Goal: Task Accomplishment & Management: Use online tool/utility

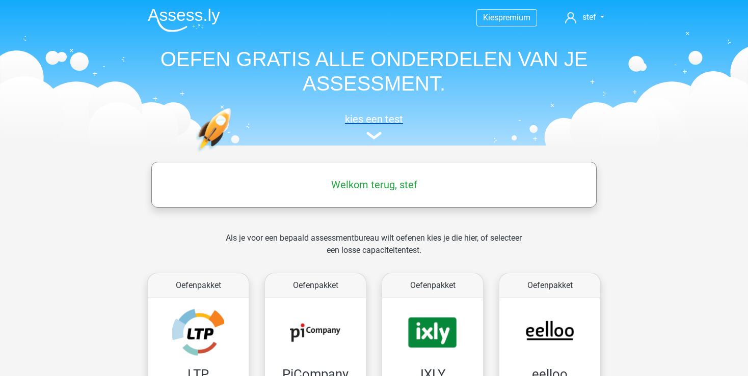
click at [372, 120] on h5 "kies een test" at bounding box center [374, 119] width 469 height 12
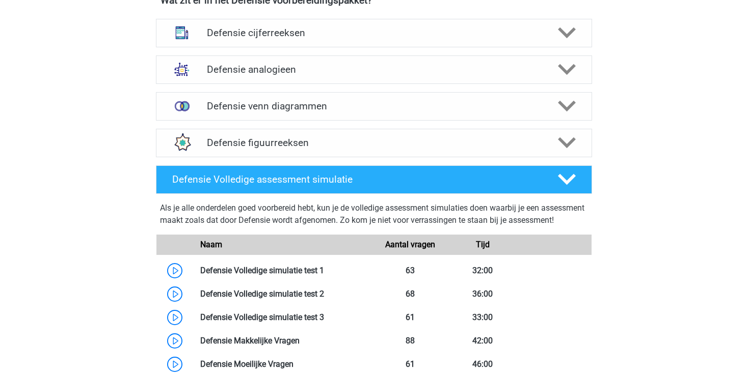
scroll to position [860, 0]
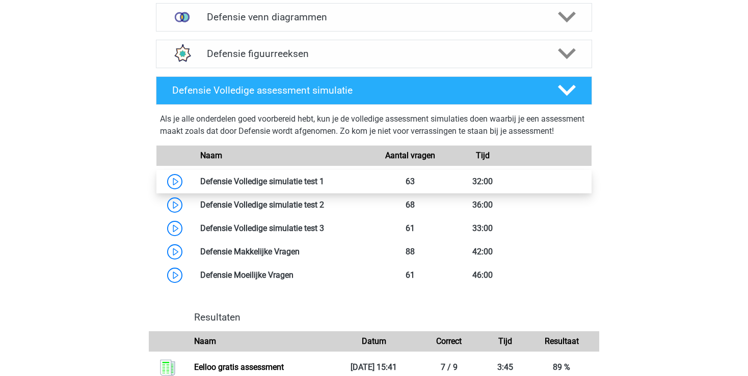
click at [324, 186] on link at bounding box center [324, 182] width 0 height 10
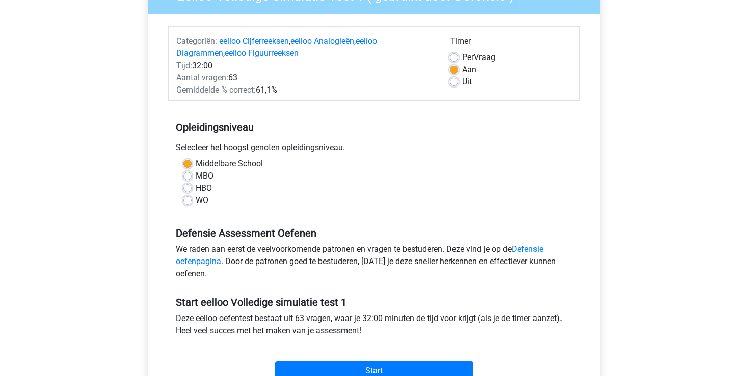
scroll to position [269, 0]
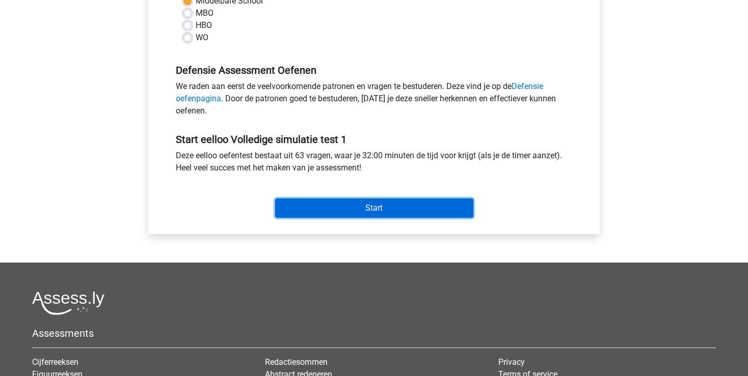
click at [364, 207] on input "Start" at bounding box center [374, 208] width 198 height 19
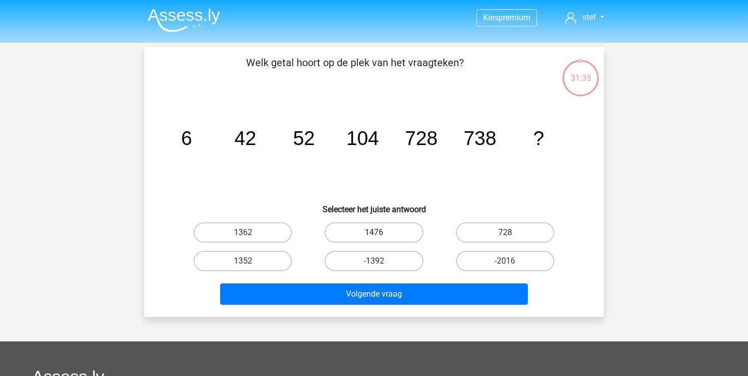
click at [363, 233] on label "1476" at bounding box center [373, 233] width 98 height 20
click at [374, 233] on input "1476" at bounding box center [377, 236] width 7 height 7
radio input "true"
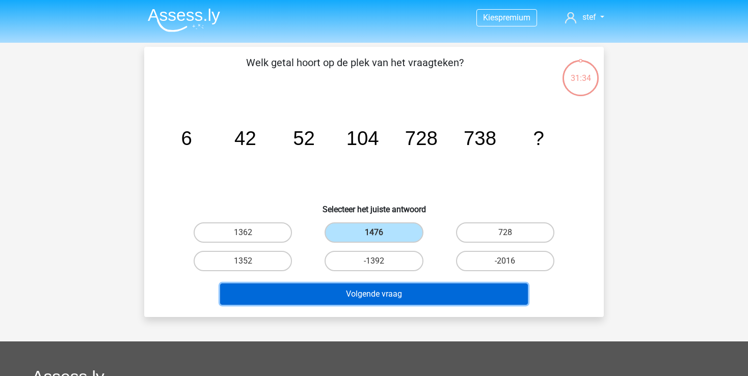
click at [396, 291] on button "Volgende vraag" at bounding box center [374, 294] width 308 height 21
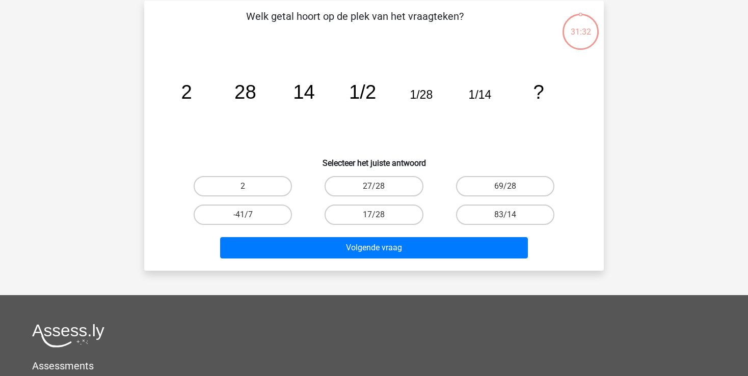
scroll to position [47, 0]
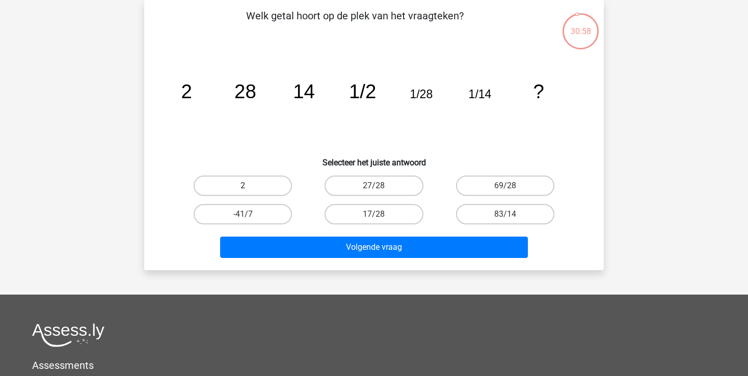
click at [264, 189] on label "2" at bounding box center [243, 186] width 98 height 20
click at [250, 189] on input "2" at bounding box center [246, 189] width 7 height 7
radio input "true"
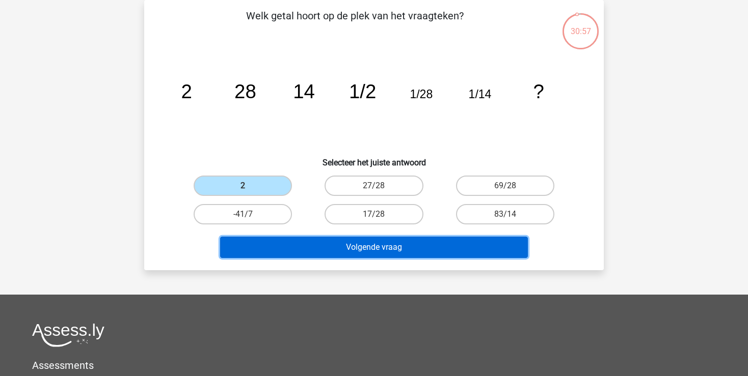
click at [356, 251] on button "Volgende vraag" at bounding box center [374, 247] width 308 height 21
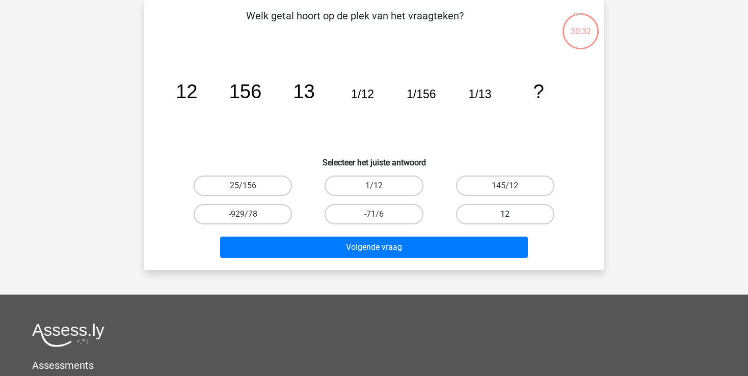
click at [477, 210] on label "12" at bounding box center [505, 214] width 98 height 20
click at [505, 214] on input "12" at bounding box center [508, 217] width 7 height 7
radio input "true"
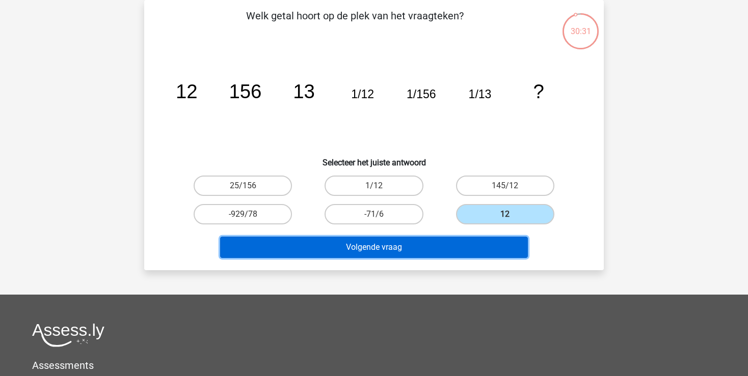
click at [456, 243] on button "Volgende vraag" at bounding box center [374, 247] width 308 height 21
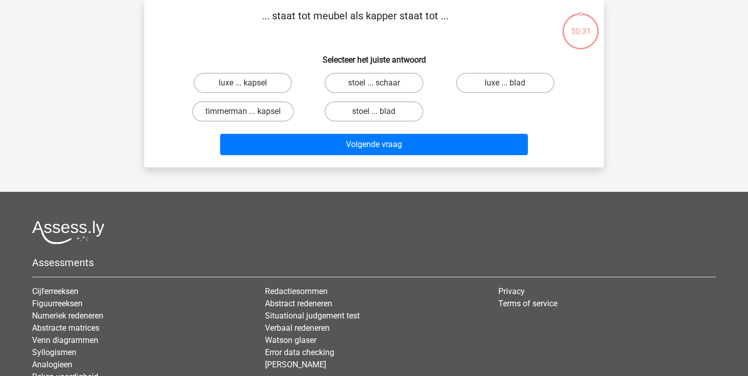
scroll to position [0, 0]
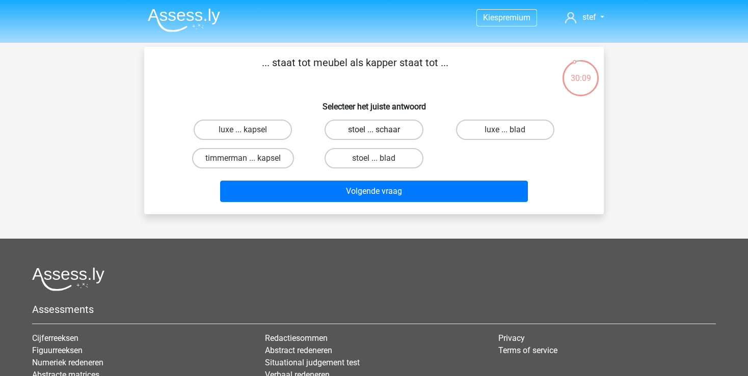
drag, startPoint x: 370, startPoint y: 131, endPoint x: 377, endPoint y: 138, distance: 10.1
click at [371, 131] on label "stoel ... schaar" at bounding box center [373, 130] width 98 height 20
click at [374, 131] on input "stoel ... schaar" at bounding box center [377, 133] width 7 height 7
radio input "true"
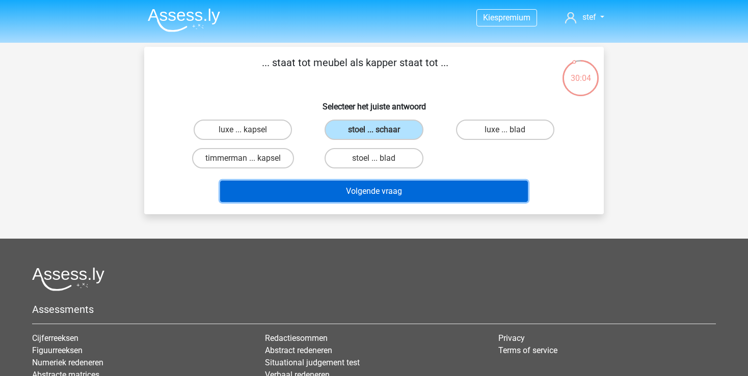
click at [388, 191] on button "Volgende vraag" at bounding box center [374, 191] width 308 height 21
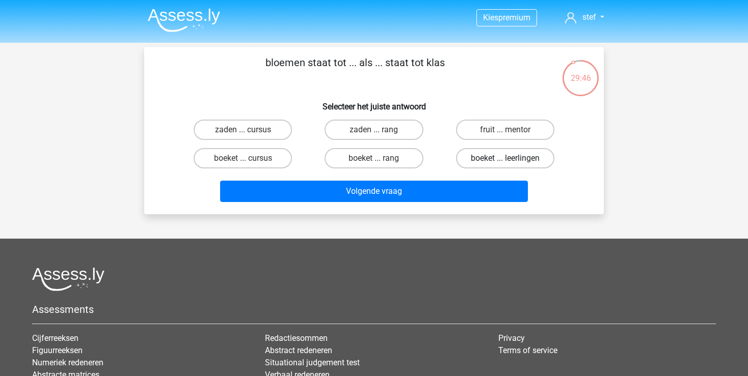
click at [502, 160] on label "boeket ... leerlingen" at bounding box center [505, 158] width 98 height 20
click at [505, 160] on input "boeket ... leerlingen" at bounding box center [508, 161] width 7 height 7
radio input "true"
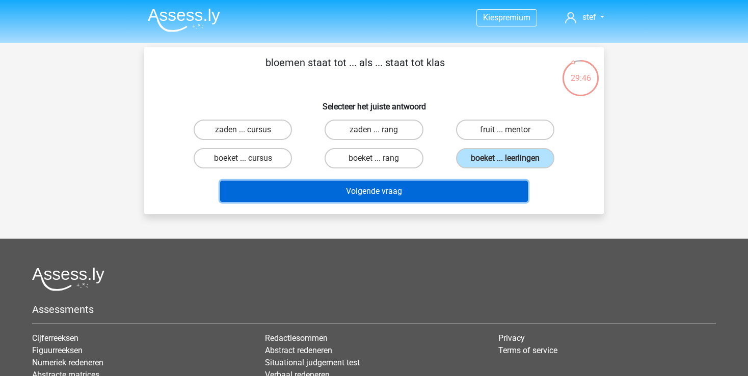
click at [468, 186] on button "Volgende vraag" at bounding box center [374, 191] width 308 height 21
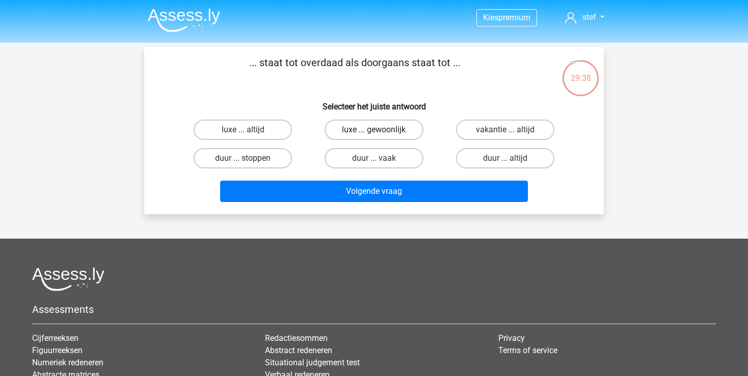
click at [362, 133] on label "luxe ... gewoonlijk" at bounding box center [373, 130] width 98 height 20
click at [374, 133] on input "luxe ... gewoonlijk" at bounding box center [377, 133] width 7 height 7
radio input "true"
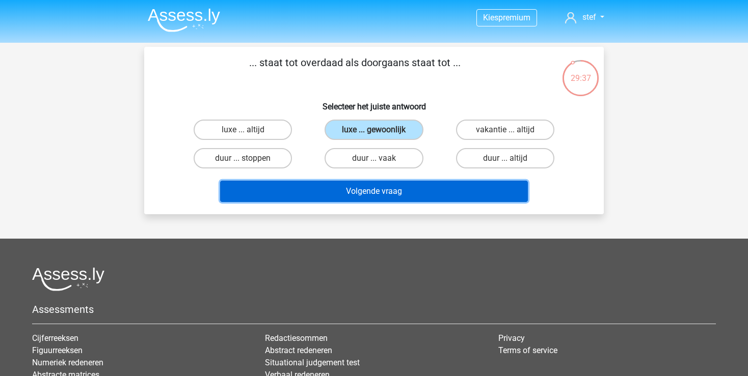
click at [377, 191] on button "Volgende vraag" at bounding box center [374, 191] width 308 height 21
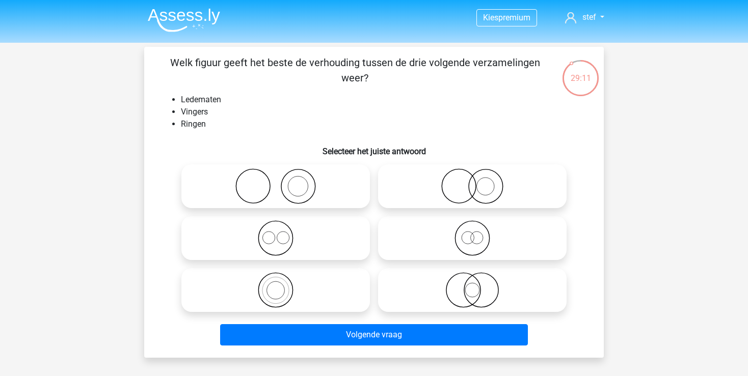
click at [472, 297] on icon at bounding box center [472, 291] width 180 height 36
click at [472, 285] on input "radio" at bounding box center [475, 282] width 7 height 7
radio input "true"
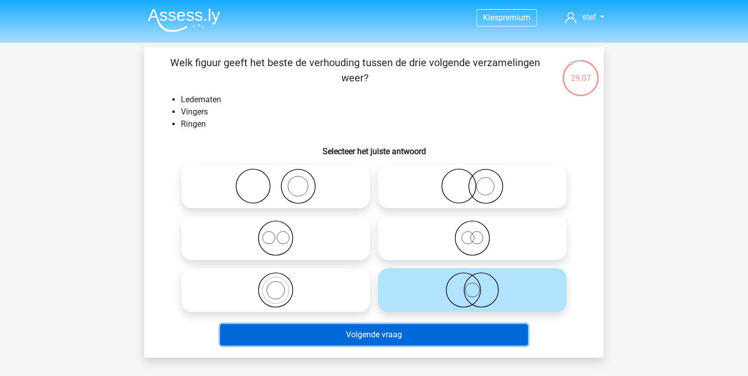
click at [401, 335] on button "Volgende vraag" at bounding box center [374, 334] width 308 height 21
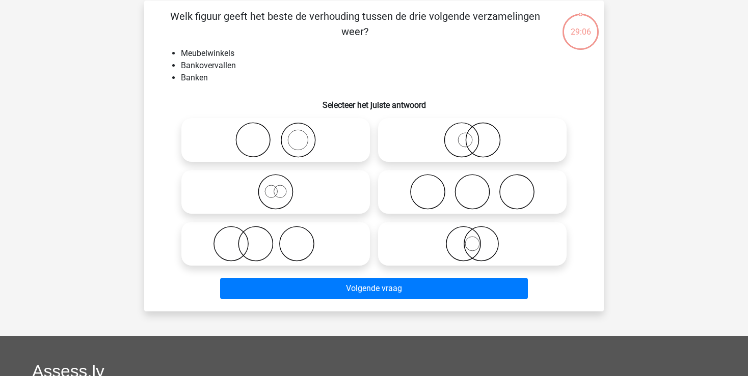
scroll to position [47, 0]
click at [296, 145] on icon at bounding box center [275, 140] width 180 height 36
click at [282, 134] on input "radio" at bounding box center [279, 131] width 7 height 7
radio input "true"
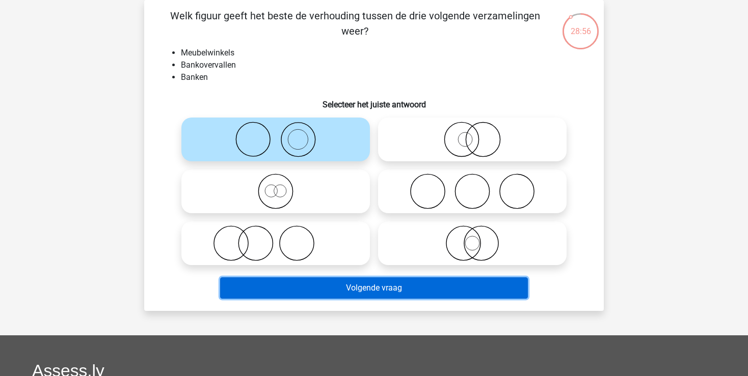
click at [417, 287] on button "Volgende vraag" at bounding box center [374, 288] width 308 height 21
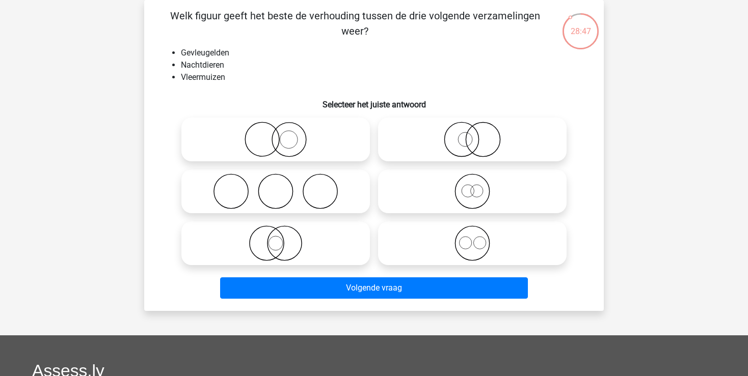
click at [264, 238] on icon at bounding box center [275, 244] width 180 height 36
click at [276, 238] on input "radio" at bounding box center [279, 235] width 7 height 7
radio input "true"
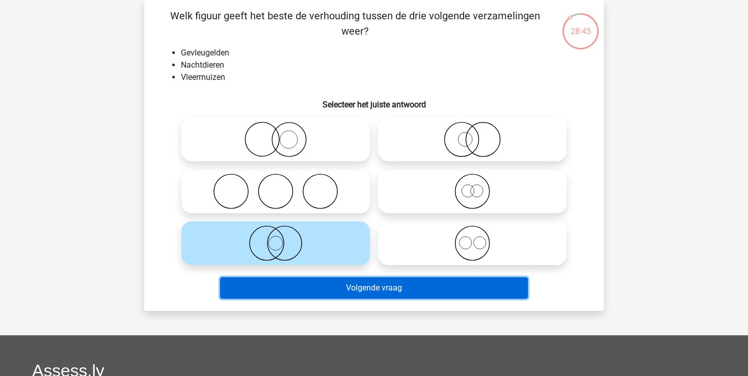
click at [359, 293] on button "Volgende vraag" at bounding box center [374, 288] width 308 height 21
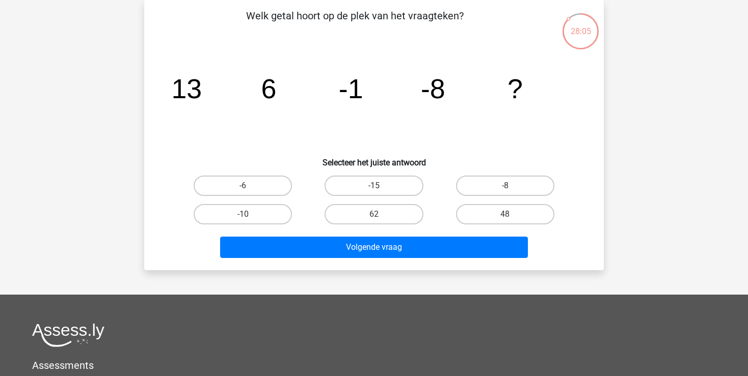
click at [380, 192] on input "-15" at bounding box center [377, 189] width 7 height 7
radio input "true"
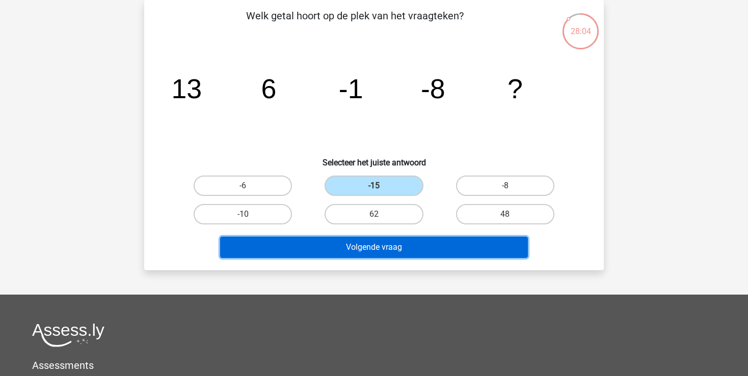
click at [385, 250] on button "Volgende vraag" at bounding box center [374, 247] width 308 height 21
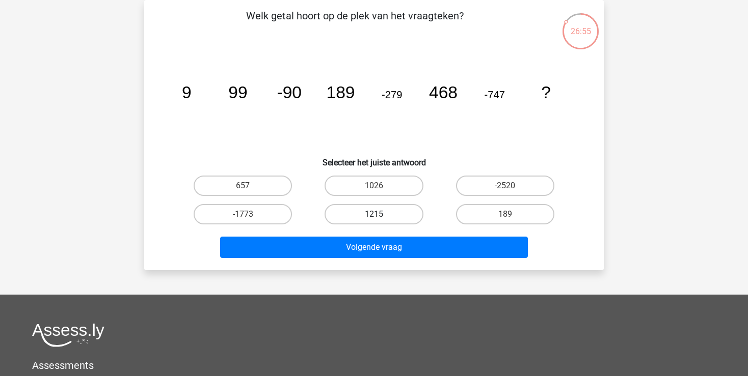
click at [405, 214] on label "1215" at bounding box center [373, 214] width 98 height 20
click at [381, 214] on input "1215" at bounding box center [377, 217] width 7 height 7
radio input "true"
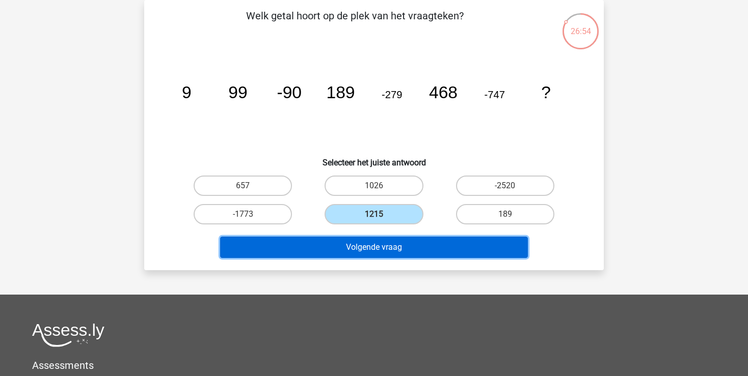
click at [403, 240] on button "Volgende vraag" at bounding box center [374, 247] width 308 height 21
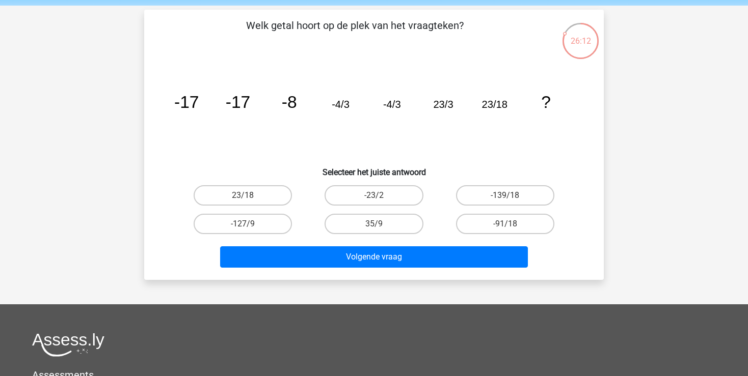
scroll to position [53, 0]
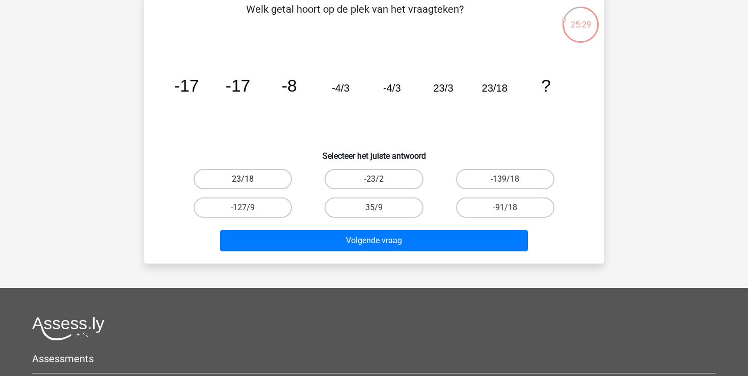
click at [270, 179] on label "23/18" at bounding box center [243, 179] width 98 height 20
click at [250, 179] on input "23/18" at bounding box center [246, 182] width 7 height 7
radio input "true"
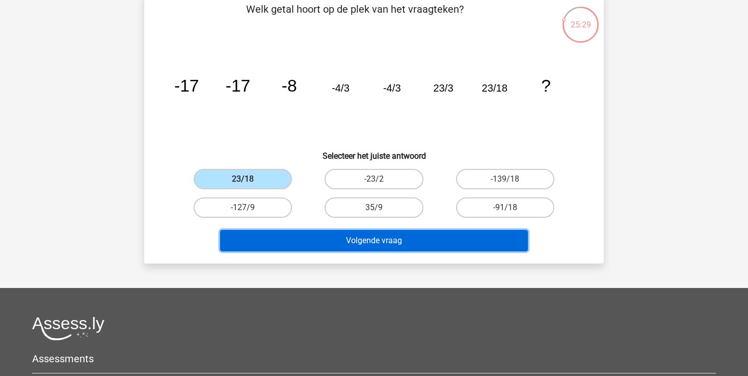
click at [362, 237] on button "Volgende vraag" at bounding box center [374, 240] width 308 height 21
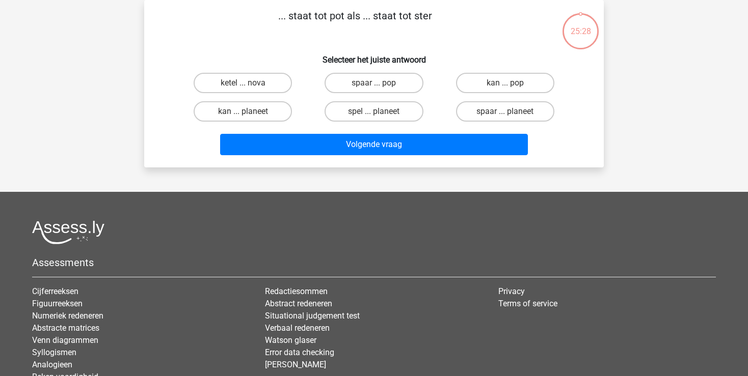
scroll to position [0, 0]
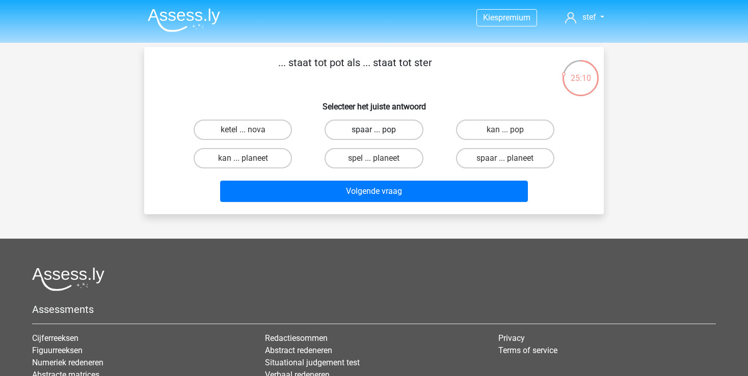
click at [366, 132] on label "spaar ... pop" at bounding box center [373, 130] width 98 height 20
click at [374, 132] on input "spaar ... pop" at bounding box center [377, 133] width 7 height 7
radio input "true"
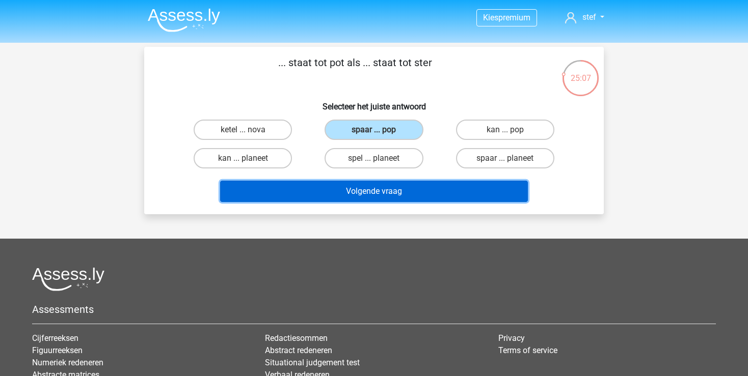
click at [382, 191] on button "Volgende vraag" at bounding box center [374, 191] width 308 height 21
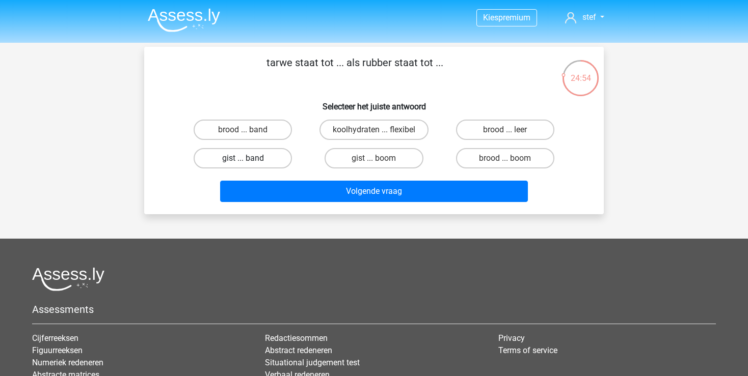
click at [259, 161] on label "gist ... band" at bounding box center [243, 158] width 98 height 20
click at [250, 161] on input "gist ... band" at bounding box center [246, 161] width 7 height 7
radio input "true"
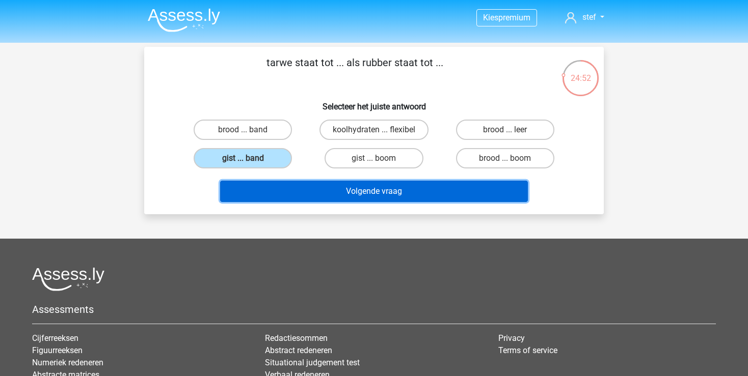
click at [306, 187] on button "Volgende vraag" at bounding box center [374, 191] width 308 height 21
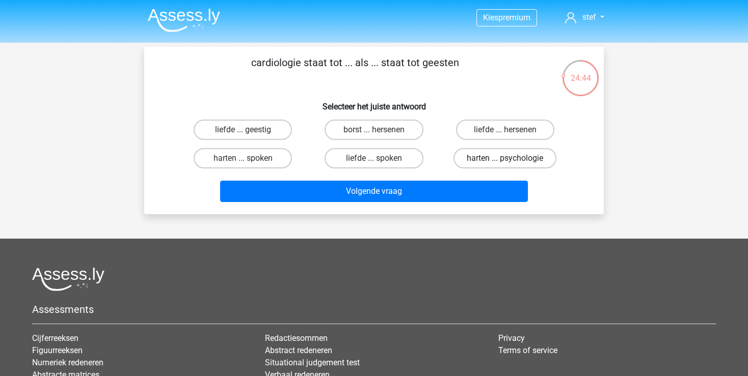
drag, startPoint x: 485, startPoint y: 162, endPoint x: 483, endPoint y: 168, distance: 6.4
click at [485, 162] on label "harten ... psychologie" at bounding box center [504, 158] width 103 height 20
click at [505, 162] on input "harten ... psychologie" at bounding box center [508, 161] width 7 height 7
radio input "true"
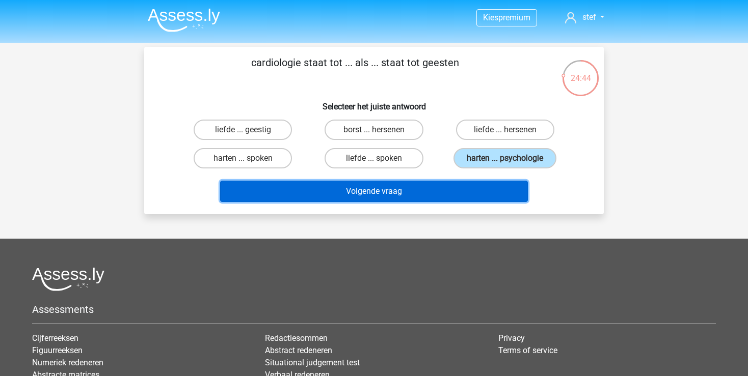
click at [421, 191] on button "Volgende vraag" at bounding box center [374, 191] width 308 height 21
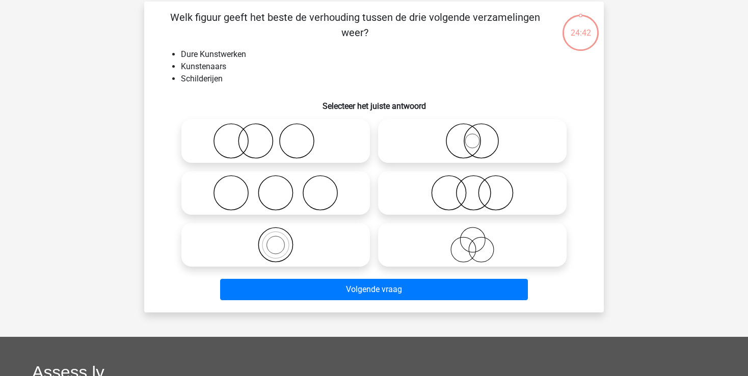
scroll to position [47, 0]
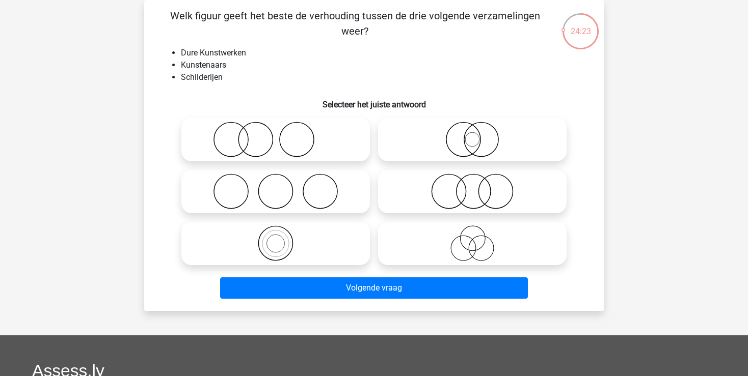
click at [456, 241] on icon at bounding box center [472, 244] width 180 height 36
click at [472, 238] on input "radio" at bounding box center [475, 235] width 7 height 7
radio input "true"
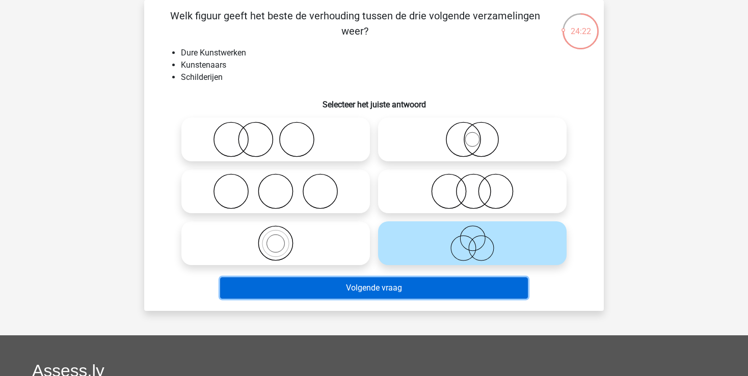
click at [386, 295] on button "Volgende vraag" at bounding box center [374, 288] width 308 height 21
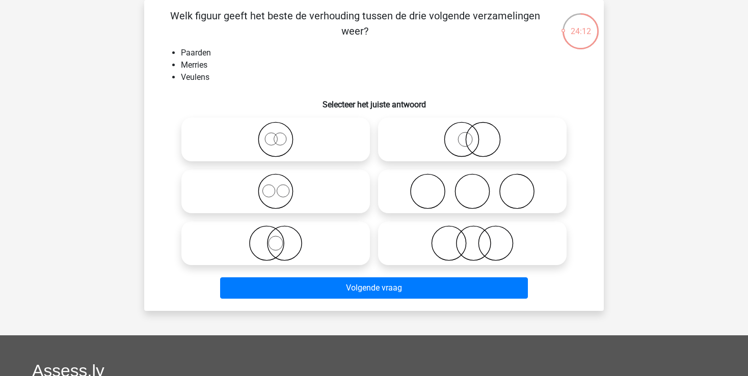
click at [279, 146] on icon at bounding box center [275, 140] width 180 height 36
click at [279, 134] on input "radio" at bounding box center [279, 131] width 7 height 7
radio input "true"
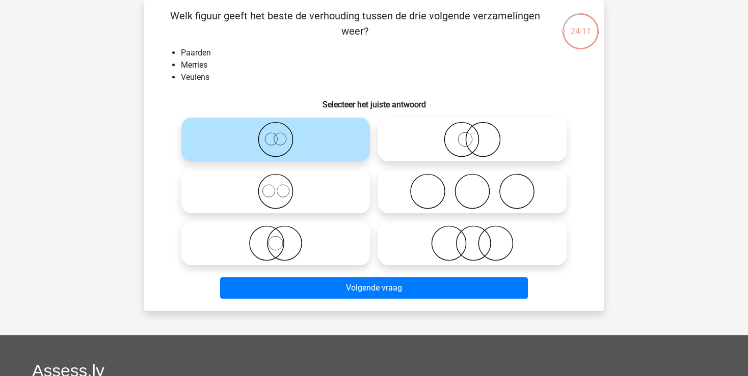
click at [277, 175] on icon at bounding box center [275, 192] width 180 height 36
click at [277, 180] on input "radio" at bounding box center [279, 183] width 7 height 7
radio input "true"
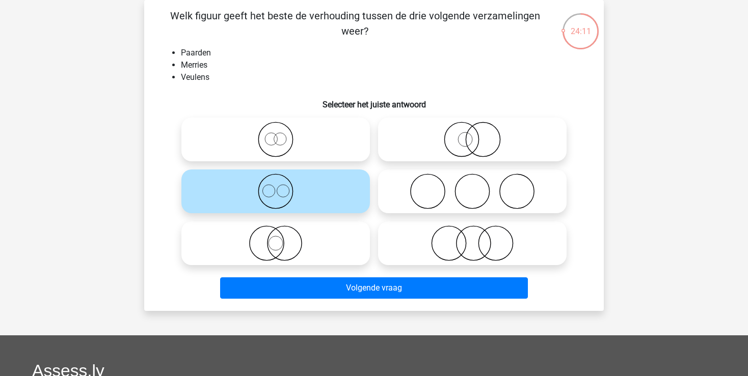
click at [274, 148] on icon at bounding box center [275, 140] width 180 height 36
click at [276, 134] on input "radio" at bounding box center [279, 131] width 7 height 7
radio input "true"
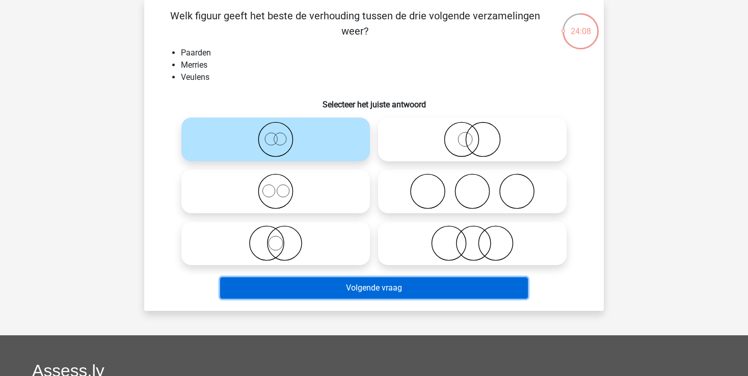
click at [394, 297] on button "Volgende vraag" at bounding box center [374, 288] width 308 height 21
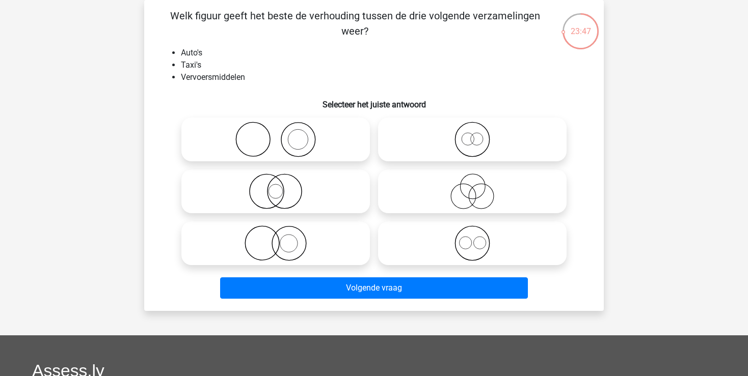
click at [433, 153] on icon at bounding box center [472, 140] width 180 height 36
click at [472, 134] on input "radio" at bounding box center [475, 131] width 7 height 7
radio input "true"
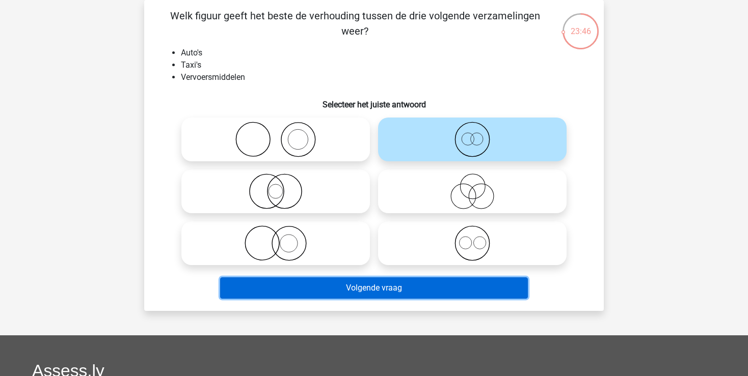
click at [349, 293] on button "Volgende vraag" at bounding box center [374, 288] width 308 height 21
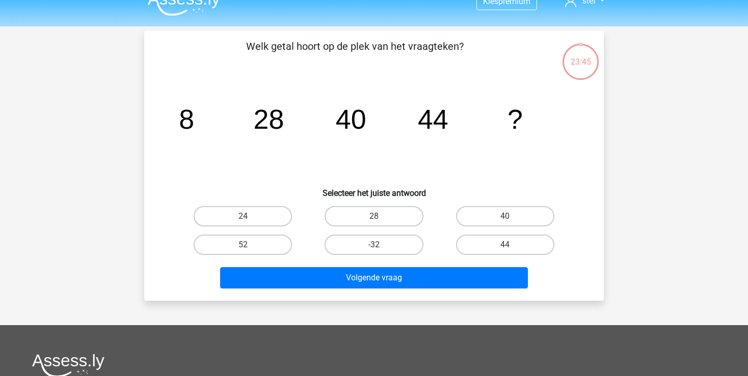
scroll to position [0, 0]
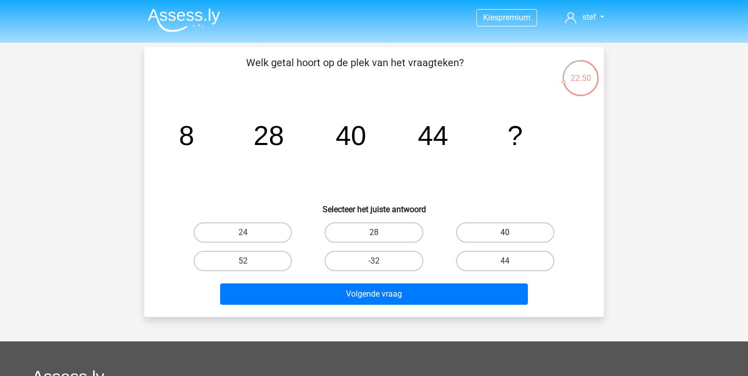
click at [486, 227] on label "40" at bounding box center [505, 233] width 98 height 20
click at [505, 233] on input "40" at bounding box center [508, 236] width 7 height 7
radio input "true"
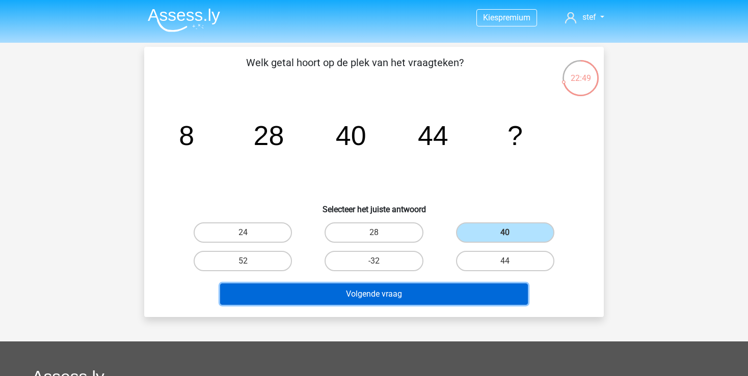
click at [379, 296] on button "Volgende vraag" at bounding box center [374, 294] width 308 height 21
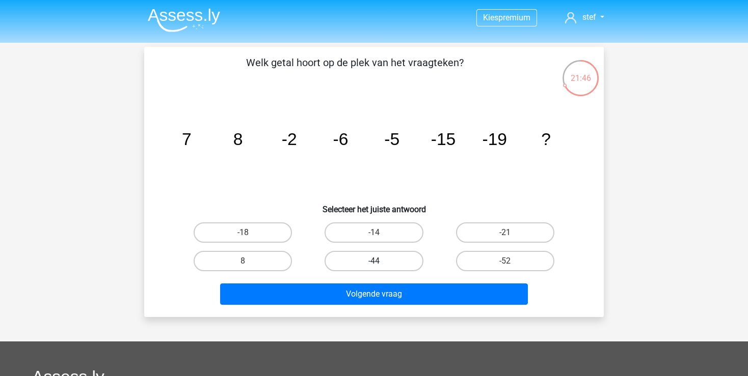
click at [364, 256] on label "-44" at bounding box center [373, 261] width 98 height 20
click at [374, 261] on input "-44" at bounding box center [377, 264] width 7 height 7
radio input "true"
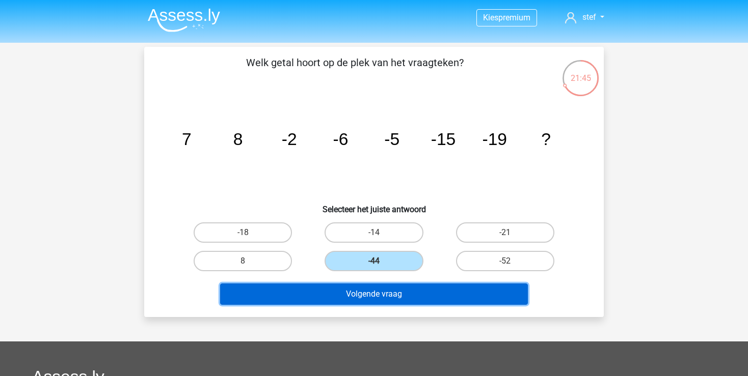
click at [364, 294] on button "Volgende vraag" at bounding box center [374, 294] width 308 height 21
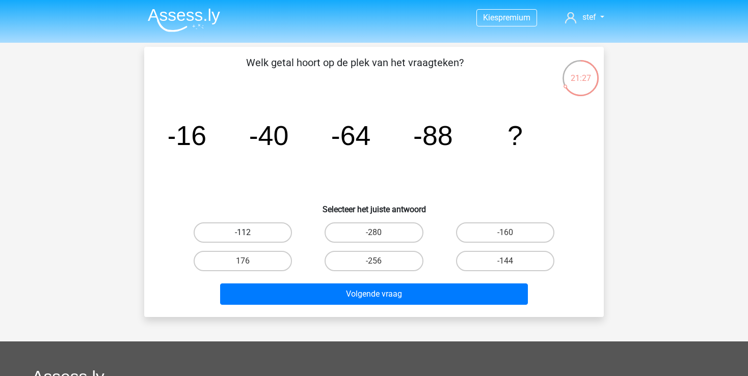
click at [258, 234] on label "-112" at bounding box center [243, 233] width 98 height 20
click at [250, 234] on input "-112" at bounding box center [246, 236] width 7 height 7
radio input "true"
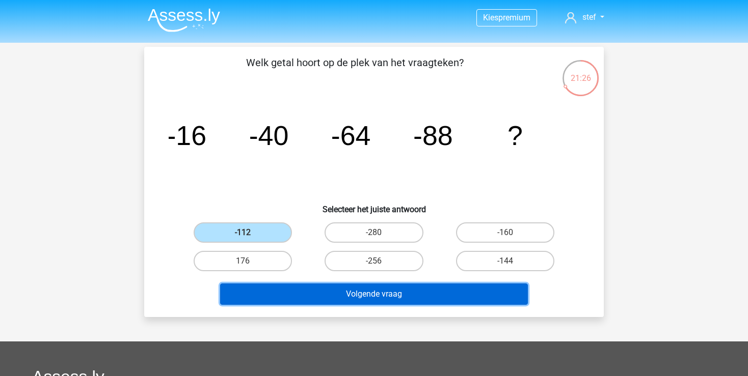
click at [359, 298] on button "Volgende vraag" at bounding box center [374, 294] width 308 height 21
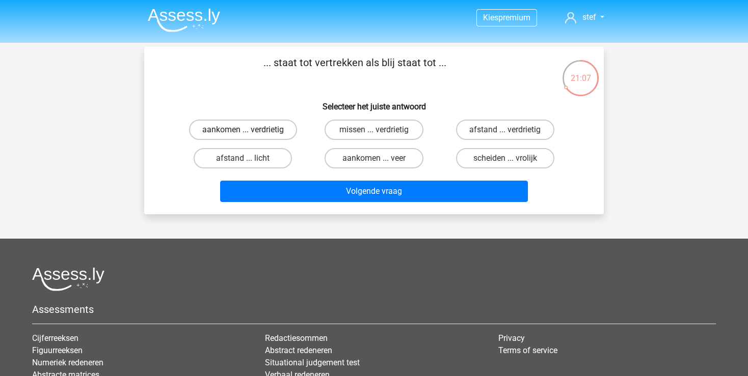
click at [231, 130] on label "aankomen ... verdrietig" at bounding box center [243, 130] width 108 height 20
click at [243, 130] on input "aankomen ... verdrietig" at bounding box center [246, 133] width 7 height 7
radio input "true"
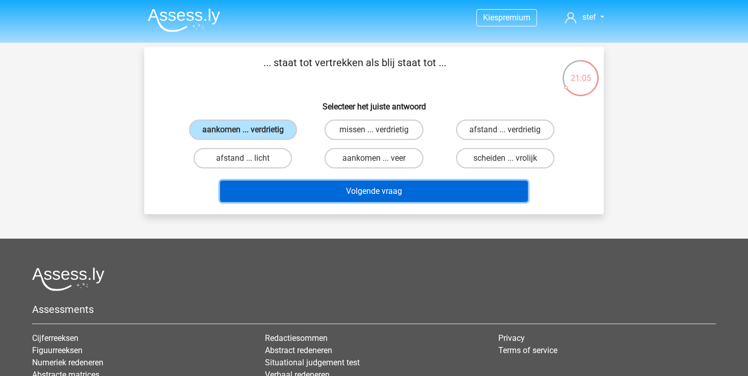
click at [349, 194] on button "Volgende vraag" at bounding box center [374, 191] width 308 height 21
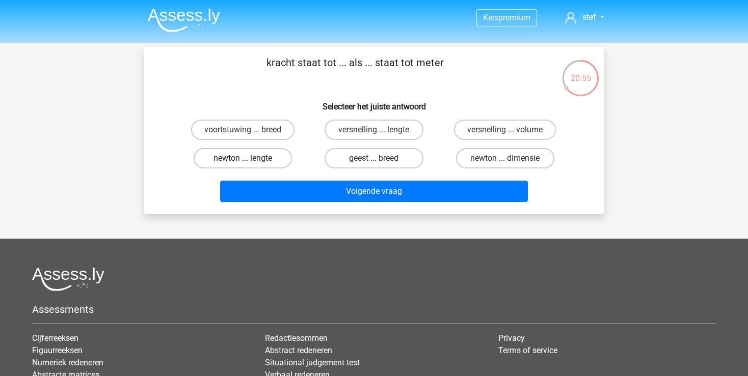
click at [268, 166] on label "newton ... lengte" at bounding box center [243, 158] width 98 height 20
click at [250, 165] on input "newton ... lengte" at bounding box center [246, 161] width 7 height 7
radio input "true"
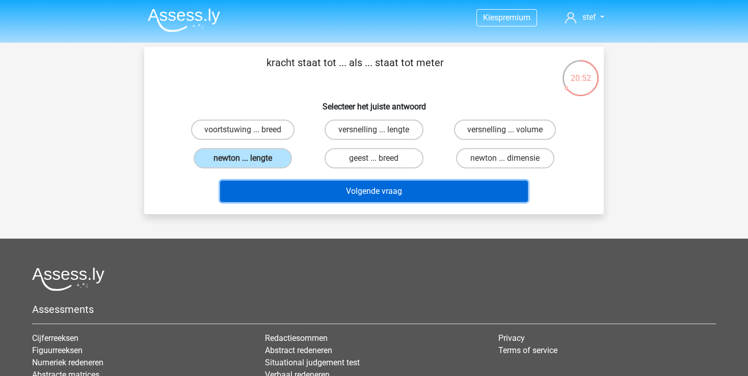
click at [290, 194] on button "Volgende vraag" at bounding box center [374, 191] width 308 height 21
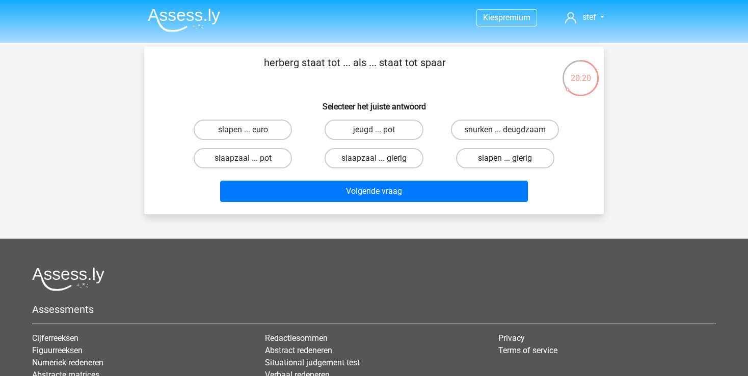
click at [468, 156] on label "slapen ... gierig" at bounding box center [505, 158] width 98 height 20
click at [505, 158] on input "slapen ... gierig" at bounding box center [508, 161] width 7 height 7
radio input "true"
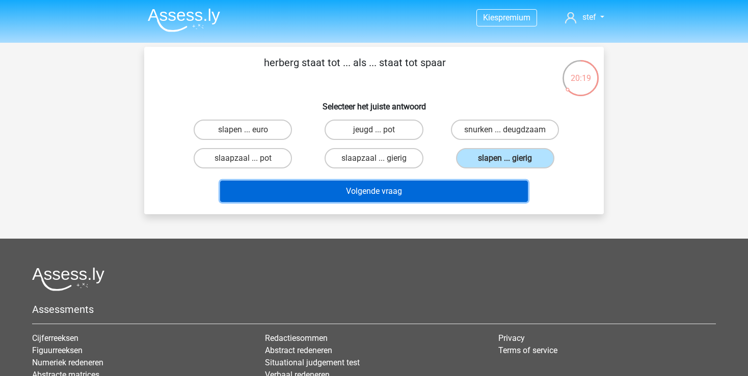
click at [432, 188] on button "Volgende vraag" at bounding box center [374, 191] width 308 height 21
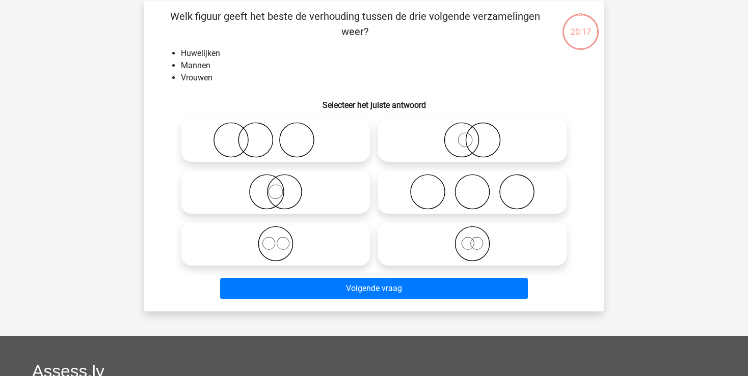
scroll to position [47, 0]
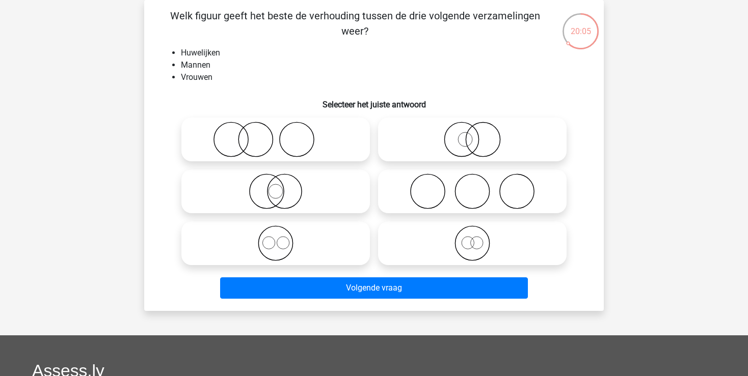
drag, startPoint x: 419, startPoint y: 240, endPoint x: 133, endPoint y: 177, distance: 292.1
click at [135, 158] on div "20:04 Vraag 25 van de 63 Categorie: eelloo Volledige simulatie test 1 Welk figu…" at bounding box center [374, 155] width 484 height 311
click at [273, 190] on icon at bounding box center [275, 192] width 180 height 36
click at [276, 186] on input "radio" at bounding box center [279, 183] width 7 height 7
radio input "true"
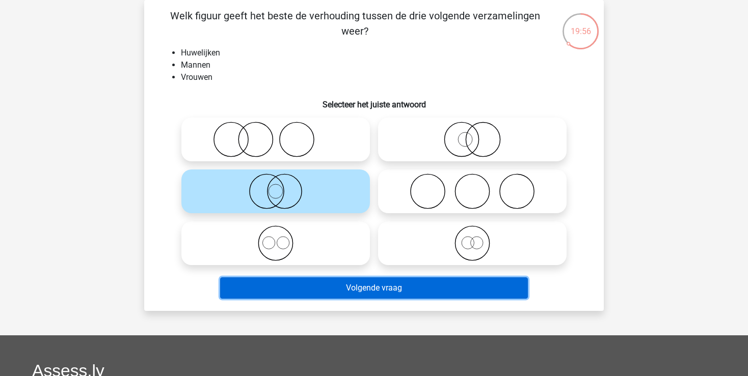
click at [384, 293] on button "Volgende vraag" at bounding box center [374, 288] width 308 height 21
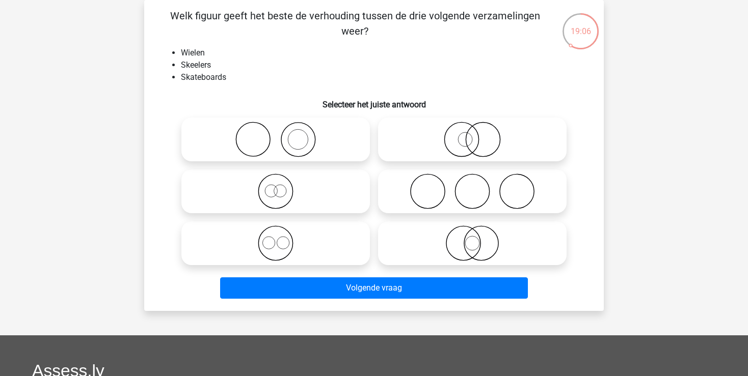
click at [288, 238] on icon at bounding box center [275, 244] width 180 height 36
click at [282, 238] on input "radio" at bounding box center [279, 235] width 7 height 7
radio input "true"
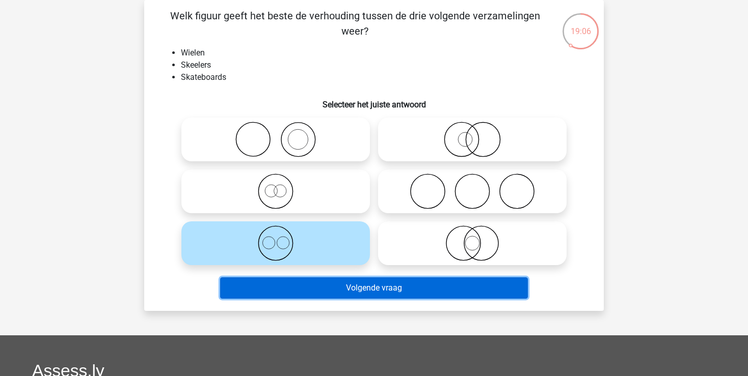
click at [376, 293] on button "Volgende vraag" at bounding box center [374, 288] width 308 height 21
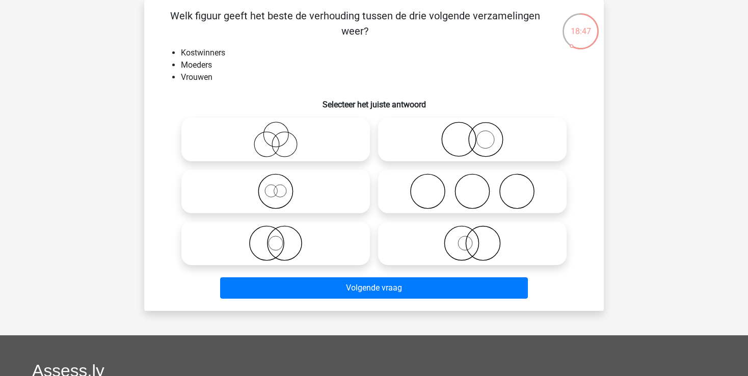
click at [476, 244] on icon at bounding box center [472, 244] width 180 height 36
click at [476, 238] on input "radio" at bounding box center [475, 235] width 7 height 7
radio input "true"
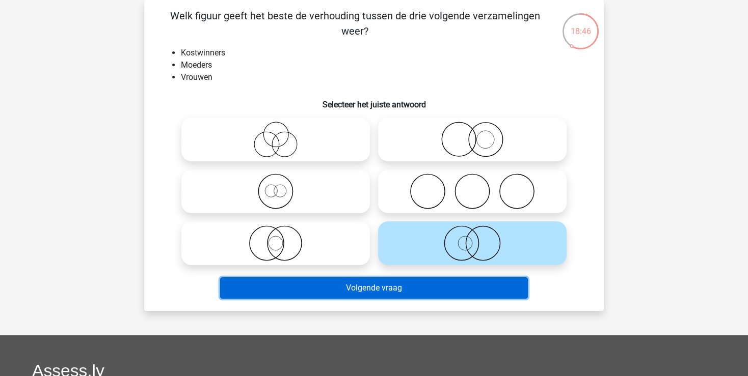
click at [434, 287] on button "Volgende vraag" at bounding box center [374, 288] width 308 height 21
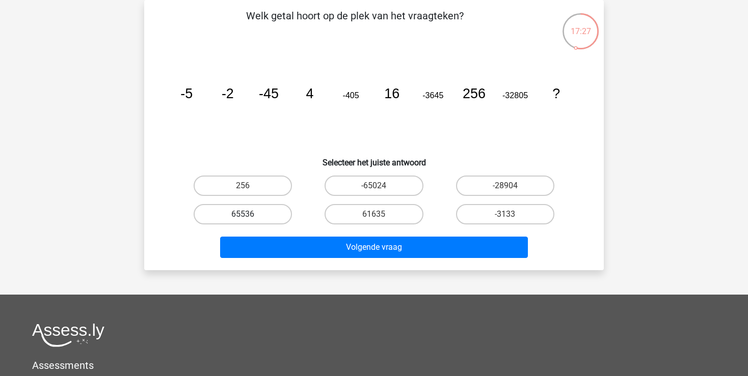
click at [282, 212] on label "65536" at bounding box center [243, 214] width 98 height 20
click at [250, 214] on input "65536" at bounding box center [246, 217] width 7 height 7
radio input "true"
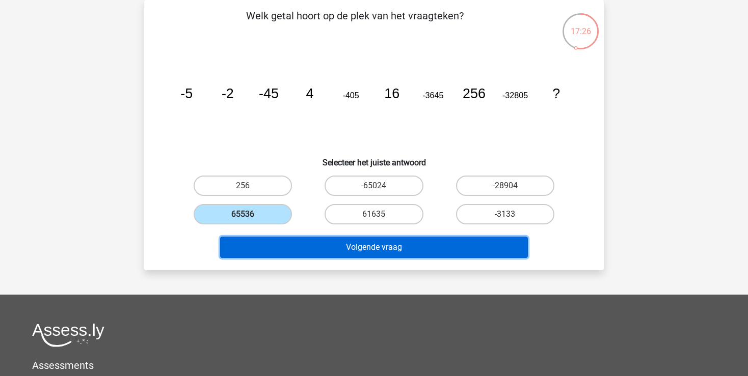
click at [343, 244] on button "Volgende vraag" at bounding box center [374, 247] width 308 height 21
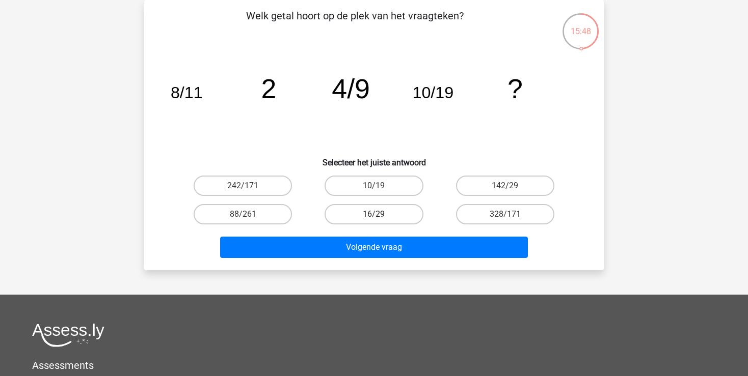
click at [388, 214] on label "16/29" at bounding box center [373, 214] width 98 height 20
click at [381, 214] on input "16/29" at bounding box center [377, 217] width 7 height 7
radio input "true"
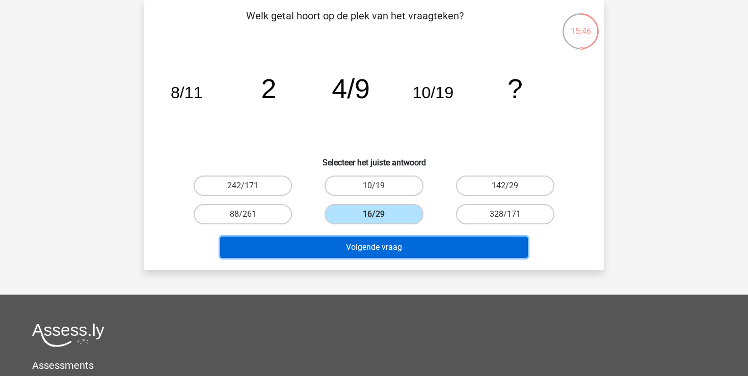
click at [378, 247] on button "Volgende vraag" at bounding box center [374, 247] width 308 height 21
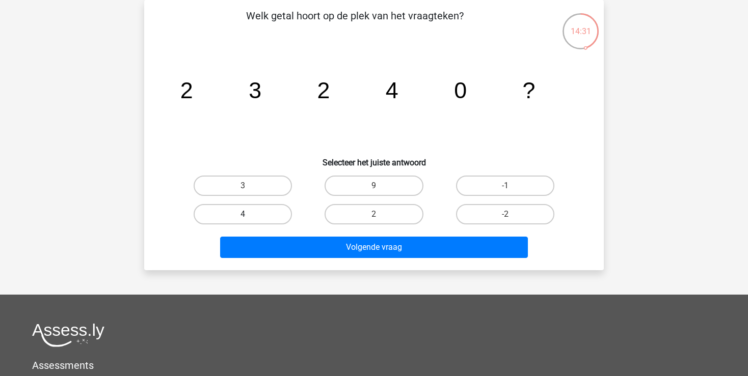
click at [251, 215] on label "4" at bounding box center [243, 214] width 98 height 20
click at [250, 215] on input "4" at bounding box center [246, 217] width 7 height 7
radio input "true"
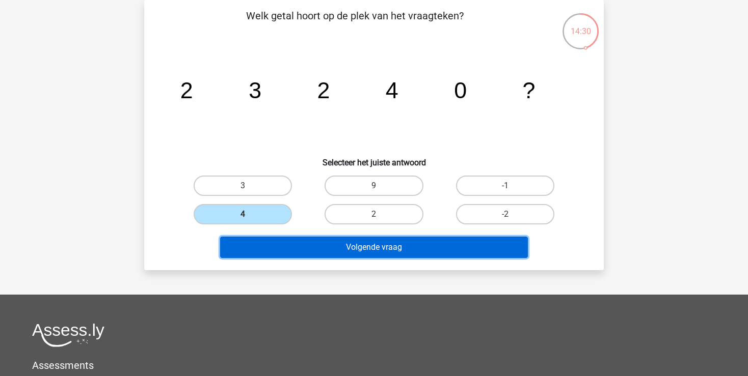
click at [333, 242] on button "Volgende vraag" at bounding box center [374, 247] width 308 height 21
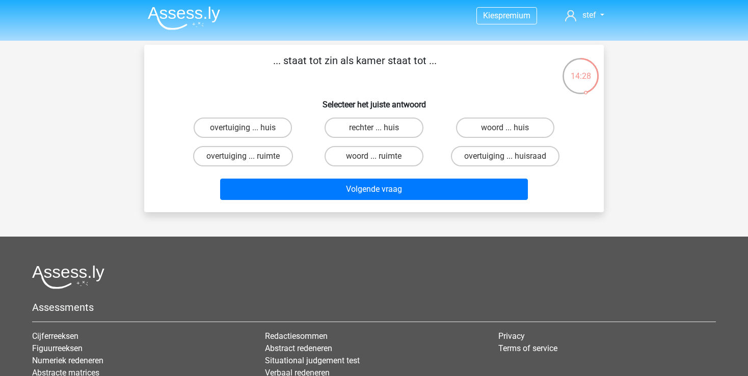
scroll to position [0, 0]
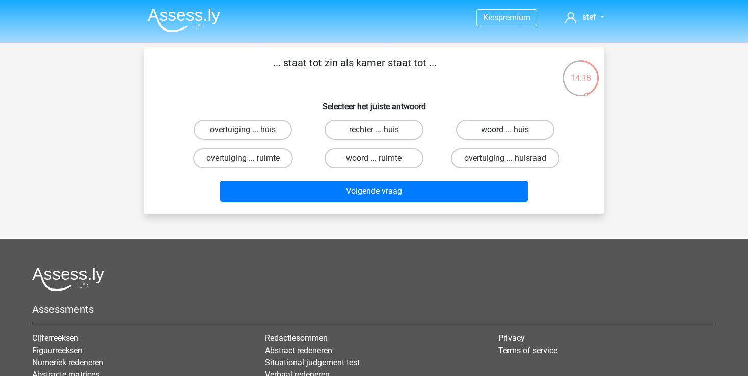
click at [482, 130] on label "woord ... huis" at bounding box center [505, 130] width 98 height 20
click at [505, 130] on input "woord ... huis" at bounding box center [508, 133] width 7 height 7
radio input "true"
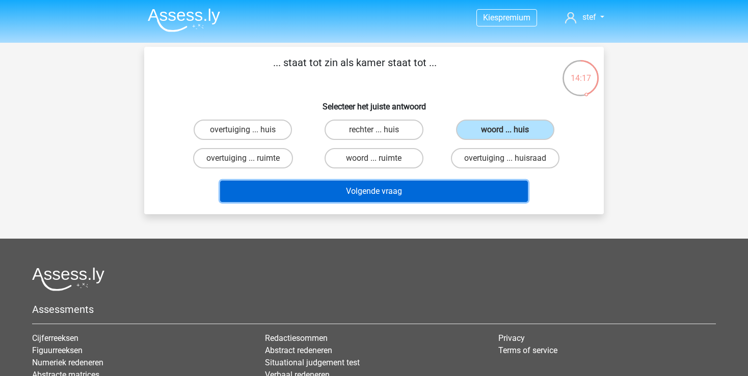
click at [401, 185] on button "Volgende vraag" at bounding box center [374, 191] width 308 height 21
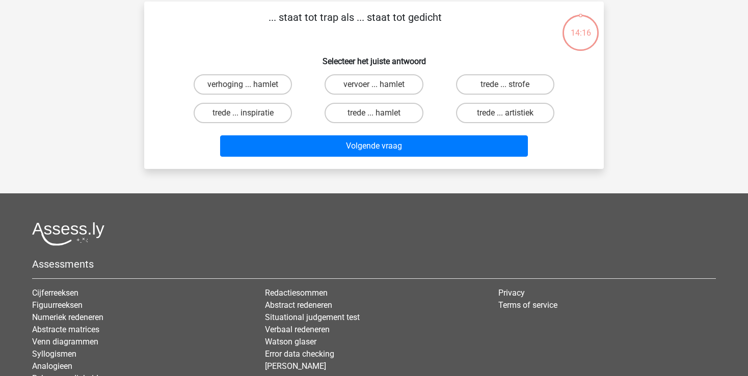
scroll to position [47, 0]
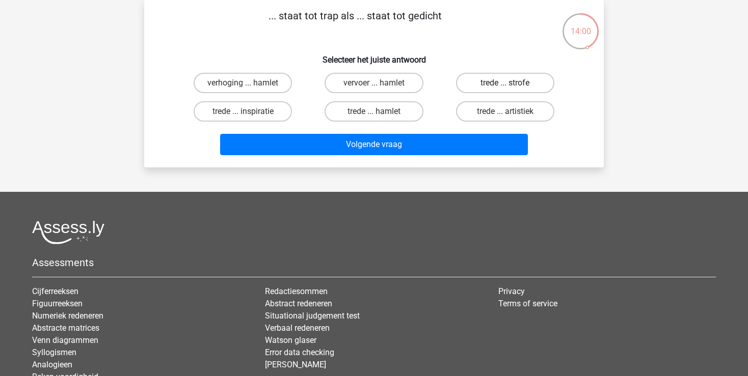
click at [512, 89] on label "trede ... strofe" at bounding box center [505, 83] width 98 height 20
click at [511, 89] on input "trede ... strofe" at bounding box center [508, 86] width 7 height 7
radio input "true"
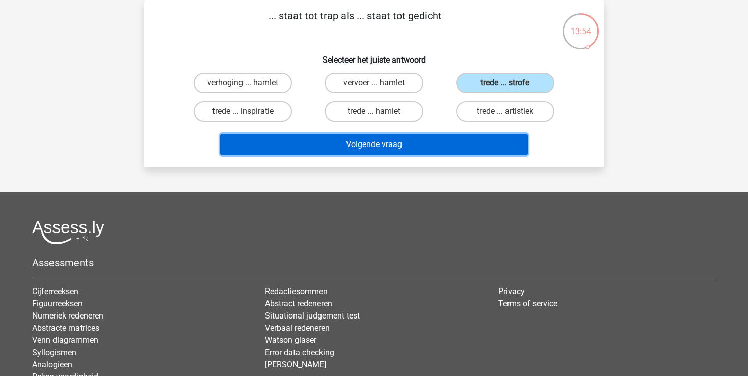
click at [424, 138] on button "Volgende vraag" at bounding box center [374, 144] width 308 height 21
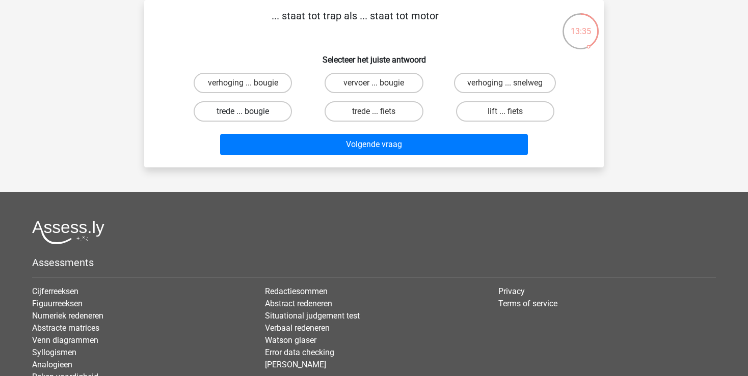
click at [264, 115] on label "trede ... bougie" at bounding box center [243, 111] width 98 height 20
click at [250, 115] on input "trede ... bougie" at bounding box center [246, 115] width 7 height 7
radio input "true"
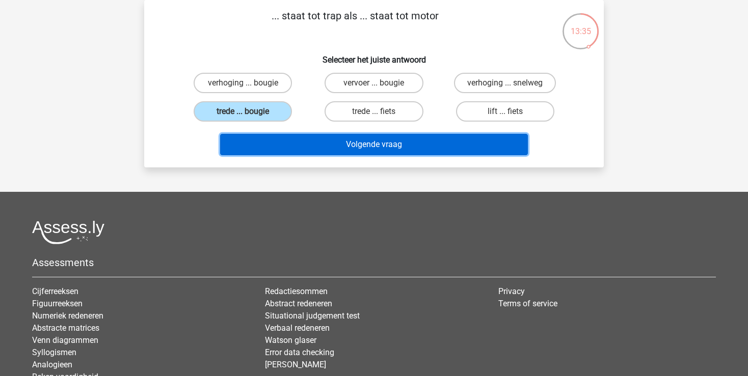
click at [317, 142] on button "Volgende vraag" at bounding box center [374, 144] width 308 height 21
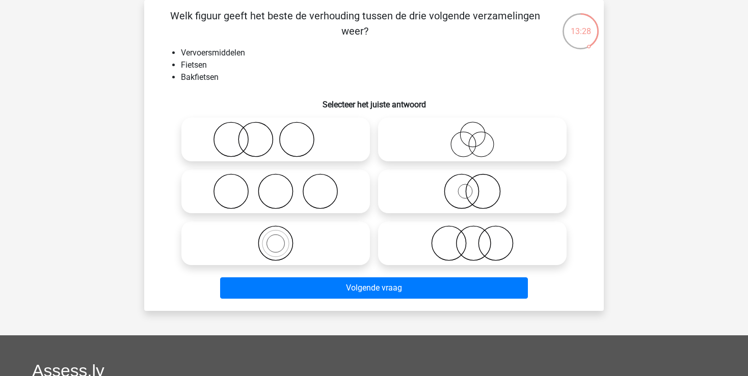
click at [274, 246] on icon at bounding box center [275, 244] width 180 height 36
click at [276, 238] on input "radio" at bounding box center [279, 235] width 7 height 7
radio input "true"
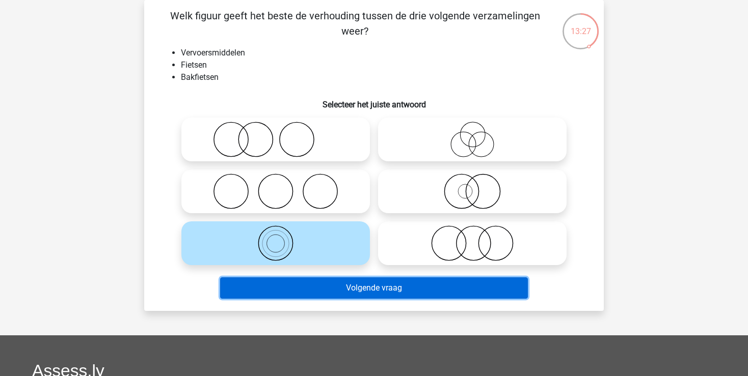
click at [368, 291] on button "Volgende vraag" at bounding box center [374, 288] width 308 height 21
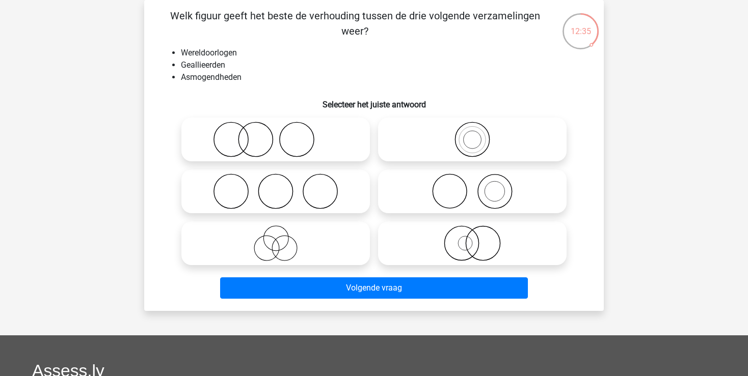
click at [439, 243] on icon at bounding box center [472, 244] width 180 height 36
click at [472, 238] on input "radio" at bounding box center [475, 235] width 7 height 7
radio input "true"
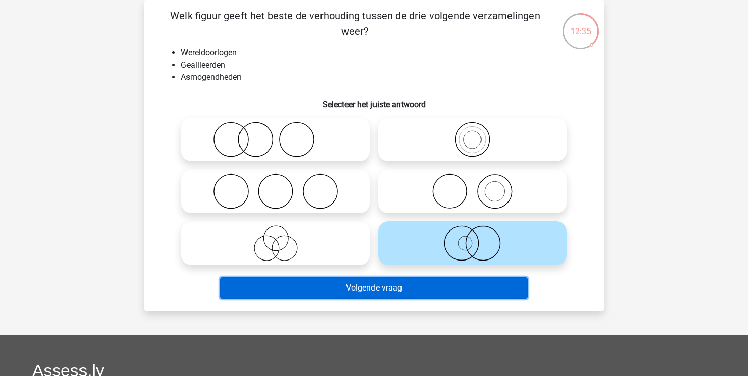
click at [404, 283] on button "Volgende vraag" at bounding box center [374, 288] width 308 height 21
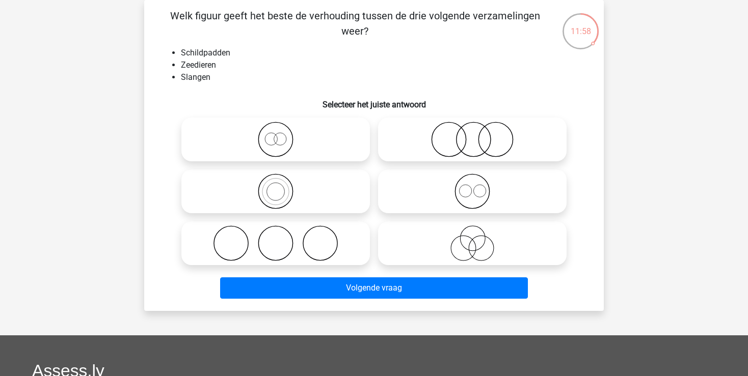
drag, startPoint x: 320, startPoint y: 242, endPoint x: 336, endPoint y: 273, distance: 34.6
click at [319, 242] on icon at bounding box center [275, 244] width 180 height 36
click at [282, 238] on input "radio" at bounding box center [279, 235] width 7 height 7
radio input "true"
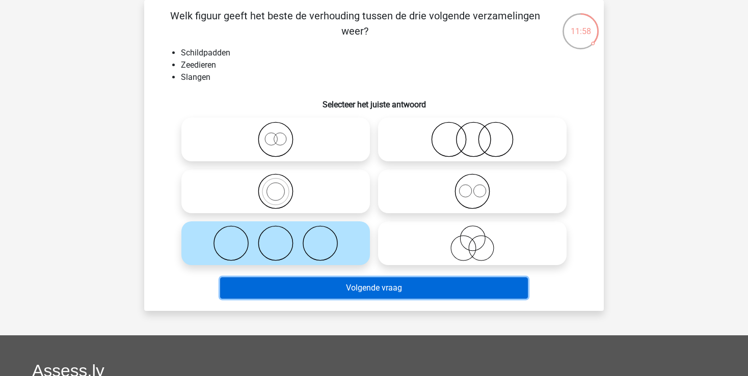
click at [365, 293] on button "Volgende vraag" at bounding box center [374, 288] width 308 height 21
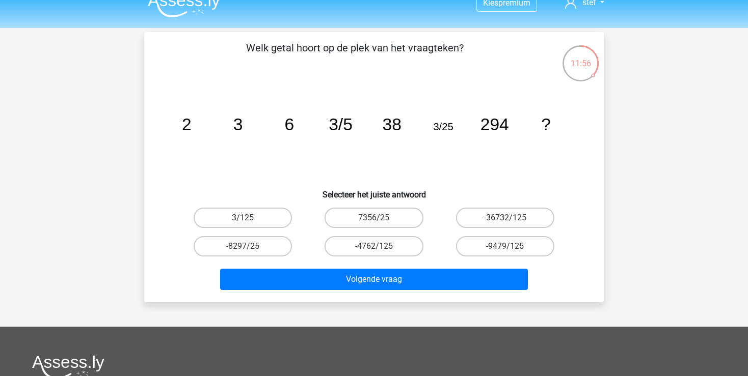
scroll to position [0, 0]
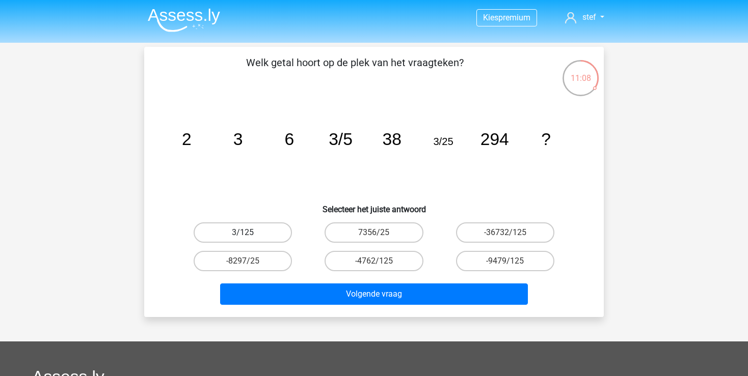
click at [259, 231] on label "3/125" at bounding box center [243, 233] width 98 height 20
click at [250, 233] on input "3/125" at bounding box center [246, 236] width 7 height 7
radio input "true"
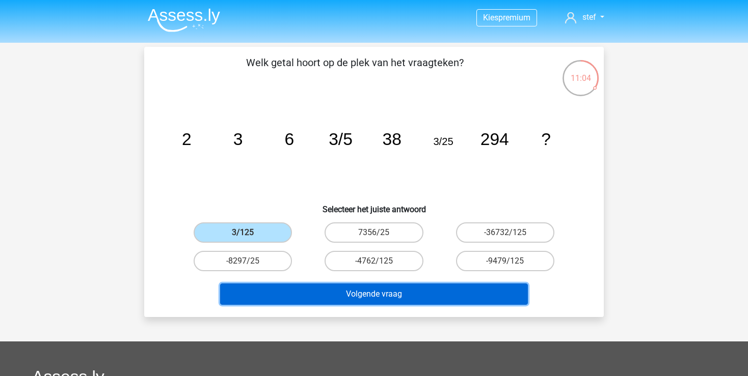
click at [346, 294] on button "Volgende vraag" at bounding box center [374, 294] width 308 height 21
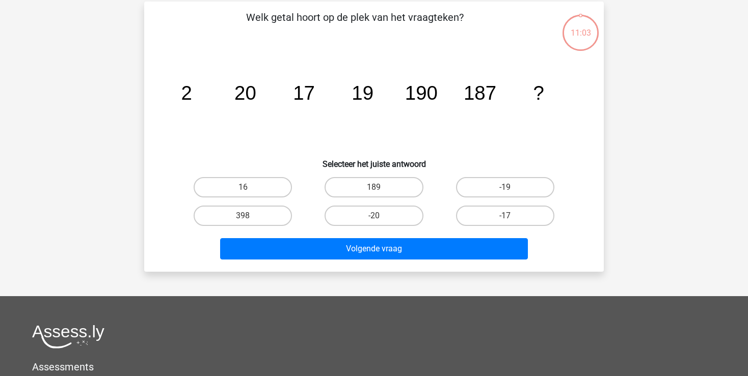
scroll to position [47, 0]
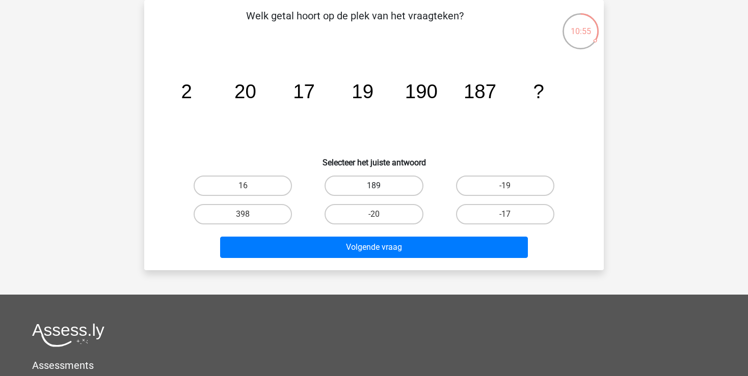
click at [386, 182] on label "189" at bounding box center [373, 186] width 98 height 20
click at [381, 186] on input "189" at bounding box center [377, 189] width 7 height 7
radio input "true"
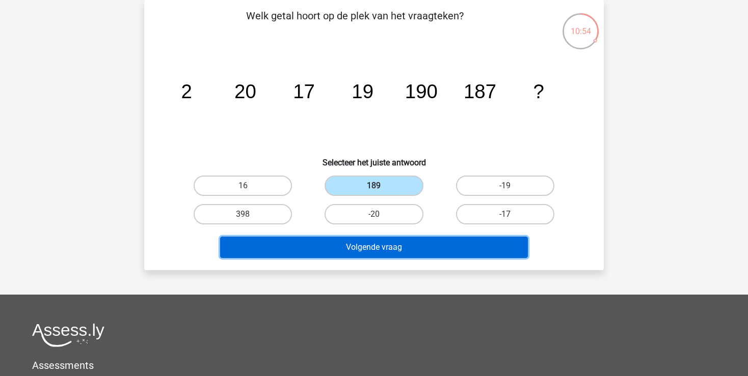
click at [399, 253] on button "Volgende vraag" at bounding box center [374, 247] width 308 height 21
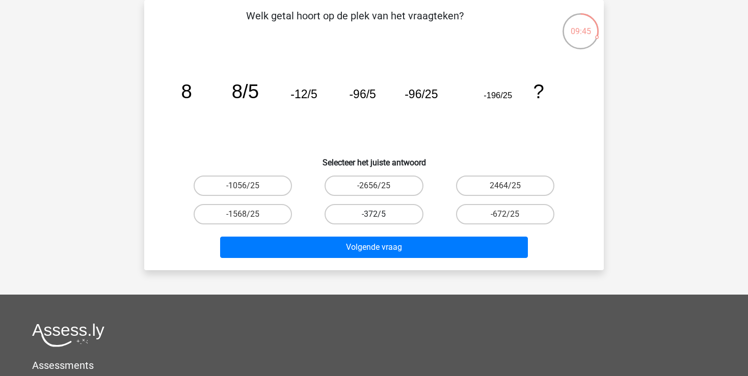
click at [388, 209] on label "-372/5" at bounding box center [373, 214] width 98 height 20
click at [395, 221] on label "-372/5" at bounding box center [373, 214] width 98 height 20
click at [381, 221] on input "-372/5" at bounding box center [377, 217] width 7 height 7
radio input "true"
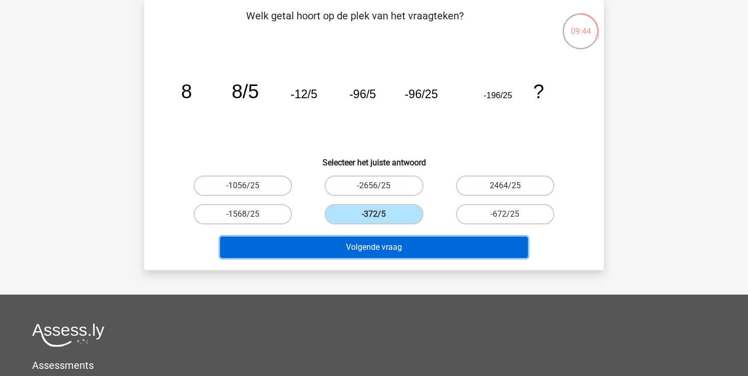
click at [397, 241] on button "Volgende vraag" at bounding box center [374, 247] width 308 height 21
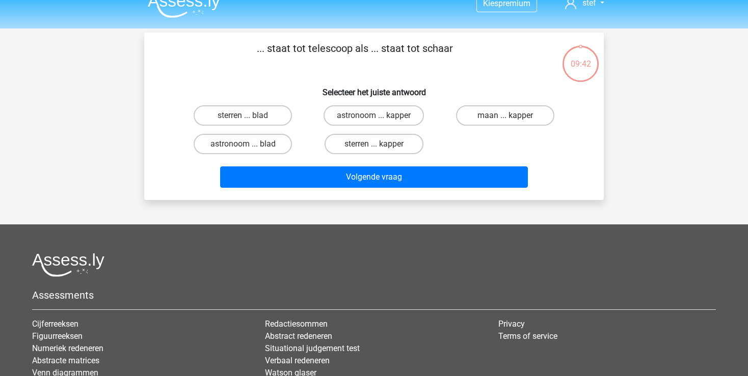
scroll to position [0, 0]
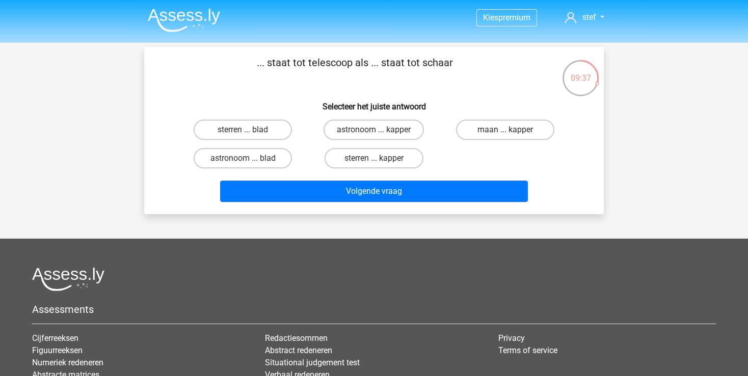
click at [374, 130] on input "astronoom ... kapper" at bounding box center [377, 133] width 7 height 7
radio input "true"
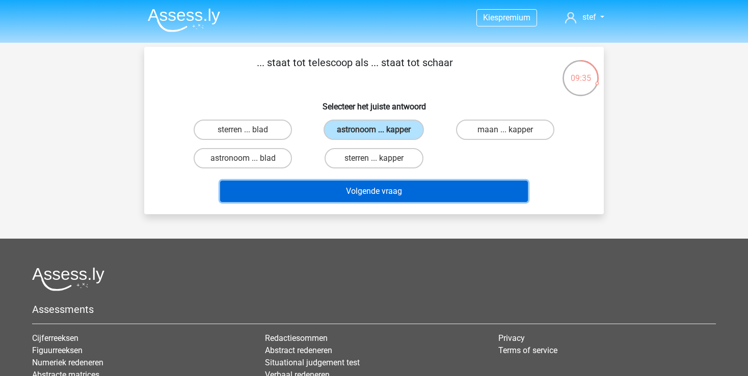
click at [347, 189] on button "Volgende vraag" at bounding box center [374, 191] width 308 height 21
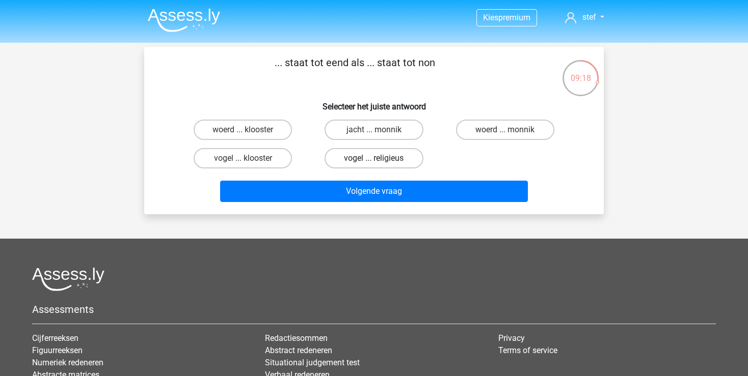
click at [335, 156] on label "vogel ... religieus" at bounding box center [373, 158] width 98 height 20
click at [374, 158] on input "vogel ... religieus" at bounding box center [377, 161] width 7 height 7
radio input "true"
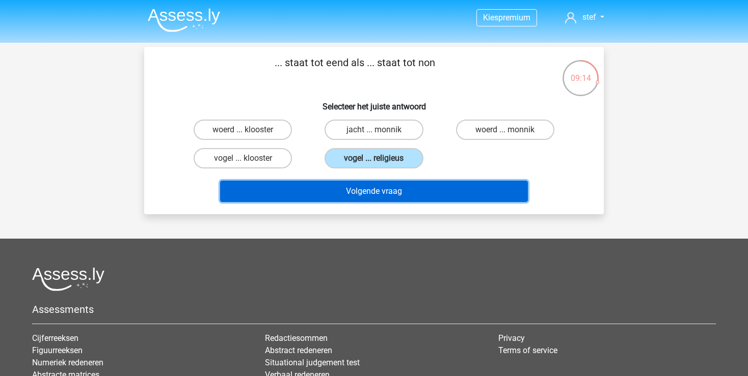
click at [358, 189] on button "Volgende vraag" at bounding box center [374, 191] width 308 height 21
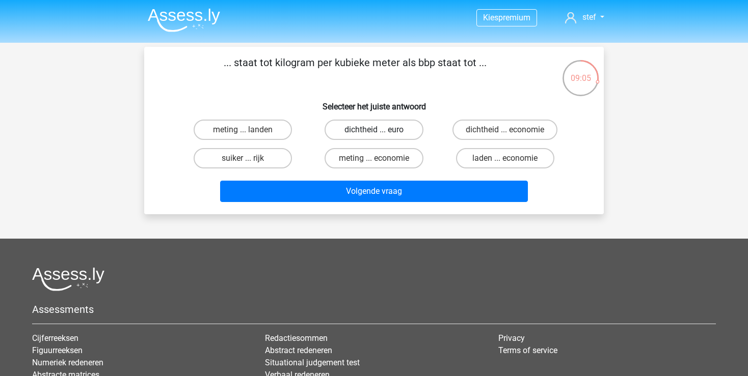
click at [360, 133] on label "dichtheid ... euro" at bounding box center [373, 130] width 98 height 20
click at [374, 133] on input "dichtheid ... euro" at bounding box center [377, 133] width 7 height 7
radio input "true"
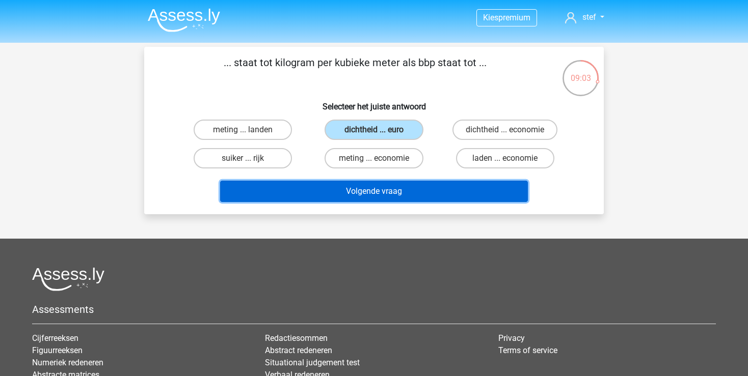
click at [354, 192] on button "Volgende vraag" at bounding box center [374, 191] width 308 height 21
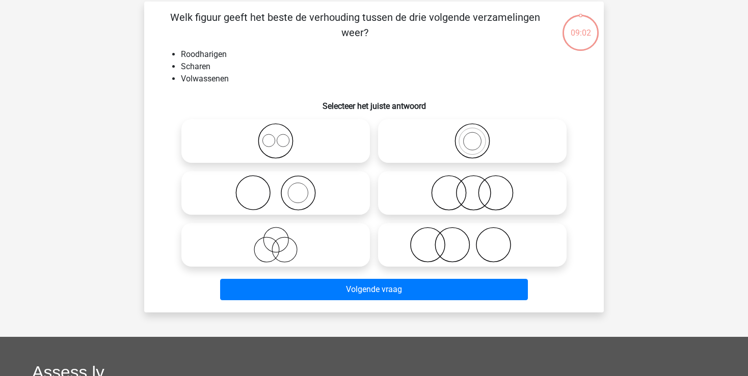
scroll to position [47, 0]
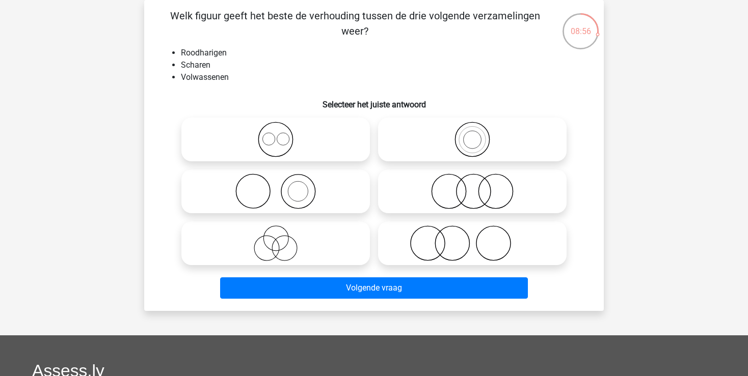
click at [268, 206] on icon at bounding box center [275, 192] width 180 height 36
click at [276, 186] on input "radio" at bounding box center [279, 183] width 7 height 7
radio input "true"
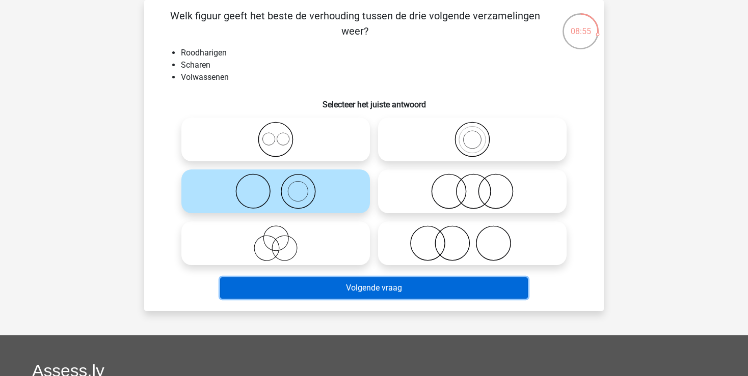
click at [349, 290] on button "Volgende vraag" at bounding box center [374, 288] width 308 height 21
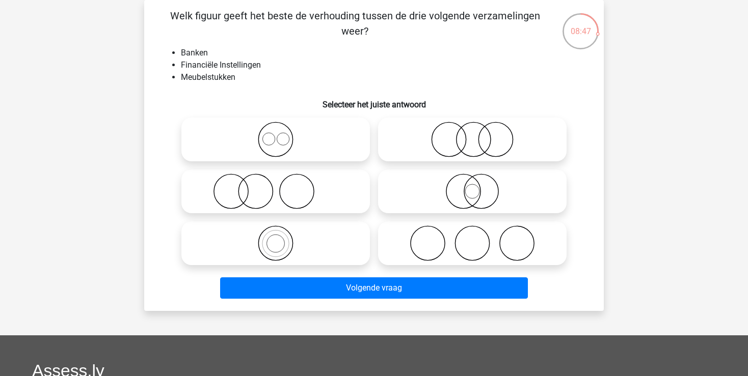
click at [458, 143] on icon at bounding box center [472, 140] width 180 height 36
click at [472, 134] on input "radio" at bounding box center [475, 131] width 7 height 7
radio input "true"
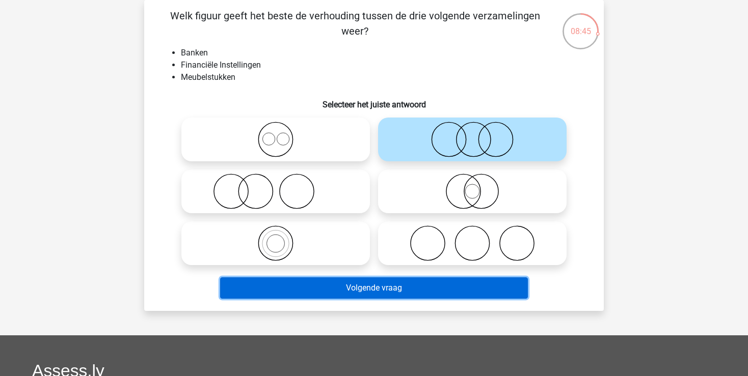
click at [348, 290] on button "Volgende vraag" at bounding box center [374, 288] width 308 height 21
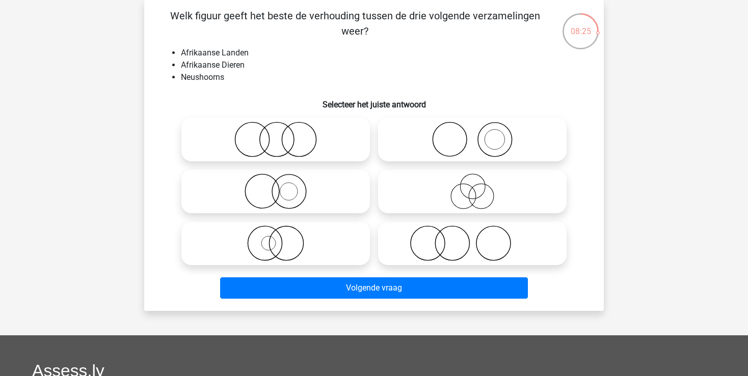
click at [295, 184] on icon at bounding box center [275, 192] width 180 height 36
click at [282, 184] on input "radio" at bounding box center [279, 183] width 7 height 7
radio input "true"
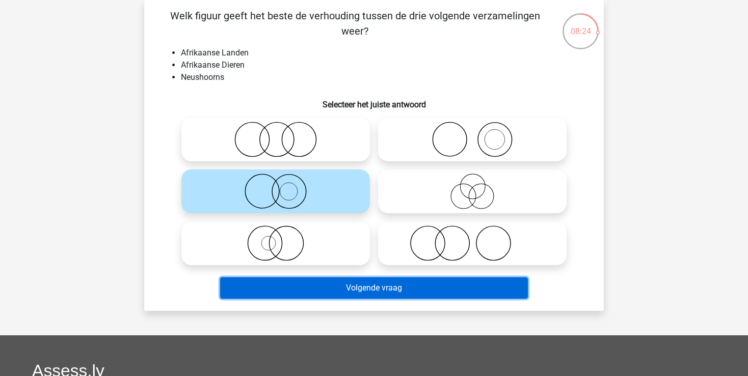
click at [353, 287] on button "Volgende vraag" at bounding box center [374, 288] width 308 height 21
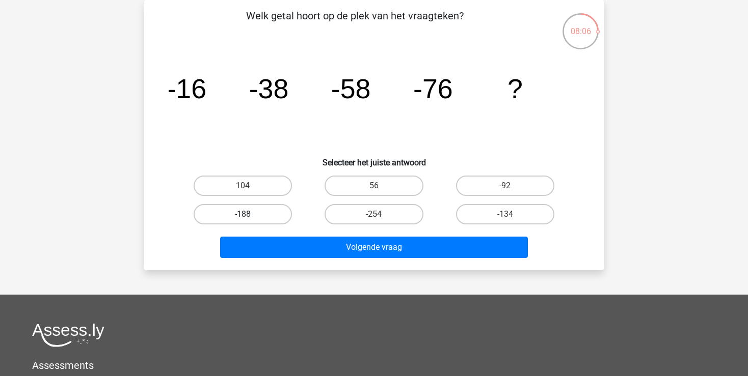
click at [239, 216] on label "-188" at bounding box center [243, 214] width 98 height 20
click at [243, 216] on input "-188" at bounding box center [246, 217] width 7 height 7
radio input "true"
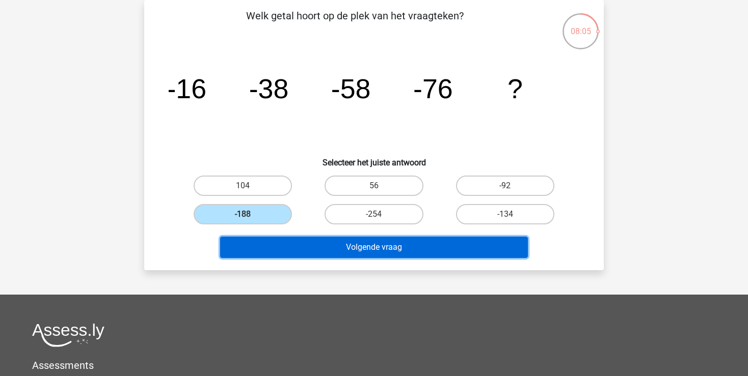
click at [256, 244] on button "Volgende vraag" at bounding box center [374, 247] width 308 height 21
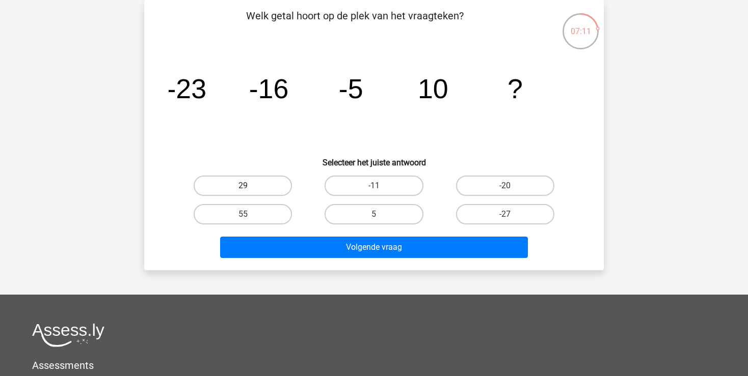
click at [255, 186] on label "29" at bounding box center [243, 186] width 98 height 20
click at [250, 186] on input "29" at bounding box center [246, 189] width 7 height 7
radio input "true"
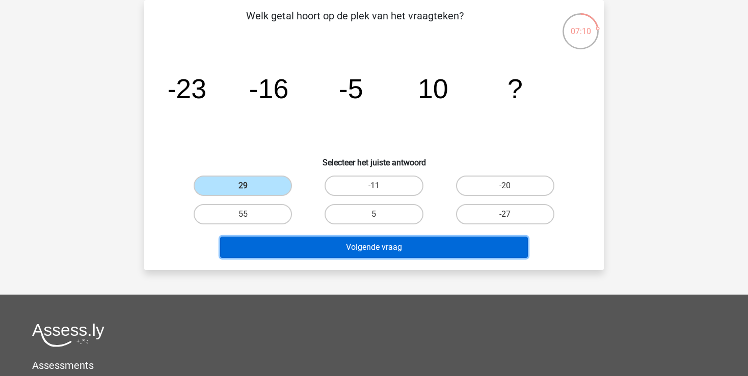
click at [329, 254] on button "Volgende vraag" at bounding box center [374, 247] width 308 height 21
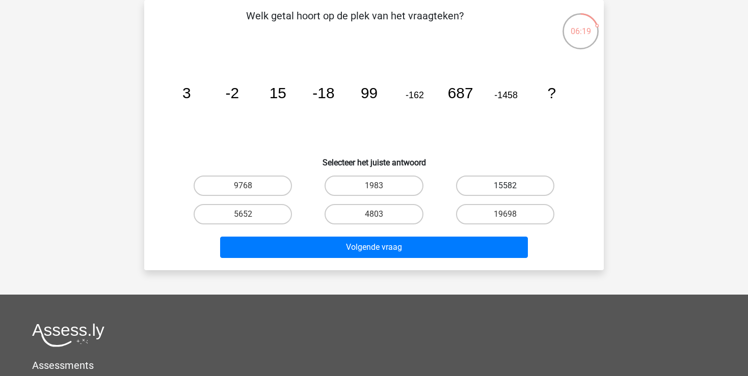
click at [489, 183] on label "15582" at bounding box center [505, 186] width 98 height 20
click at [505, 186] on input "15582" at bounding box center [508, 189] width 7 height 7
radio input "true"
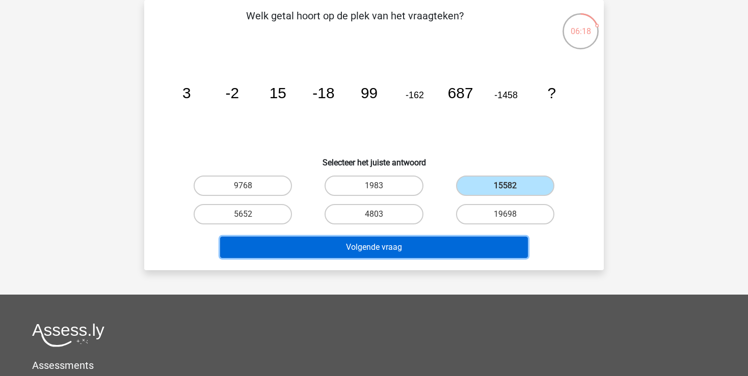
click at [419, 248] on button "Volgende vraag" at bounding box center [374, 247] width 308 height 21
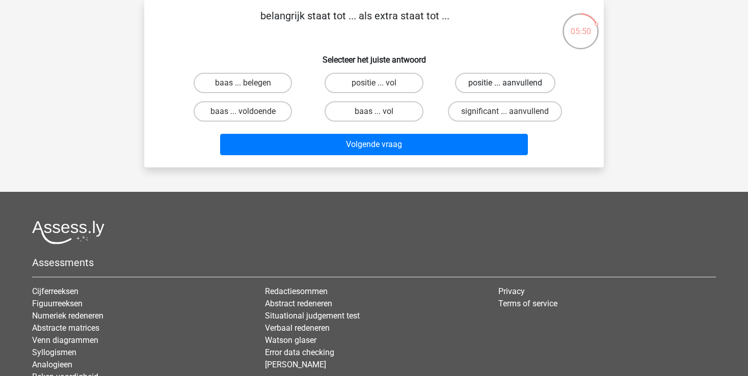
click at [473, 88] on label "positie ... aanvullend" at bounding box center [505, 83] width 100 height 20
click at [505, 88] on input "positie ... aanvullend" at bounding box center [508, 86] width 7 height 7
radio input "true"
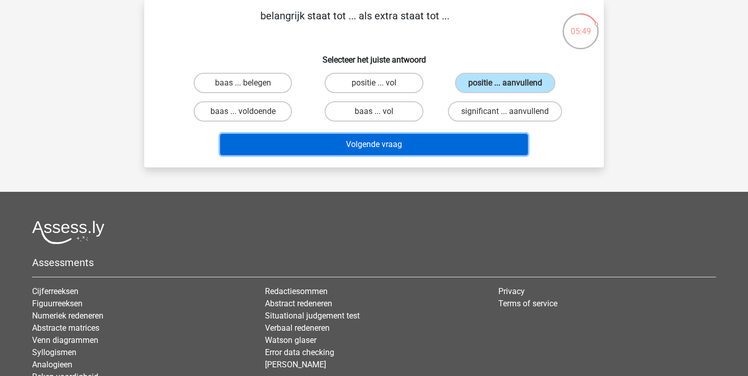
click at [429, 141] on button "Volgende vraag" at bounding box center [374, 144] width 308 height 21
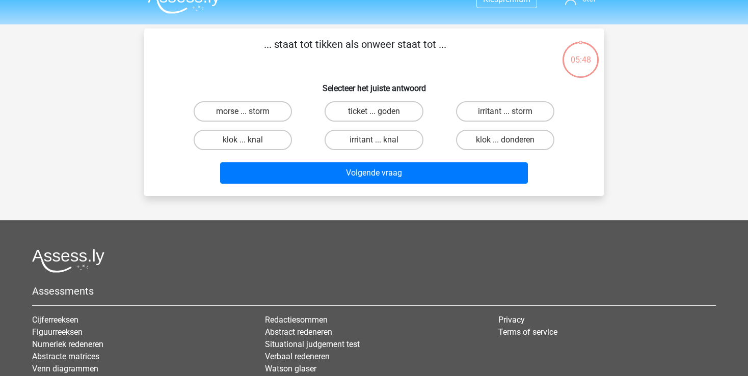
scroll to position [0, 0]
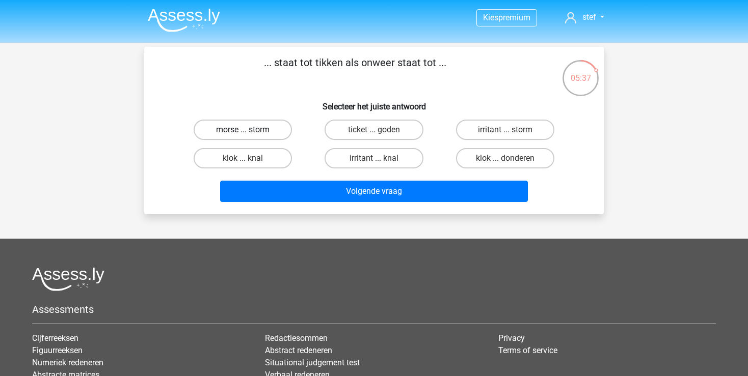
click at [269, 133] on label "morse ... storm" at bounding box center [243, 130] width 98 height 20
click at [250, 133] on input "morse ... storm" at bounding box center [246, 133] width 7 height 7
radio input "true"
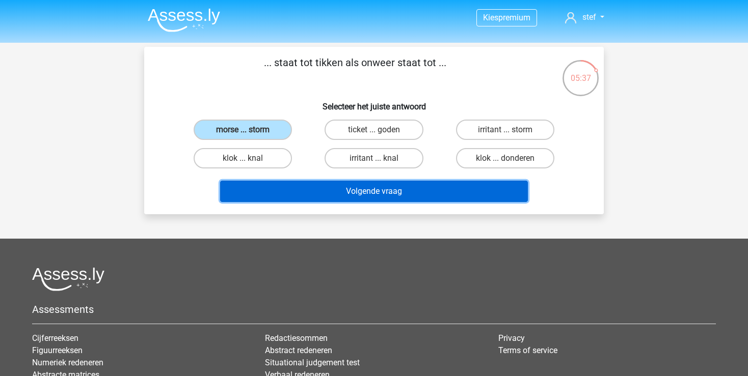
click at [350, 192] on button "Volgende vraag" at bounding box center [374, 191] width 308 height 21
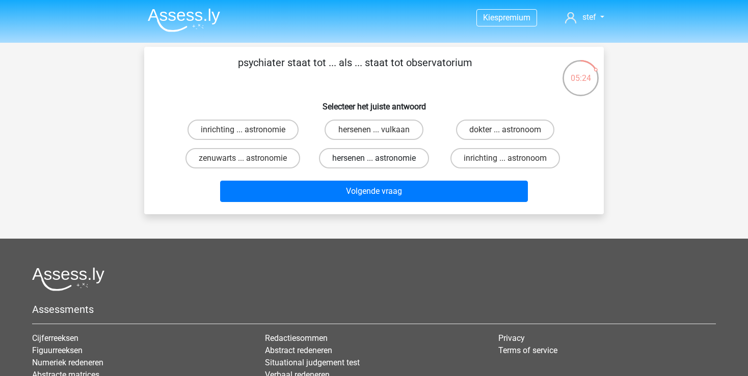
click at [363, 160] on label "hersenen ... astronomie" at bounding box center [374, 158] width 110 height 20
click at [374, 160] on input "hersenen ... astronomie" at bounding box center [377, 161] width 7 height 7
radio input "true"
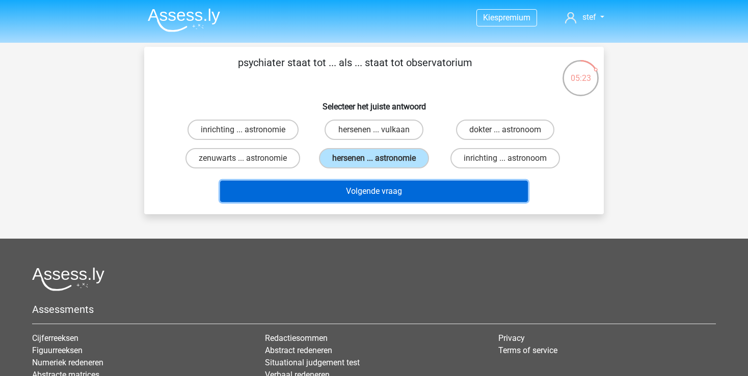
click at [366, 188] on button "Volgende vraag" at bounding box center [374, 191] width 308 height 21
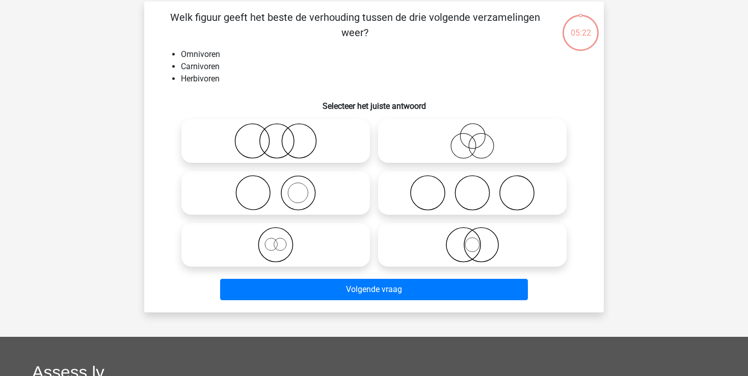
scroll to position [47, 0]
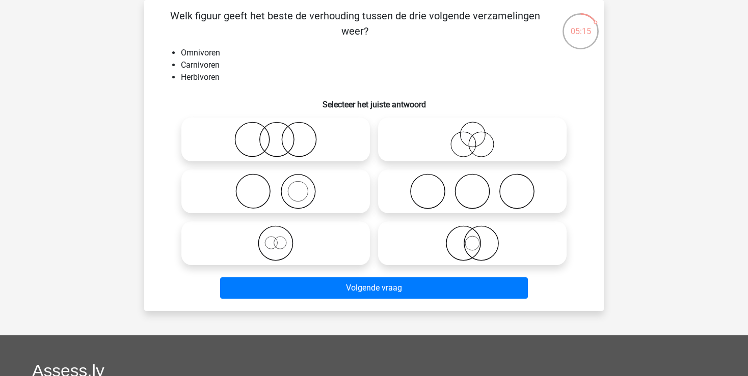
click at [284, 134] on icon at bounding box center [275, 140] width 180 height 36
click at [282, 134] on input "radio" at bounding box center [279, 131] width 7 height 7
radio input "true"
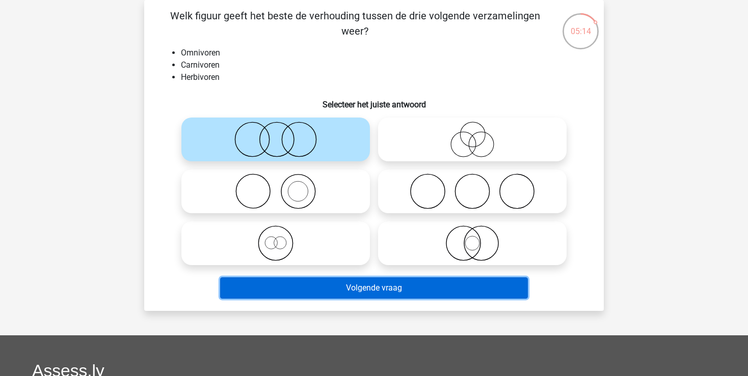
click at [373, 295] on button "Volgende vraag" at bounding box center [374, 288] width 308 height 21
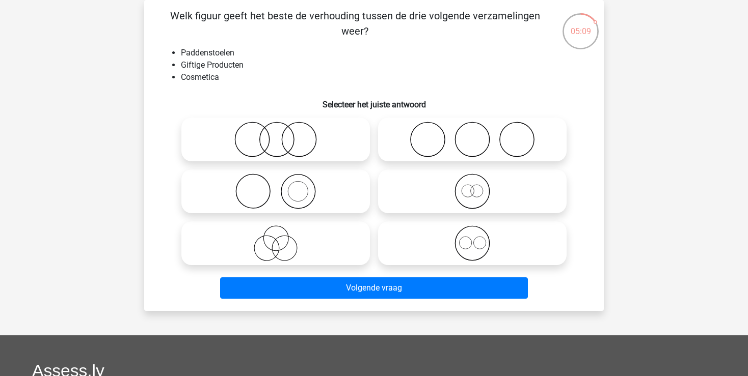
click at [277, 136] on icon at bounding box center [275, 140] width 180 height 36
click at [277, 134] on input "radio" at bounding box center [279, 131] width 7 height 7
radio input "true"
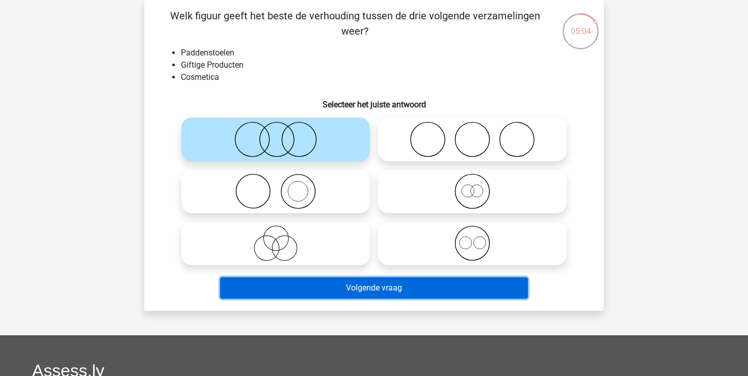
click at [366, 290] on button "Volgende vraag" at bounding box center [374, 288] width 308 height 21
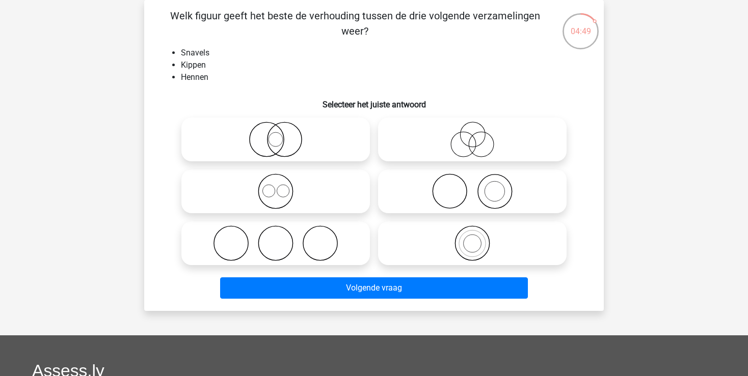
click at [288, 142] on icon at bounding box center [275, 140] width 180 height 36
click at [282, 134] on input "radio" at bounding box center [279, 131] width 7 height 7
radio input "true"
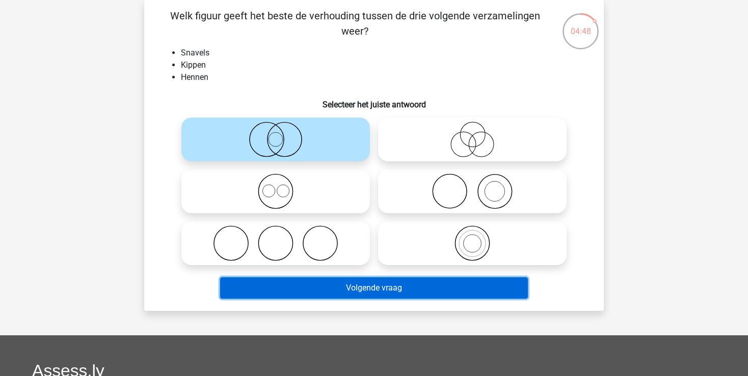
click at [335, 285] on button "Volgende vraag" at bounding box center [374, 288] width 308 height 21
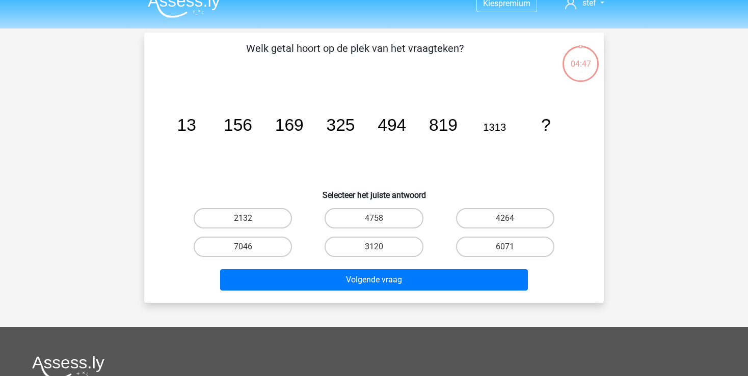
scroll to position [0, 0]
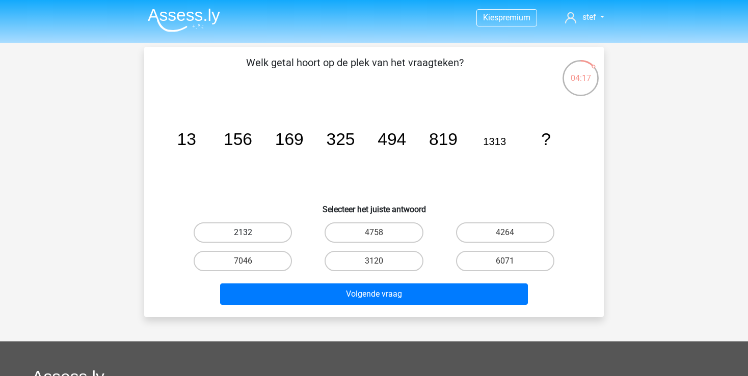
click at [252, 230] on label "2132" at bounding box center [243, 233] width 98 height 20
click at [250, 233] on input "2132" at bounding box center [246, 236] width 7 height 7
radio input "true"
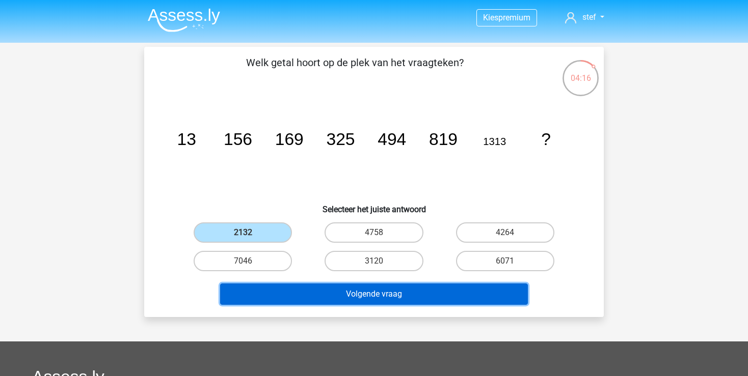
click at [389, 296] on button "Volgende vraag" at bounding box center [374, 294] width 308 height 21
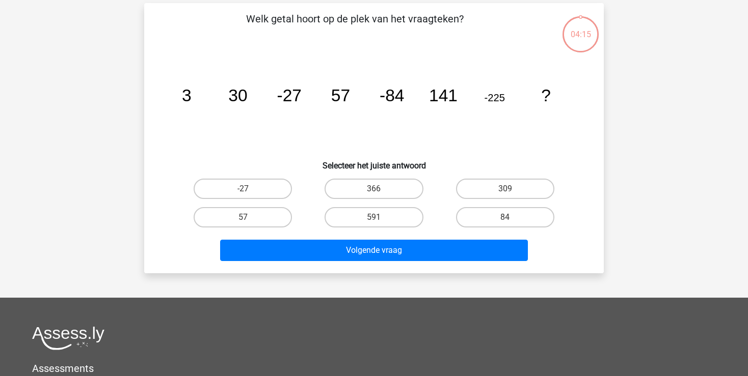
scroll to position [47, 0]
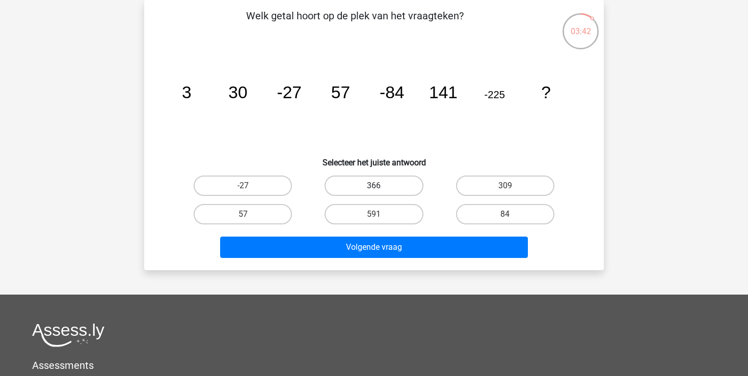
click at [392, 183] on label "366" at bounding box center [373, 186] width 98 height 20
click at [381, 186] on input "366" at bounding box center [377, 189] width 7 height 7
radio input "true"
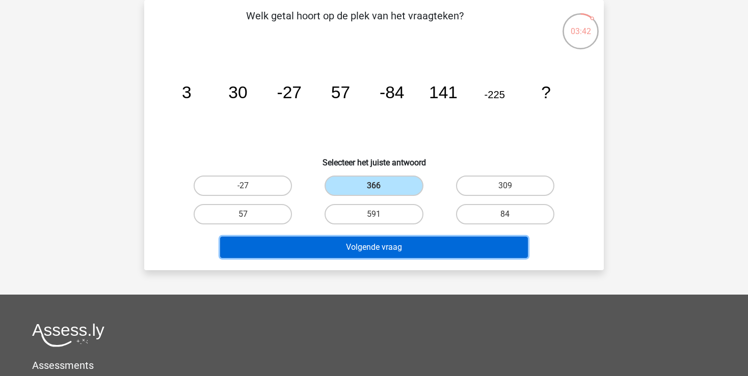
click at [408, 244] on button "Volgende vraag" at bounding box center [374, 247] width 308 height 21
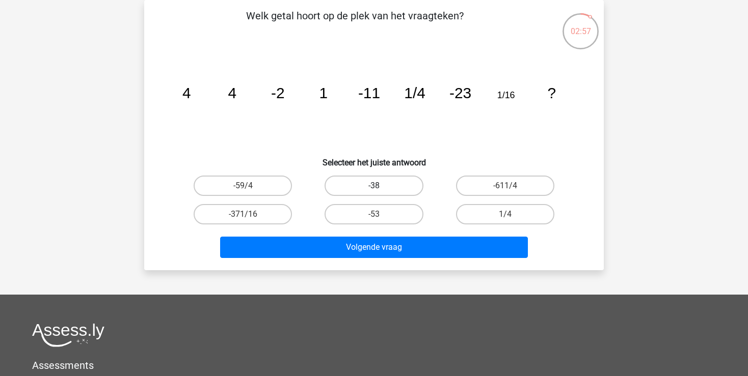
click at [382, 191] on label "-38" at bounding box center [373, 186] width 98 height 20
click at [381, 191] on input "-38" at bounding box center [377, 189] width 7 height 7
radio input "true"
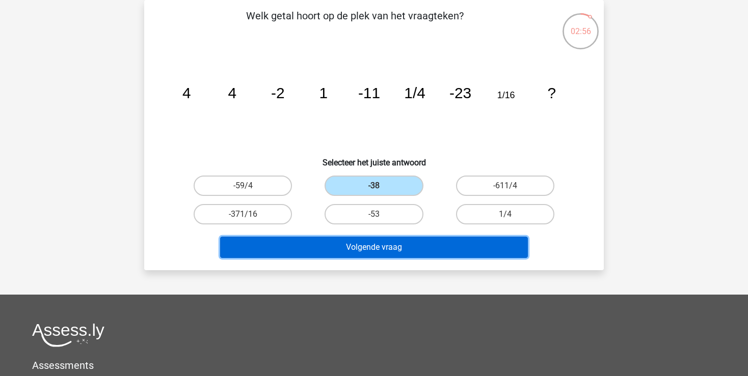
click at [404, 247] on button "Volgende vraag" at bounding box center [374, 247] width 308 height 21
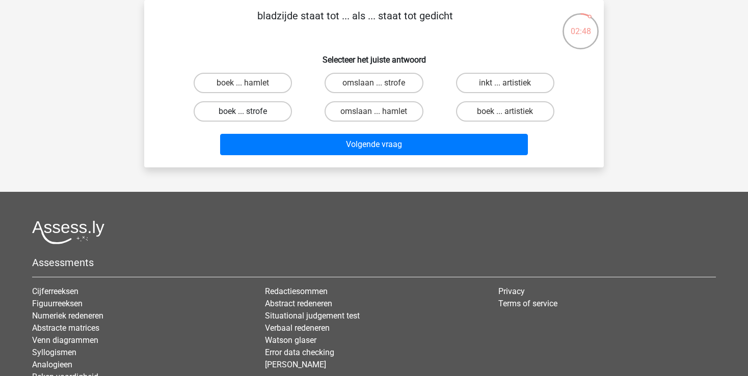
click at [273, 117] on label "boek ... strofe" at bounding box center [243, 111] width 98 height 20
click at [250, 117] on input "boek ... strofe" at bounding box center [246, 115] width 7 height 7
radio input "true"
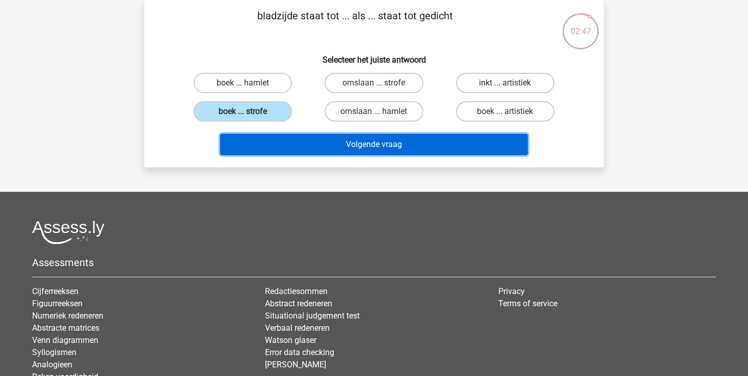
click at [400, 150] on button "Volgende vraag" at bounding box center [374, 144] width 308 height 21
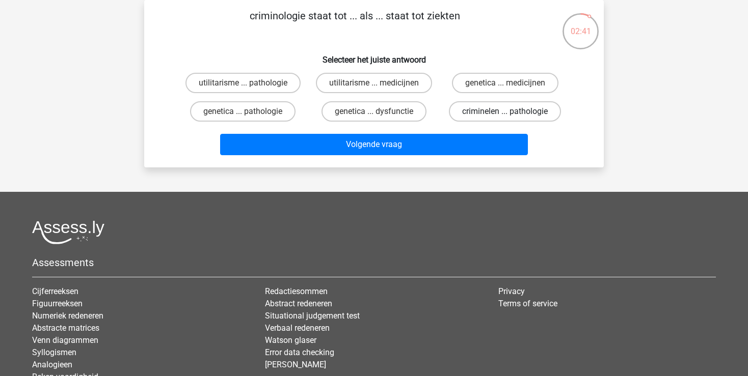
click at [490, 110] on label "criminelen ... pathologie" at bounding box center [505, 111] width 112 height 20
click at [505, 112] on input "criminelen ... pathologie" at bounding box center [508, 115] width 7 height 7
radio input "true"
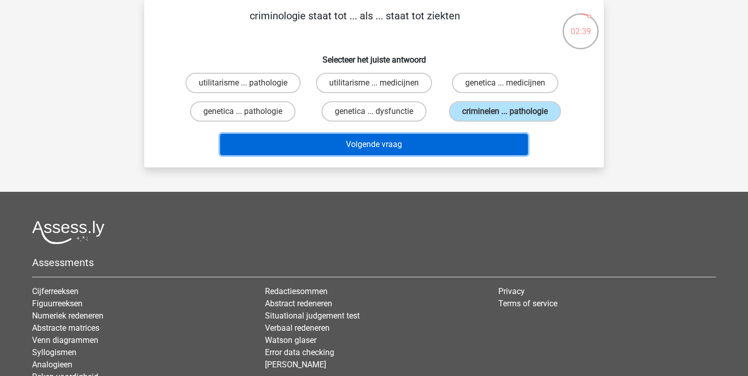
click at [429, 144] on button "Volgende vraag" at bounding box center [374, 144] width 308 height 21
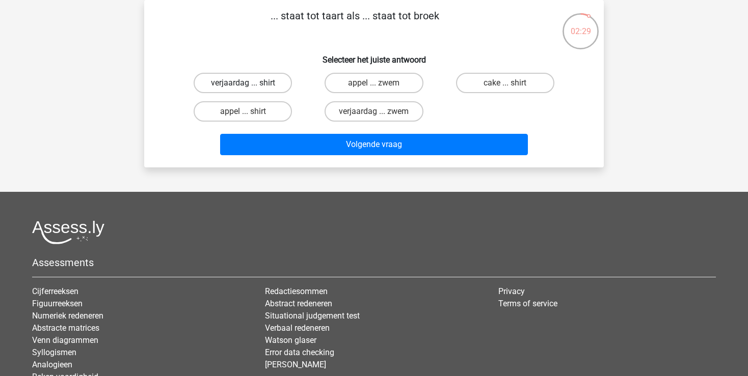
click at [234, 85] on label "verjaardag ... shirt" at bounding box center [243, 83] width 98 height 20
click at [243, 85] on input "verjaardag ... shirt" at bounding box center [246, 86] width 7 height 7
radio input "true"
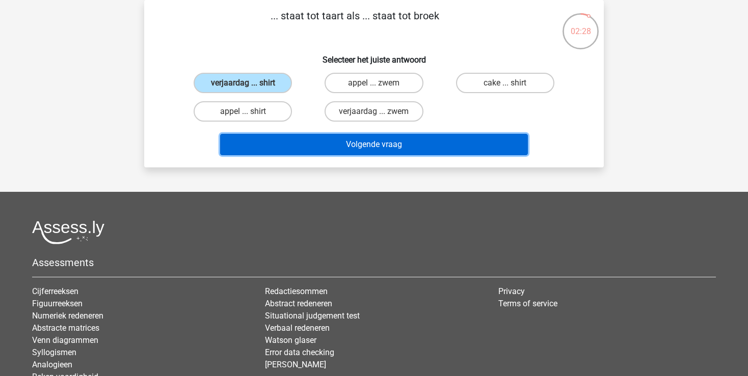
click at [343, 153] on button "Volgende vraag" at bounding box center [374, 144] width 308 height 21
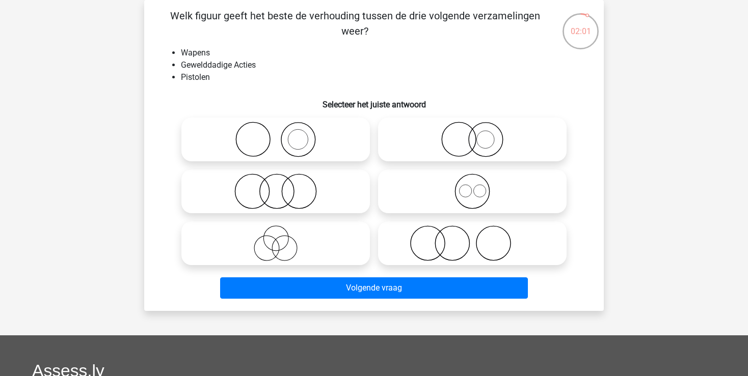
click at [459, 196] on icon at bounding box center [472, 192] width 180 height 36
click at [472, 186] on input "radio" at bounding box center [475, 183] width 7 height 7
radio input "true"
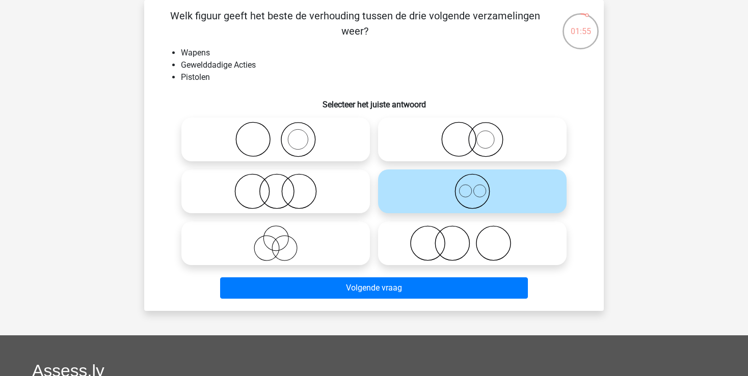
click at [341, 157] on icon at bounding box center [275, 140] width 180 height 36
click at [282, 134] on input "radio" at bounding box center [279, 131] width 7 height 7
radio input "true"
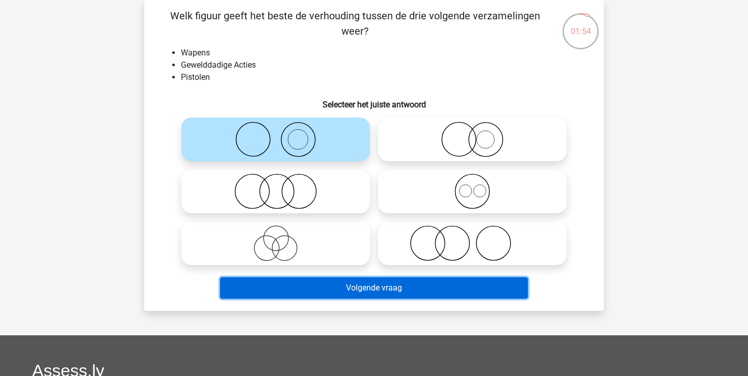
click at [402, 291] on button "Volgende vraag" at bounding box center [374, 288] width 308 height 21
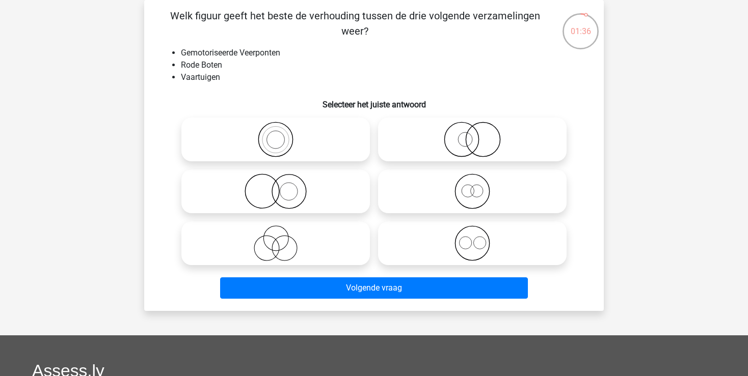
click at [470, 195] on icon at bounding box center [472, 192] width 180 height 36
click at [472, 186] on input "radio" at bounding box center [475, 183] width 7 height 7
radio input "true"
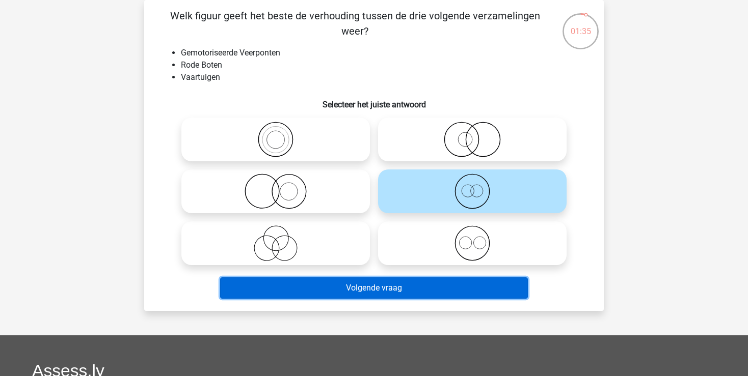
click at [429, 293] on button "Volgende vraag" at bounding box center [374, 288] width 308 height 21
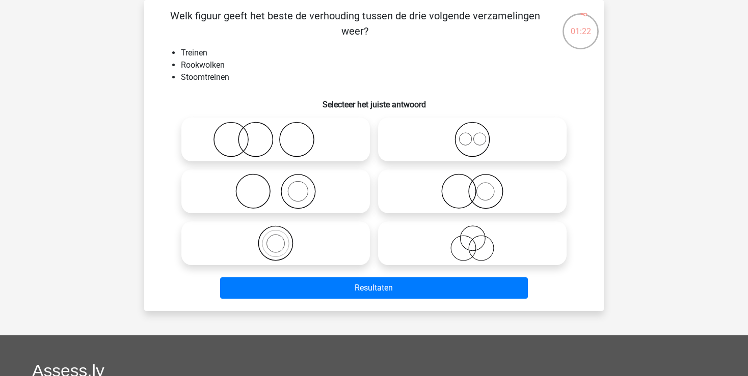
click at [443, 195] on circle at bounding box center [459, 192] width 34 height 34
click at [472, 186] on input "radio" at bounding box center [475, 183] width 7 height 7
radio input "true"
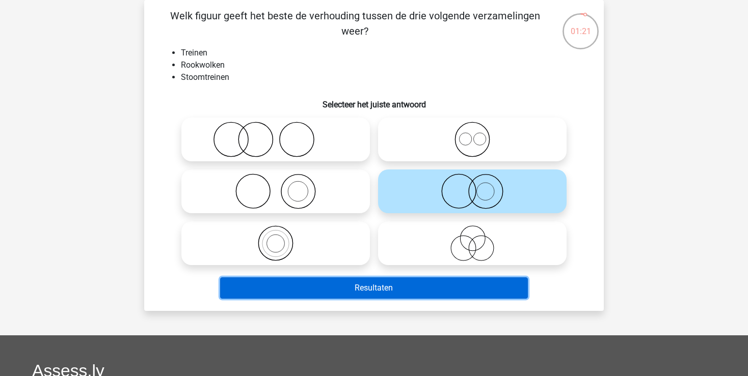
click at [421, 287] on button "Resultaten" at bounding box center [374, 288] width 308 height 21
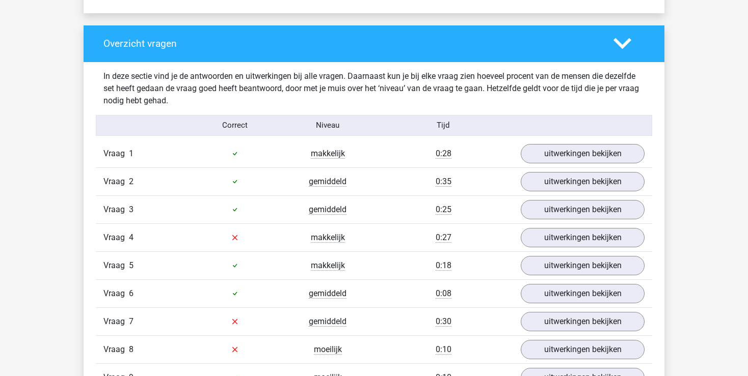
scroll to position [1076, 0]
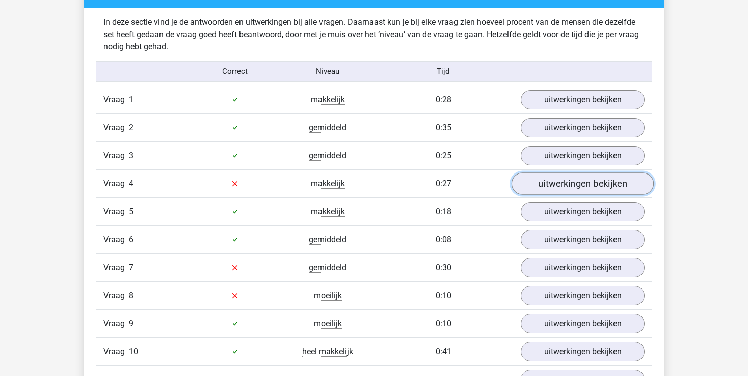
click at [561, 184] on link "uitwerkingen bekijken" at bounding box center [582, 184] width 142 height 22
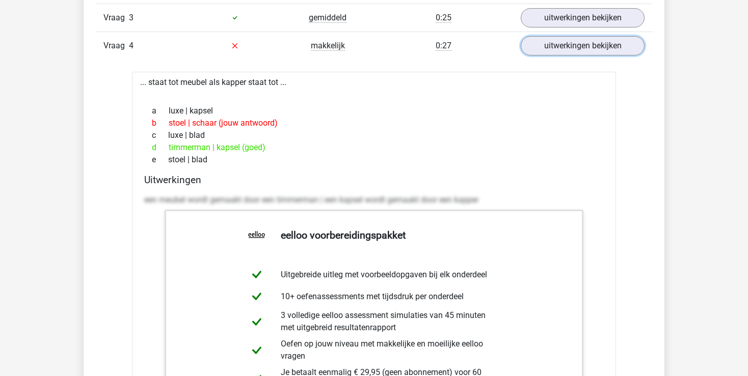
scroll to position [1183, 0]
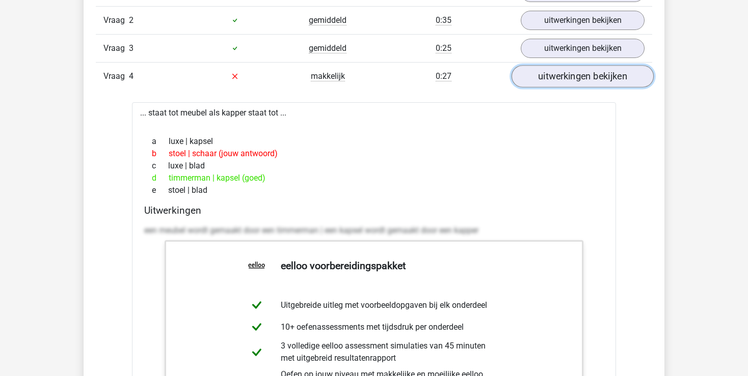
click at [576, 74] on link "uitwerkingen bekijken" at bounding box center [582, 76] width 142 height 22
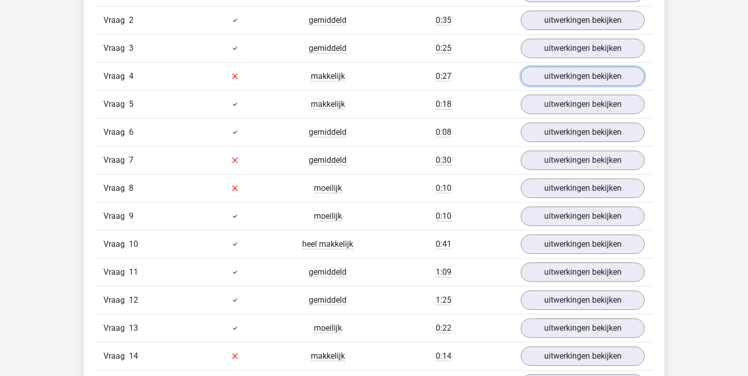
scroll to position [1237, 0]
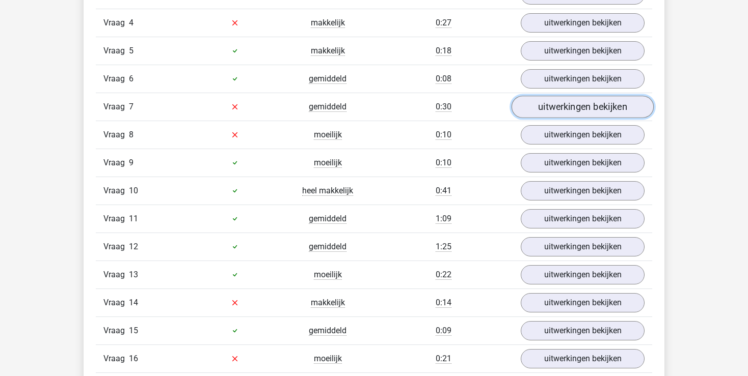
click at [561, 107] on link "uitwerkingen bekijken" at bounding box center [582, 107] width 142 height 22
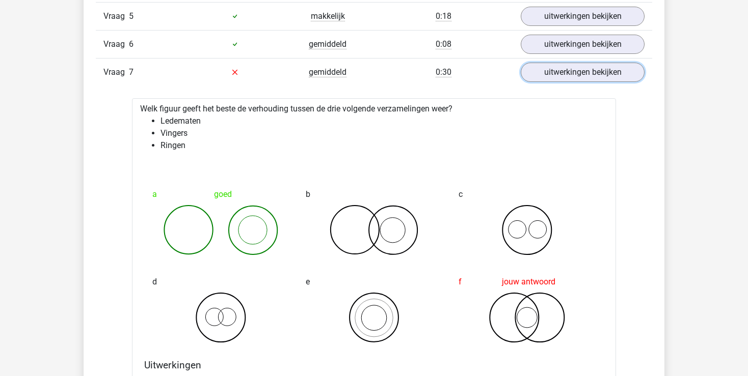
scroll to position [1291, 0]
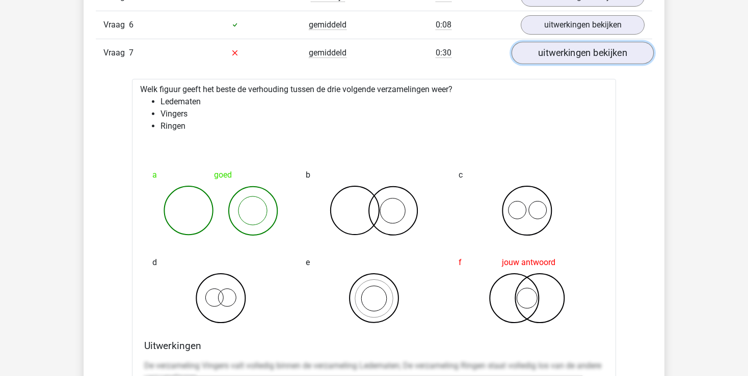
click at [555, 52] on link "uitwerkingen bekijken" at bounding box center [582, 53] width 142 height 22
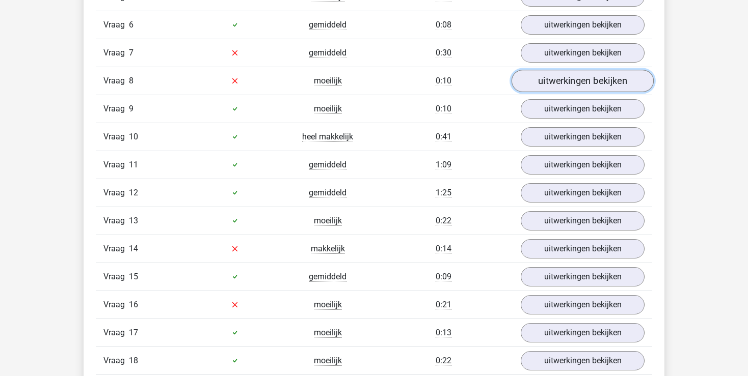
click at [571, 83] on link "uitwerkingen bekijken" at bounding box center [582, 81] width 142 height 22
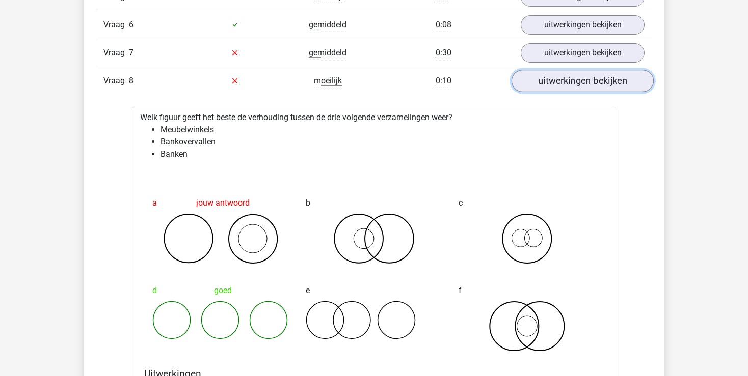
click at [560, 87] on link "uitwerkingen bekijken" at bounding box center [582, 81] width 142 height 22
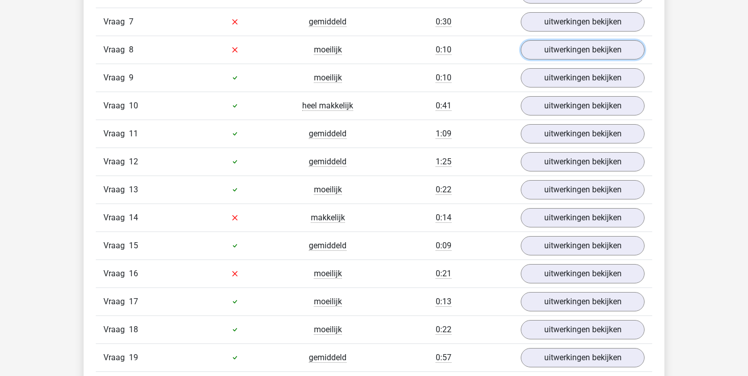
scroll to position [1345, 0]
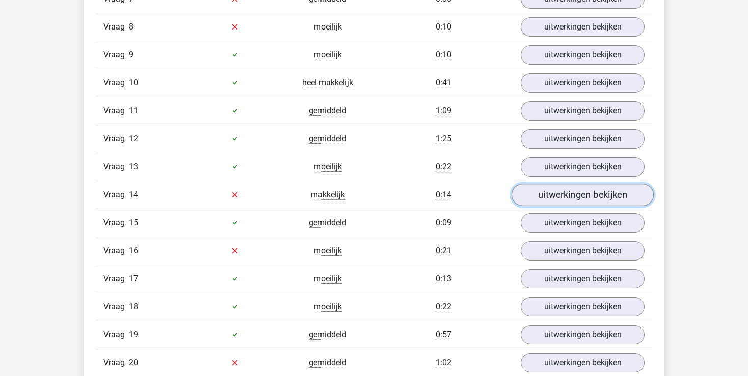
click at [549, 193] on link "uitwerkingen bekijken" at bounding box center [582, 195] width 142 height 22
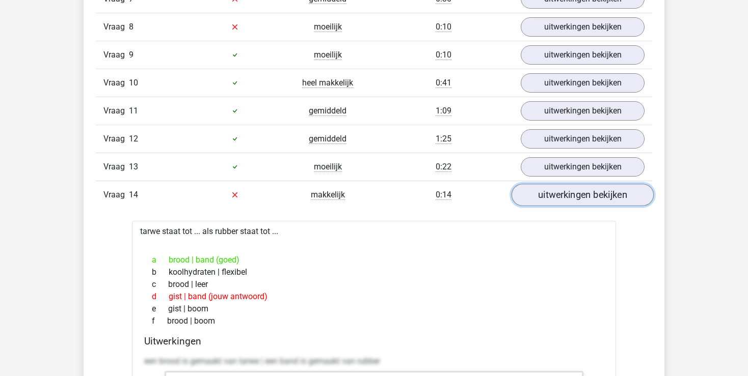
click at [549, 193] on link "uitwerkingen bekijken" at bounding box center [582, 195] width 142 height 22
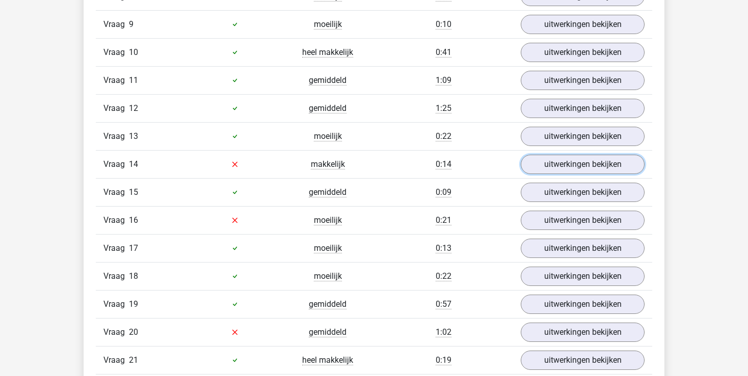
scroll to position [1398, 0]
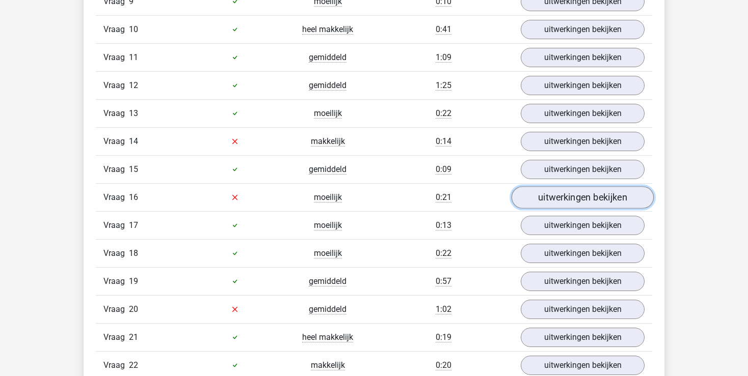
click at [541, 190] on link "uitwerkingen bekijken" at bounding box center [582, 197] width 142 height 22
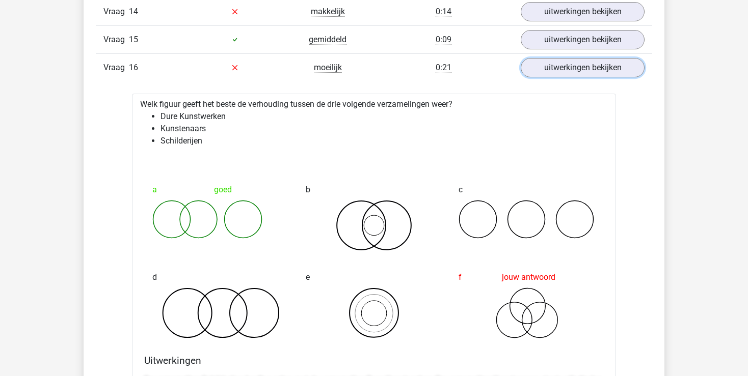
scroll to position [1560, 0]
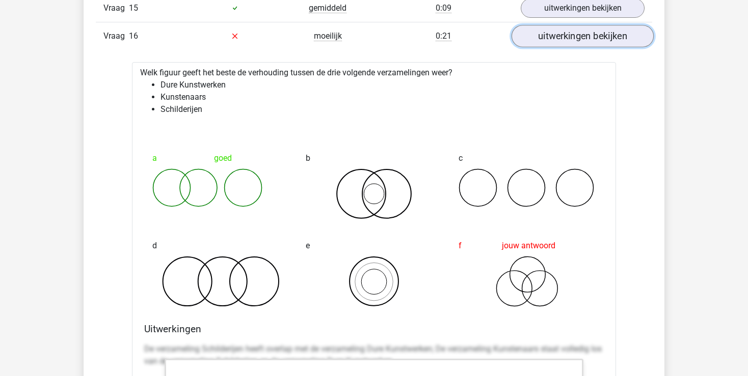
click at [571, 32] on link "uitwerkingen bekijken" at bounding box center [582, 36] width 142 height 22
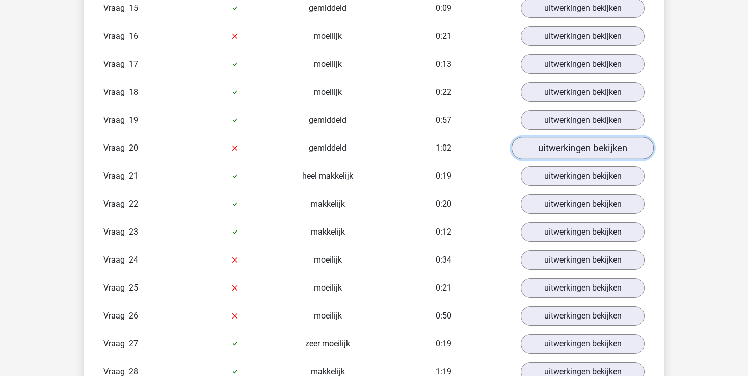
click at [564, 147] on link "uitwerkingen bekijken" at bounding box center [582, 148] width 142 height 22
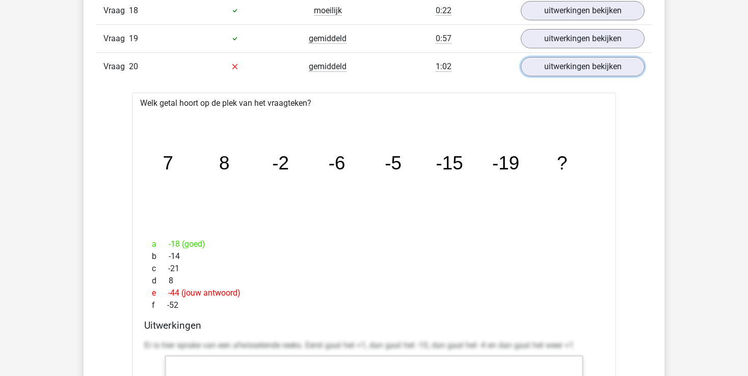
scroll to position [1667, 0]
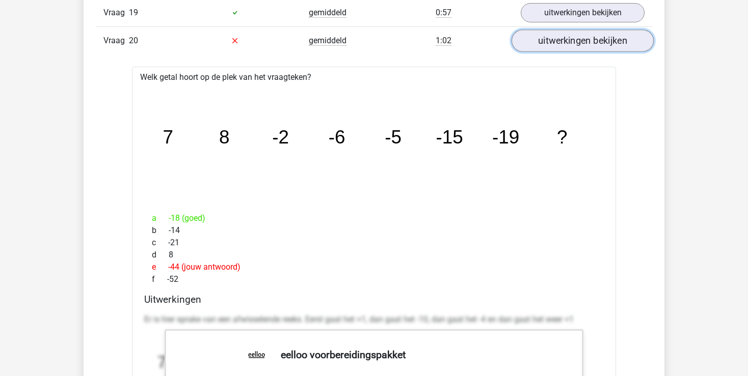
click at [559, 35] on link "uitwerkingen bekijken" at bounding box center [582, 41] width 142 height 22
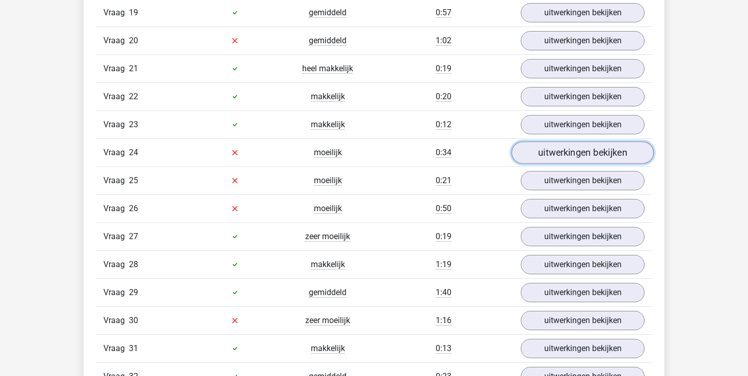
click at [558, 148] on link "uitwerkingen bekijken" at bounding box center [582, 153] width 142 height 22
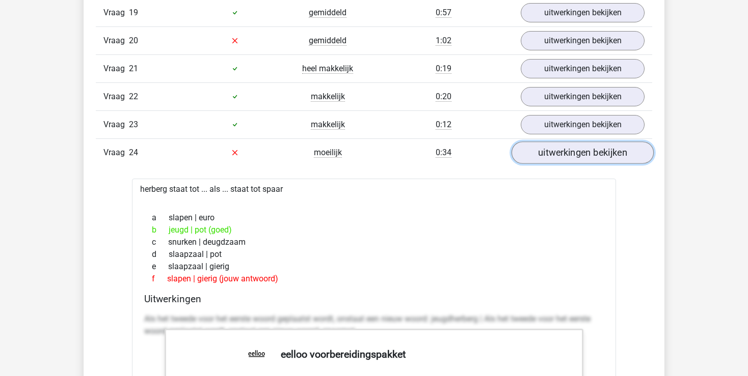
click at [558, 148] on link "uitwerkingen bekijken" at bounding box center [582, 153] width 142 height 22
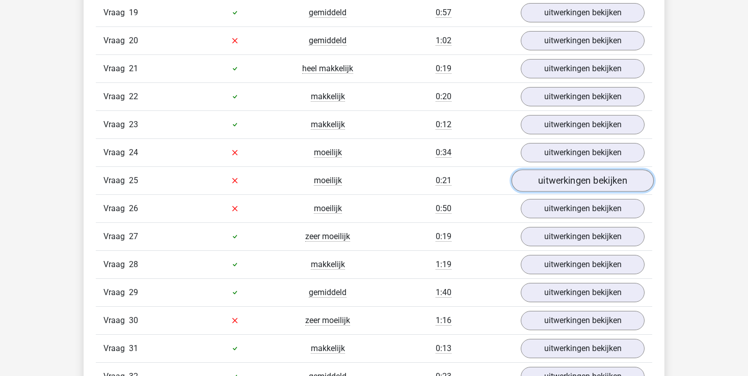
click at [558, 170] on link "uitwerkingen bekijken" at bounding box center [582, 181] width 142 height 22
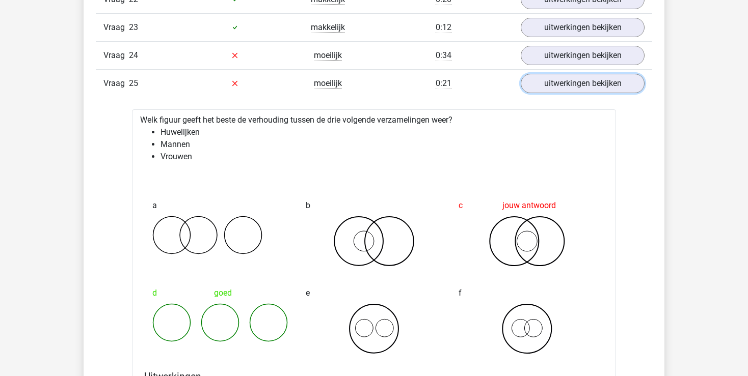
scroll to position [1775, 0]
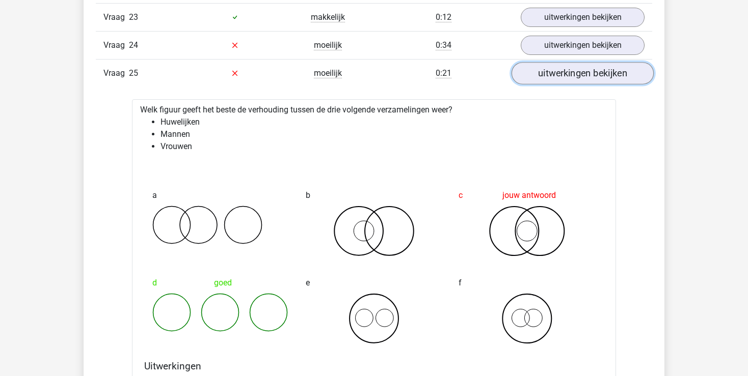
click at [550, 67] on link "uitwerkingen bekijken" at bounding box center [582, 73] width 142 height 22
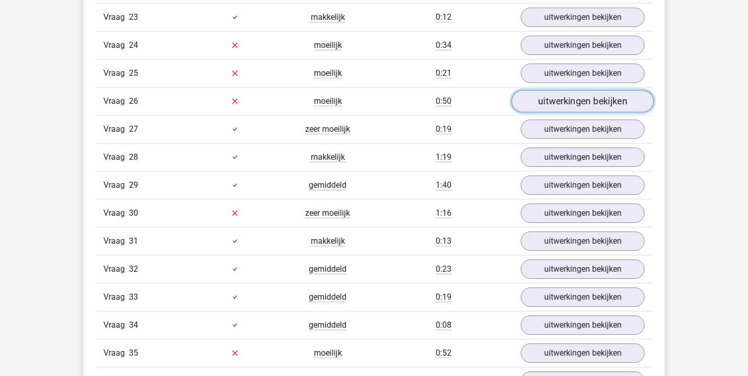
click at [555, 99] on link "uitwerkingen bekijken" at bounding box center [582, 101] width 142 height 22
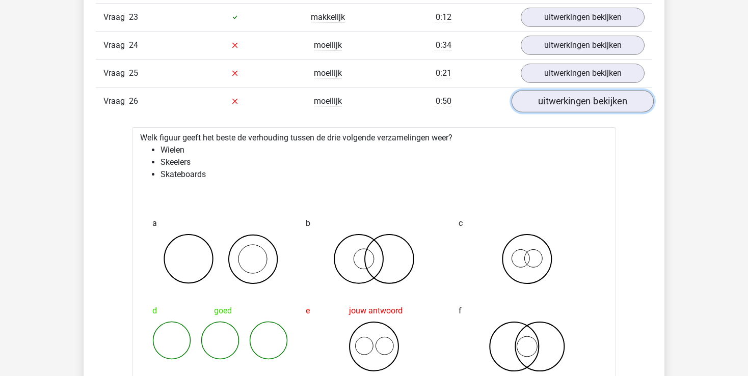
click at [547, 90] on link "uitwerkingen bekijken" at bounding box center [582, 101] width 142 height 22
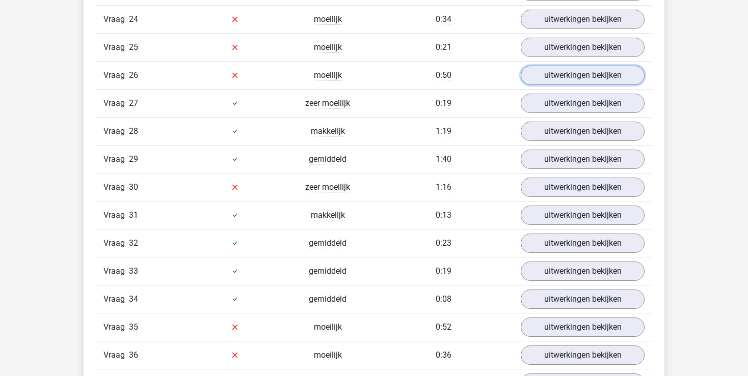
scroll to position [1829, 0]
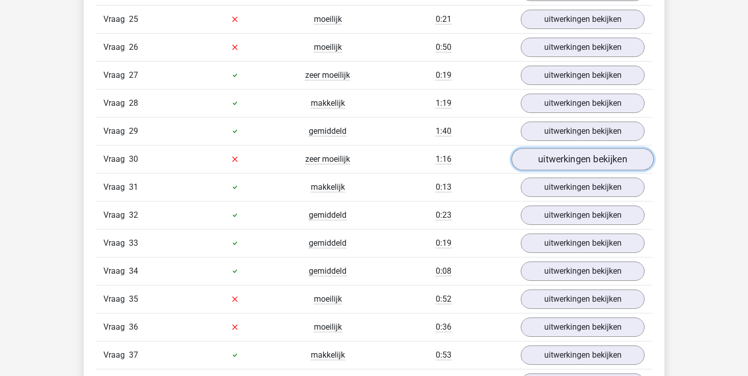
click at [582, 153] on link "uitwerkingen bekijken" at bounding box center [582, 159] width 142 height 22
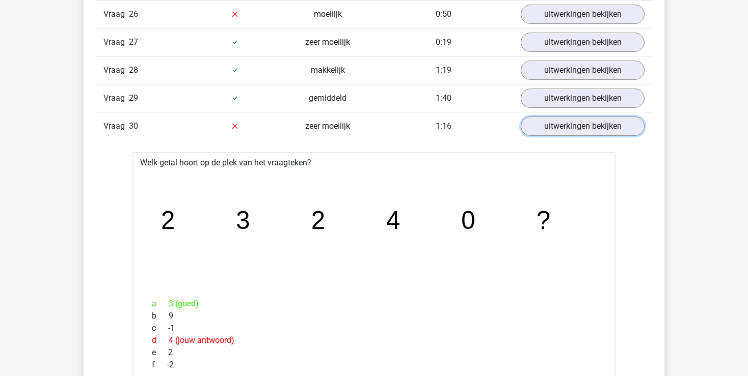
scroll to position [1883, 0]
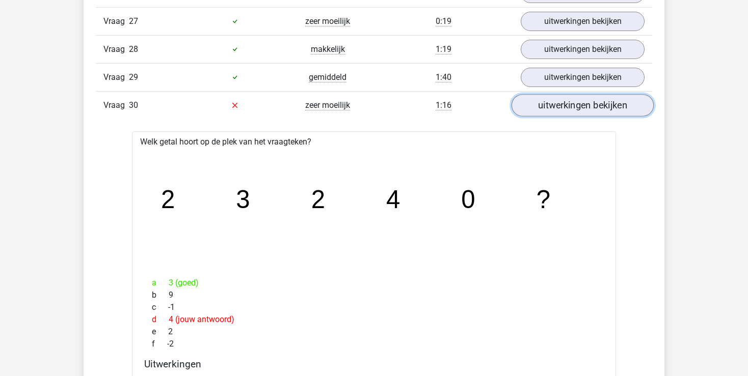
click at [600, 100] on link "uitwerkingen bekijken" at bounding box center [582, 105] width 142 height 22
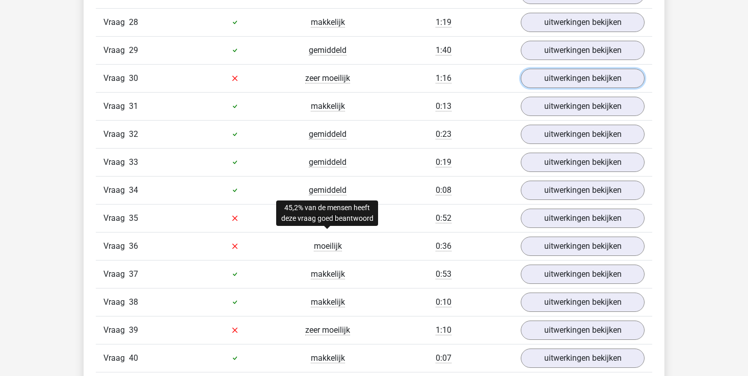
scroll to position [1990, 0]
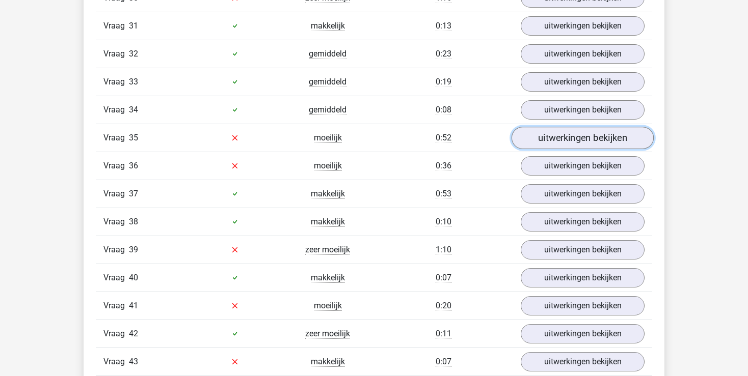
click at [543, 127] on link "uitwerkingen bekijken" at bounding box center [582, 138] width 142 height 22
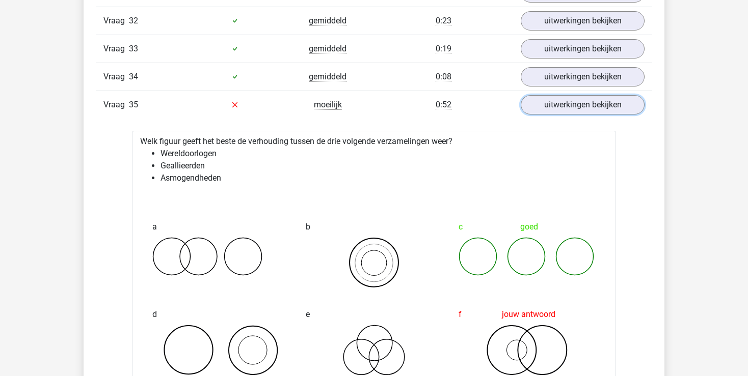
scroll to position [2044, 0]
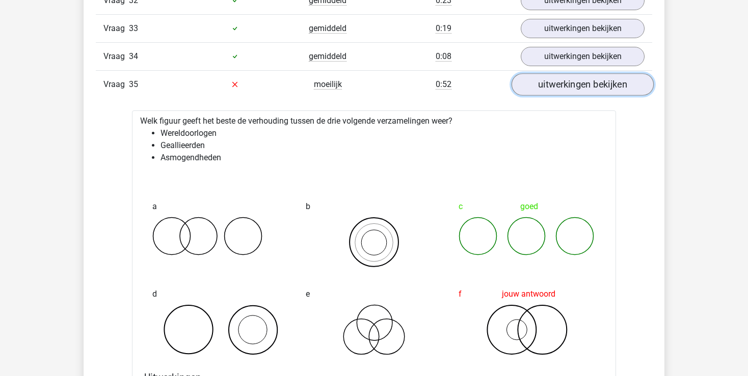
click at [591, 77] on link "uitwerkingen bekijken" at bounding box center [582, 84] width 142 height 22
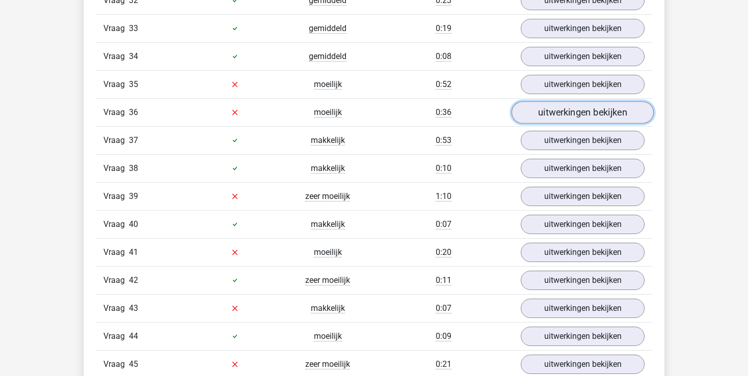
click at [569, 101] on link "uitwerkingen bekijken" at bounding box center [582, 112] width 142 height 22
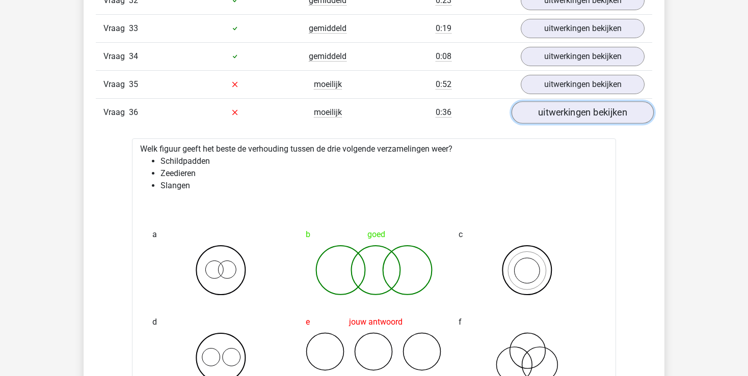
click at [569, 101] on link "uitwerkingen bekijken" at bounding box center [582, 112] width 142 height 22
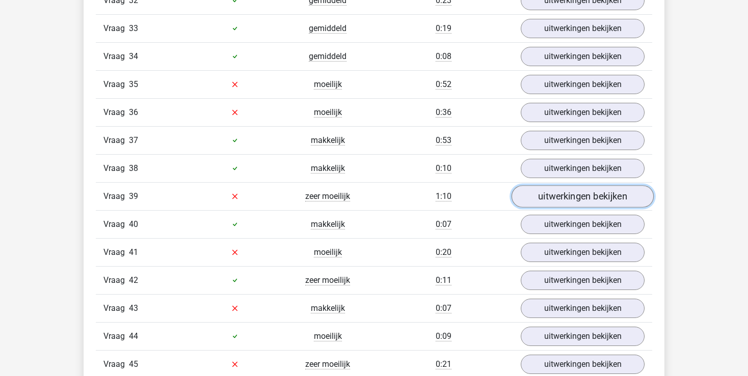
click at [554, 188] on link "uitwerkingen bekijken" at bounding box center [582, 196] width 142 height 22
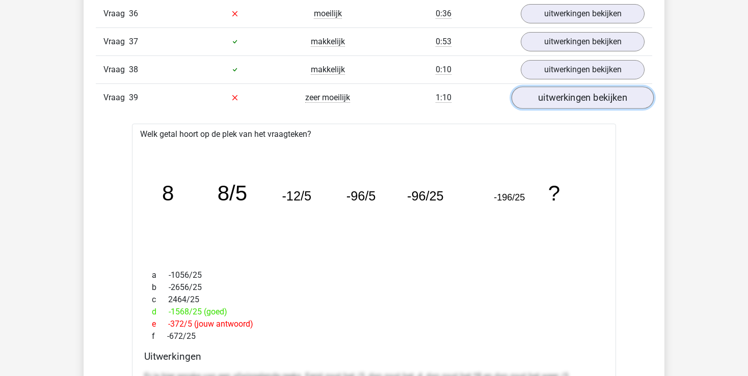
scroll to position [2152, 0]
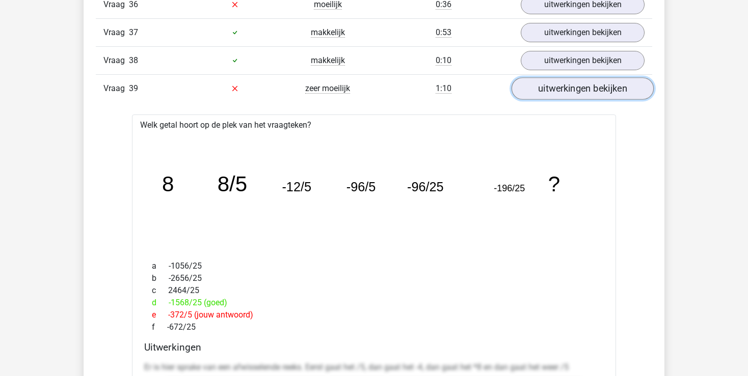
click at [564, 79] on link "uitwerkingen bekijken" at bounding box center [582, 88] width 142 height 22
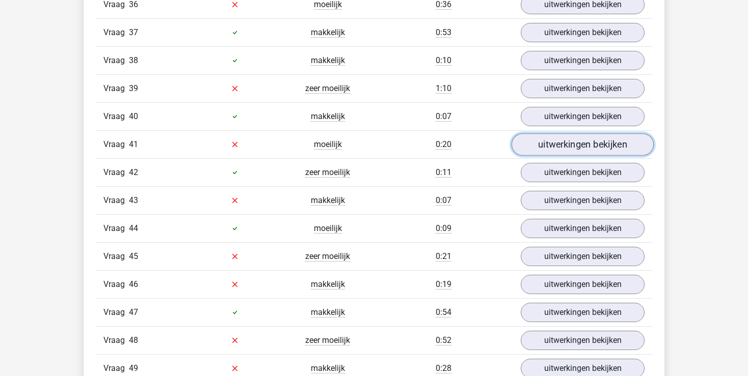
click at [561, 138] on link "uitwerkingen bekijken" at bounding box center [582, 144] width 142 height 22
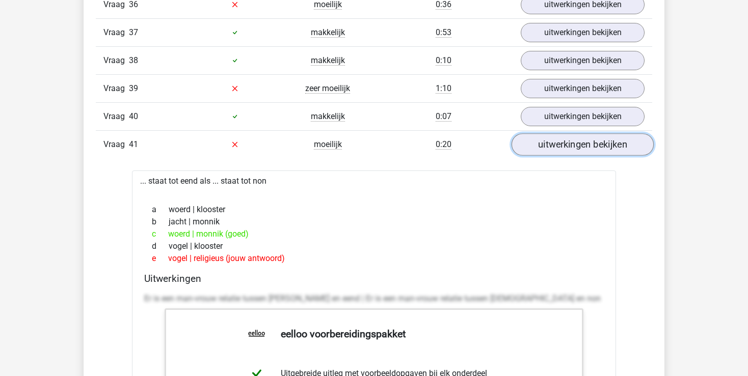
click at [561, 138] on link "uitwerkingen bekijken" at bounding box center [582, 144] width 142 height 22
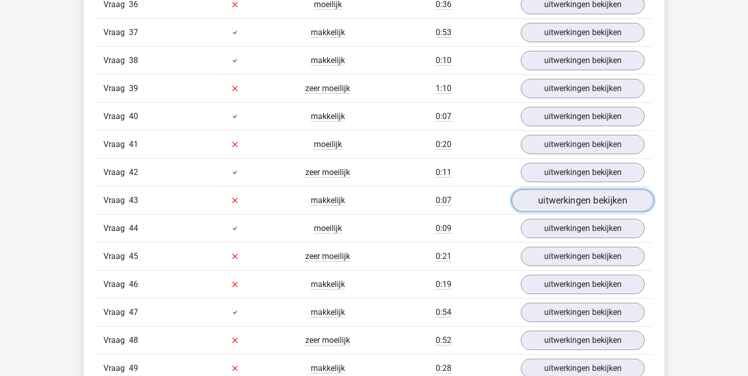
click at [562, 189] on link "uitwerkingen bekijken" at bounding box center [582, 200] width 142 height 22
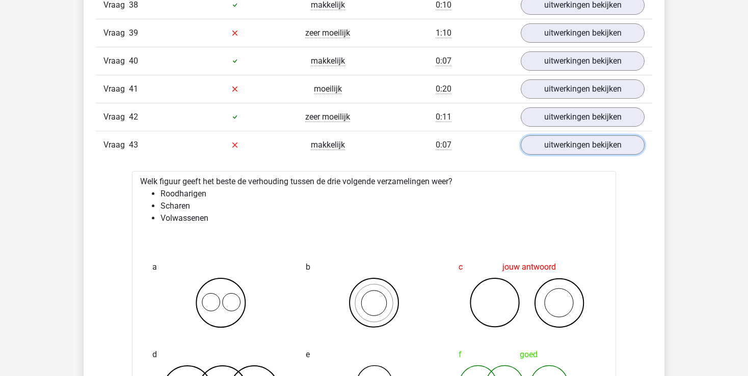
scroll to position [2205, 0]
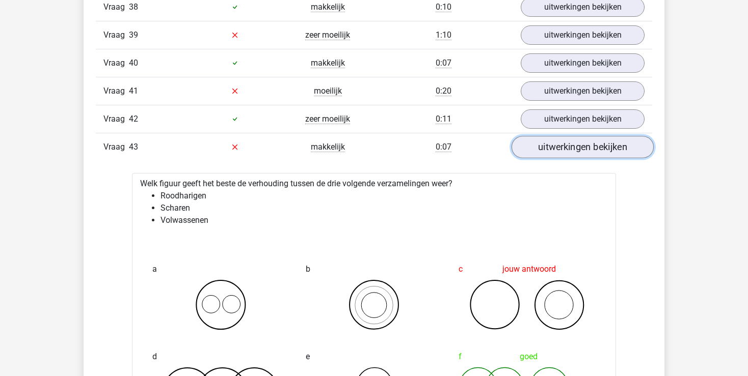
click at [561, 140] on link "uitwerkingen bekijken" at bounding box center [582, 147] width 142 height 22
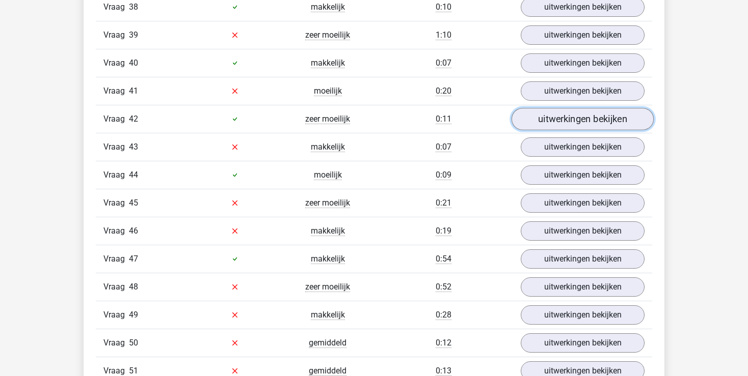
click at [563, 108] on link "uitwerkingen bekijken" at bounding box center [582, 119] width 142 height 22
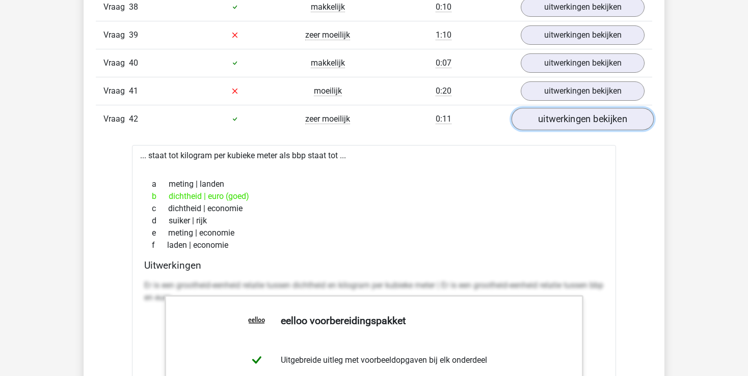
click at [563, 108] on link "uitwerkingen bekijken" at bounding box center [582, 119] width 142 height 22
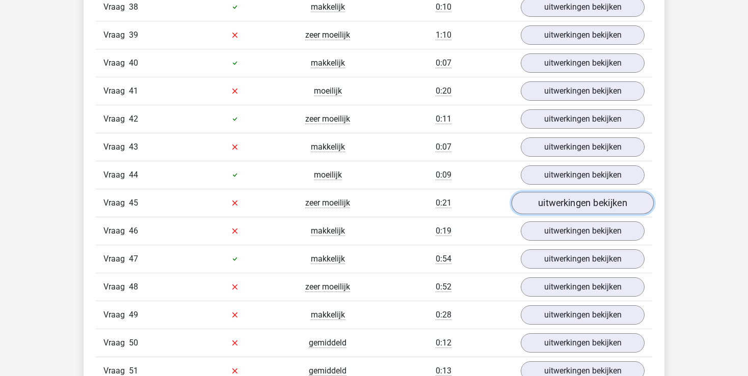
click at [558, 192] on link "uitwerkingen bekijken" at bounding box center [582, 203] width 142 height 22
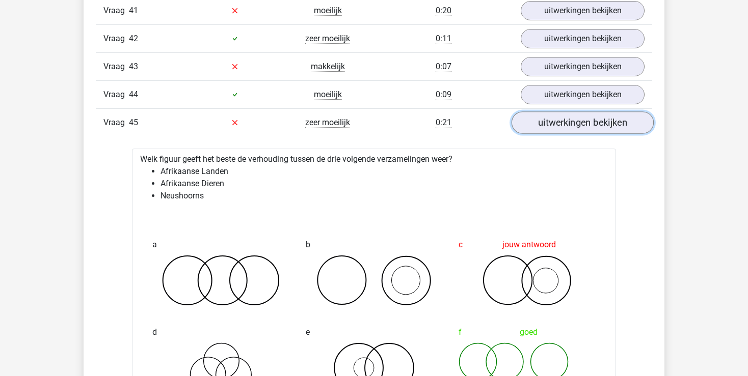
scroll to position [2259, 0]
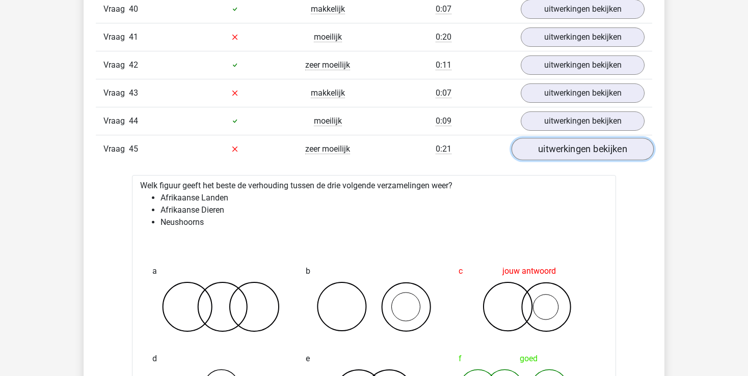
click at [558, 138] on link "uitwerkingen bekijken" at bounding box center [582, 149] width 142 height 22
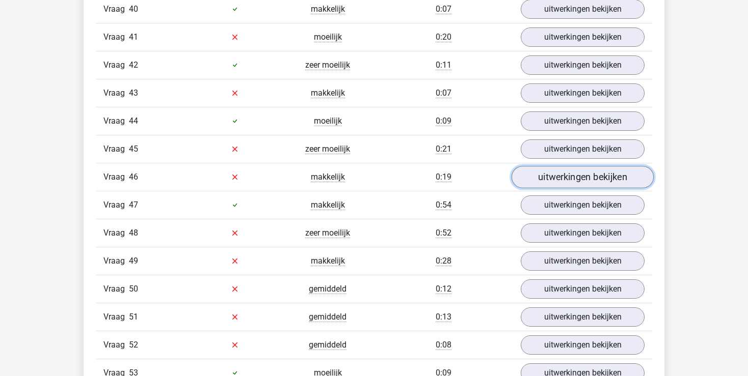
click at [557, 166] on link "uitwerkingen bekijken" at bounding box center [582, 177] width 142 height 22
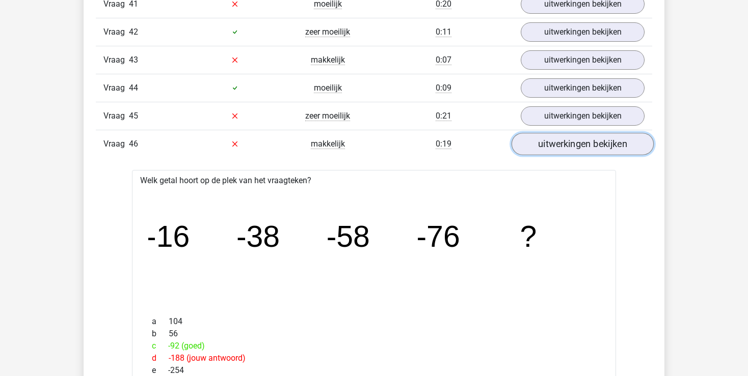
scroll to position [2313, 0]
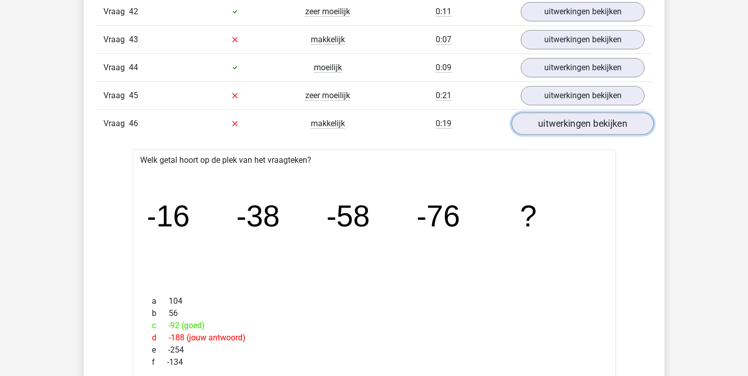
click at [554, 114] on link "uitwerkingen bekijken" at bounding box center [582, 124] width 142 height 22
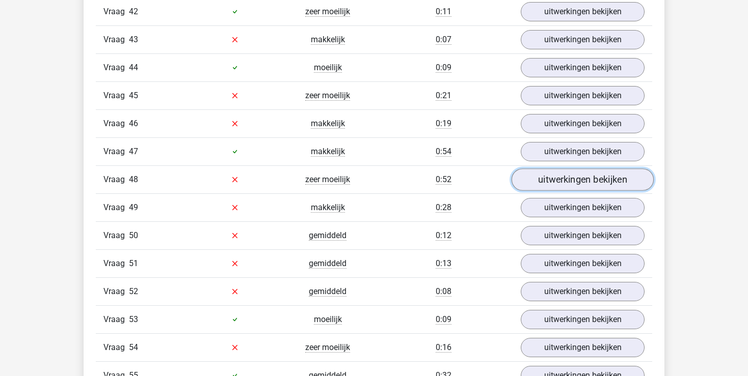
click at [548, 169] on link "uitwerkingen bekijken" at bounding box center [582, 180] width 142 height 22
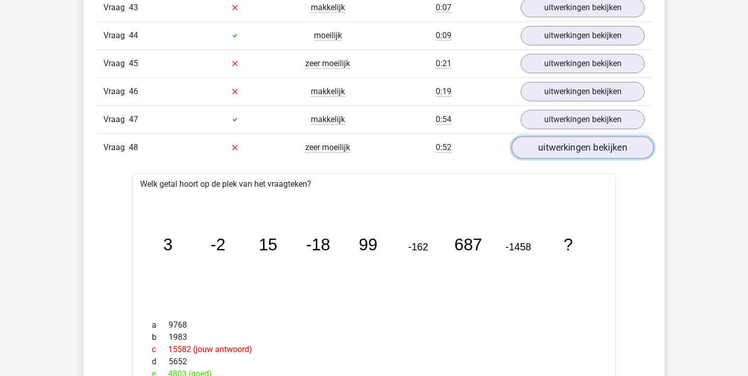
scroll to position [2367, 0]
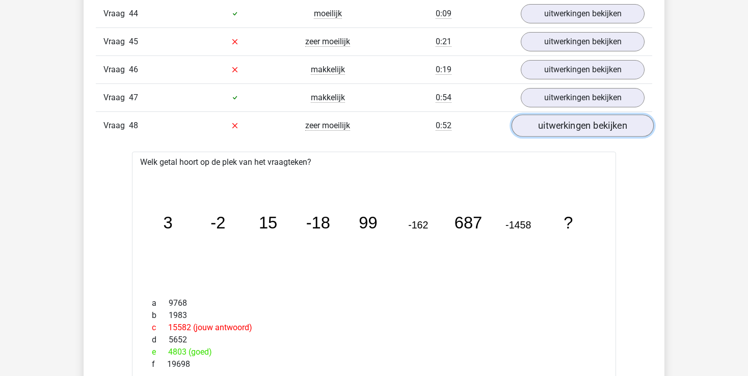
click at [557, 115] on link "uitwerkingen bekijken" at bounding box center [582, 126] width 142 height 22
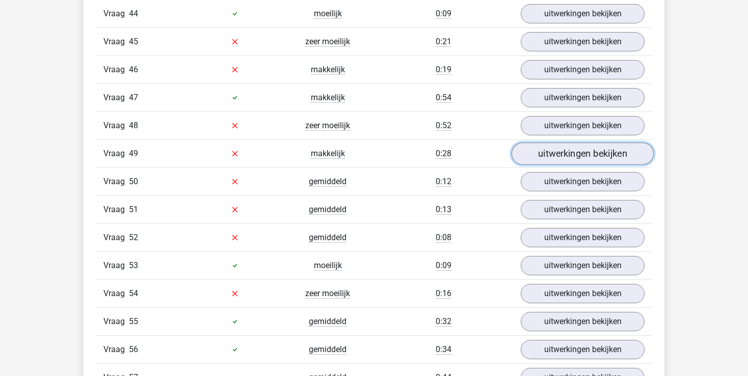
click at [561, 143] on link "uitwerkingen bekijken" at bounding box center [582, 154] width 142 height 22
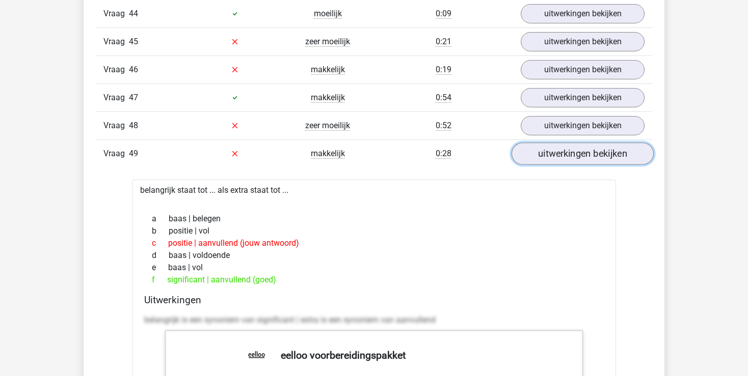
click at [559, 146] on link "uitwerkingen bekijken" at bounding box center [582, 154] width 142 height 22
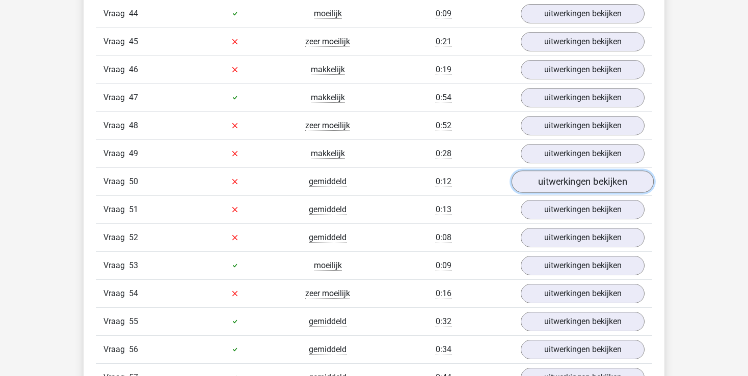
click at [553, 171] on link "uitwerkingen bekijken" at bounding box center [582, 182] width 142 height 22
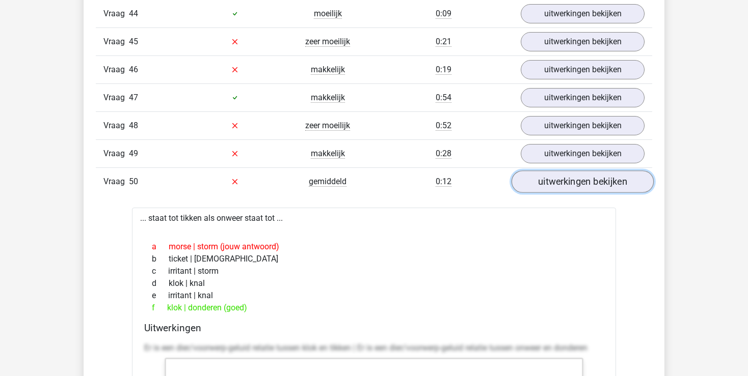
click at [557, 171] on link "uitwerkingen bekijken" at bounding box center [582, 182] width 142 height 22
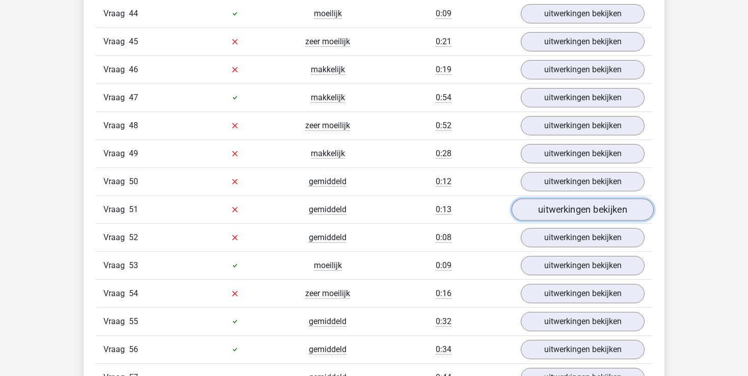
click at [555, 199] on link "uitwerkingen bekijken" at bounding box center [582, 210] width 142 height 22
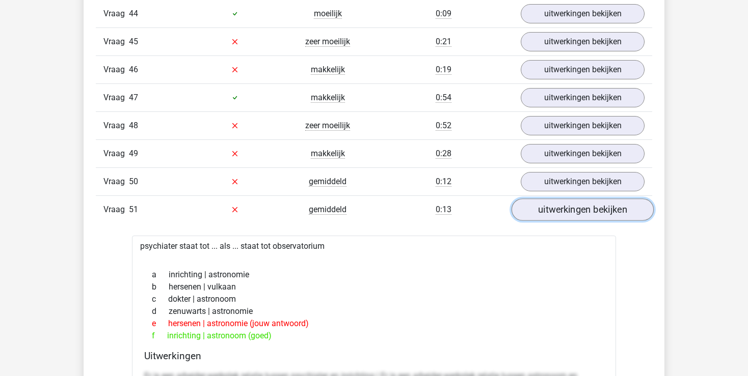
click at [555, 199] on link "uitwerkingen bekijken" at bounding box center [582, 210] width 142 height 22
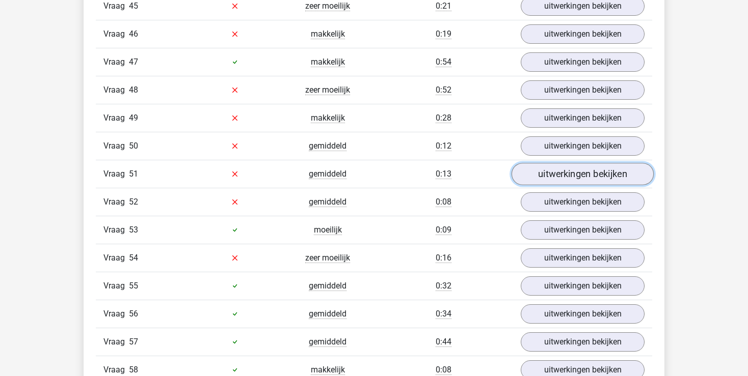
scroll to position [2421, 0]
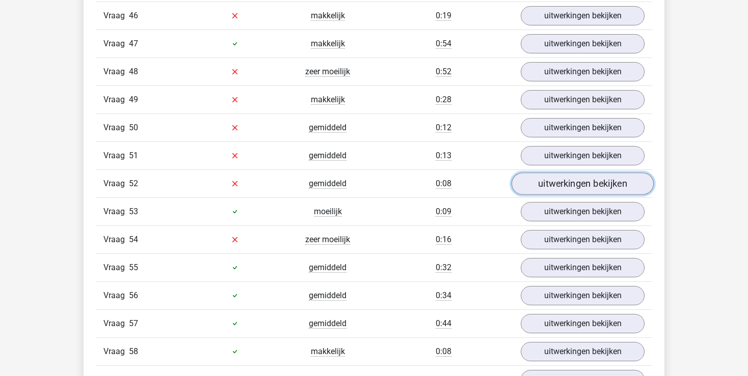
click at [555, 174] on link "uitwerkingen bekijken" at bounding box center [582, 184] width 142 height 22
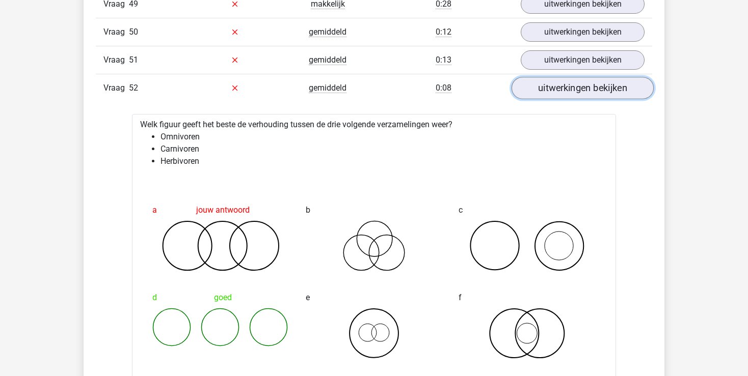
scroll to position [2528, 0]
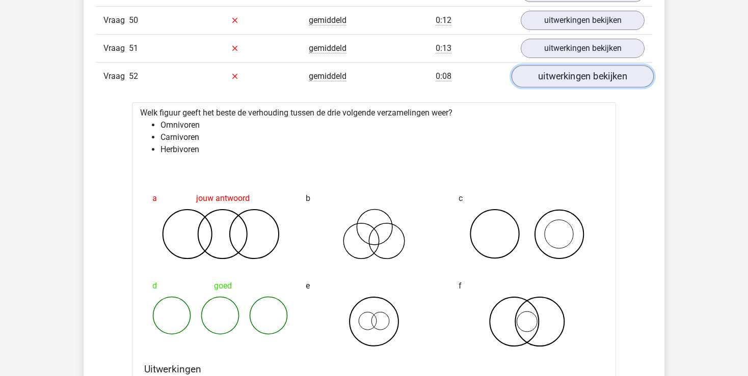
click at [589, 65] on link "uitwerkingen bekijken" at bounding box center [582, 76] width 142 height 22
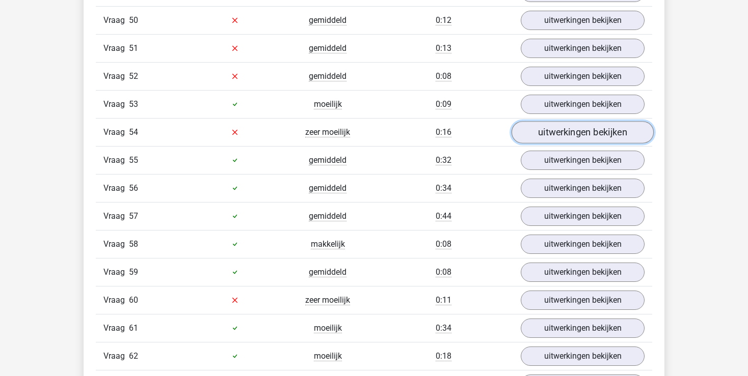
click at [564, 121] on link "uitwerkingen bekijken" at bounding box center [582, 132] width 142 height 22
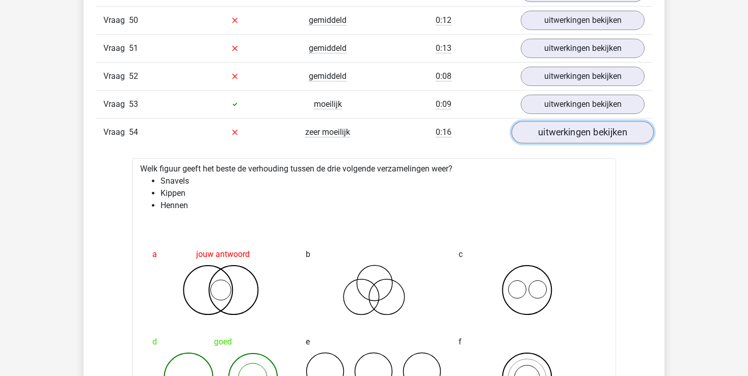
click at [556, 121] on link "uitwerkingen bekijken" at bounding box center [582, 132] width 142 height 22
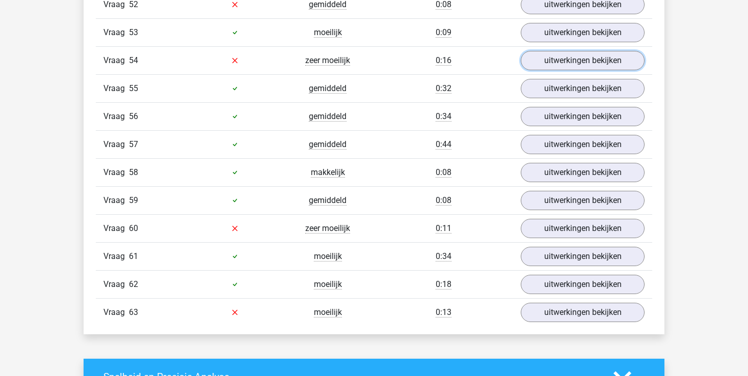
scroll to position [2636, 0]
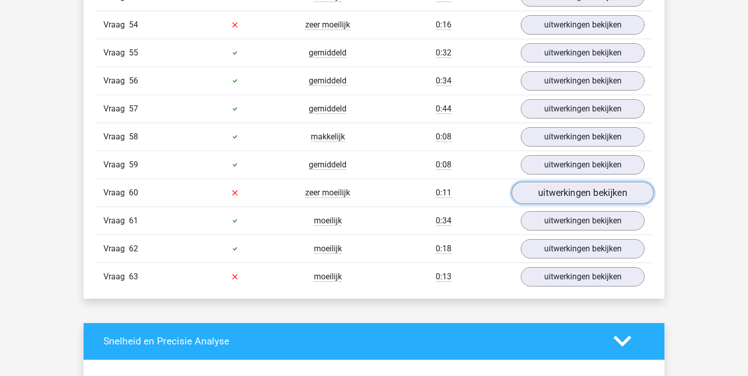
click at [579, 182] on link "uitwerkingen bekijken" at bounding box center [582, 193] width 142 height 22
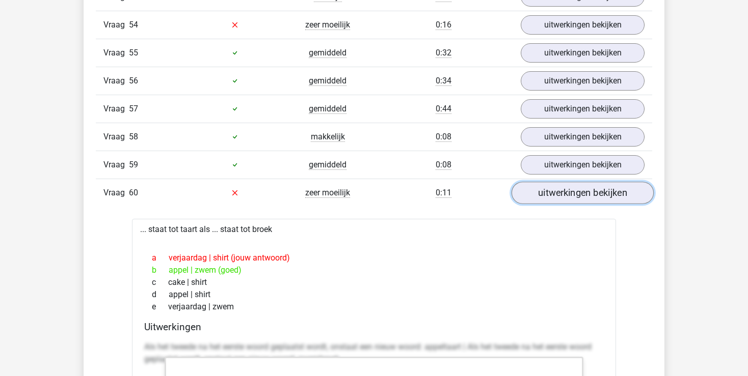
click at [578, 182] on link "uitwerkingen bekijken" at bounding box center [582, 193] width 142 height 22
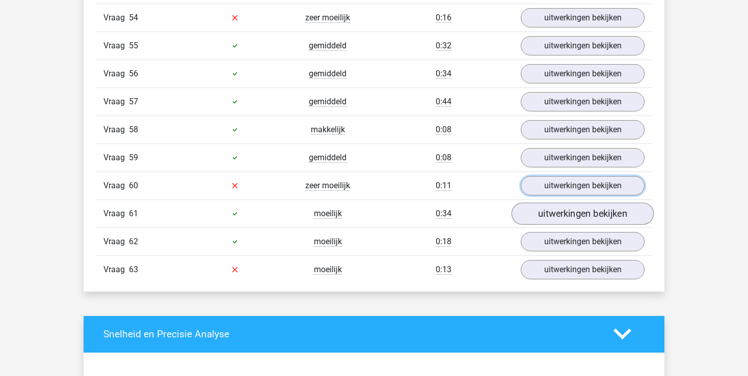
scroll to position [2690, 0]
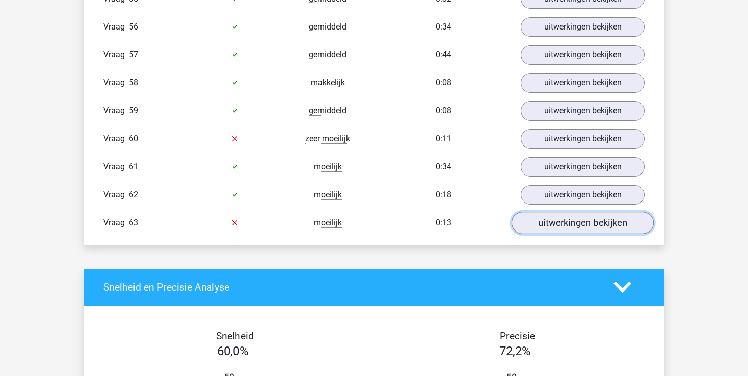
click at [573, 212] on link "uitwerkingen bekijken" at bounding box center [582, 223] width 142 height 22
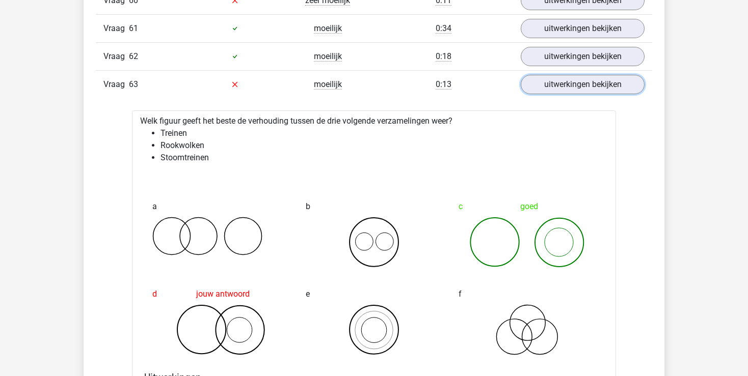
scroll to position [2851, 0]
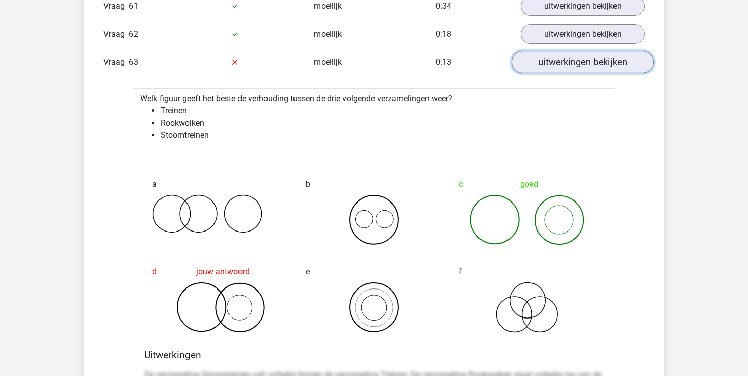
click at [558, 51] on link "uitwerkingen bekijken" at bounding box center [582, 62] width 142 height 22
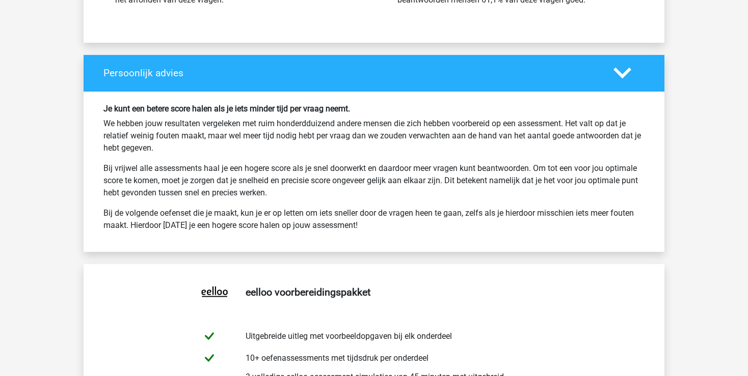
scroll to position [3281, 0]
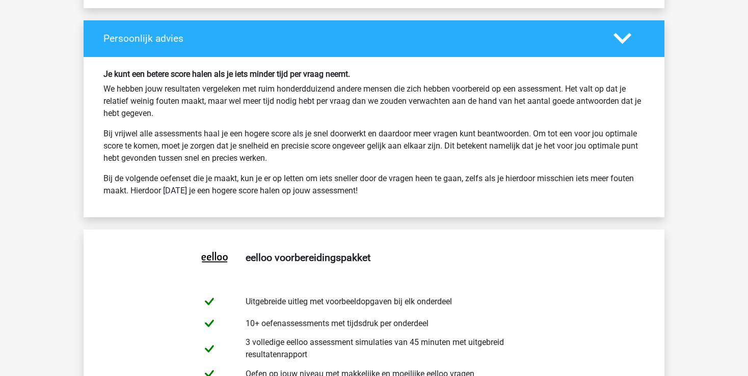
click at [148, 136] on p "Bij vrijwel alle assessments haal je een hogere score als je snel doorwerkt en …" at bounding box center [373, 146] width 541 height 37
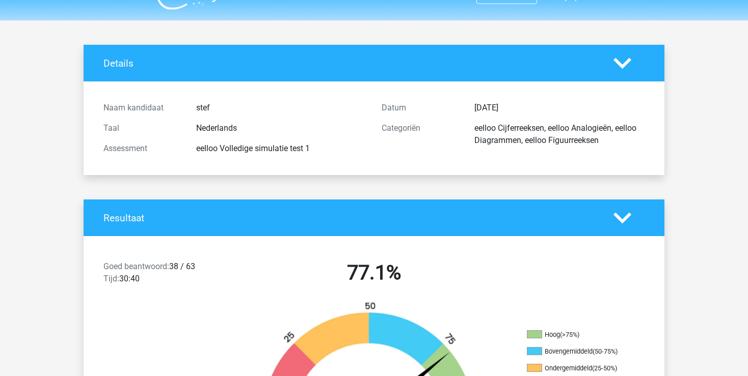
scroll to position [0, 0]
